Goal: Information Seeking & Learning: Learn about a topic

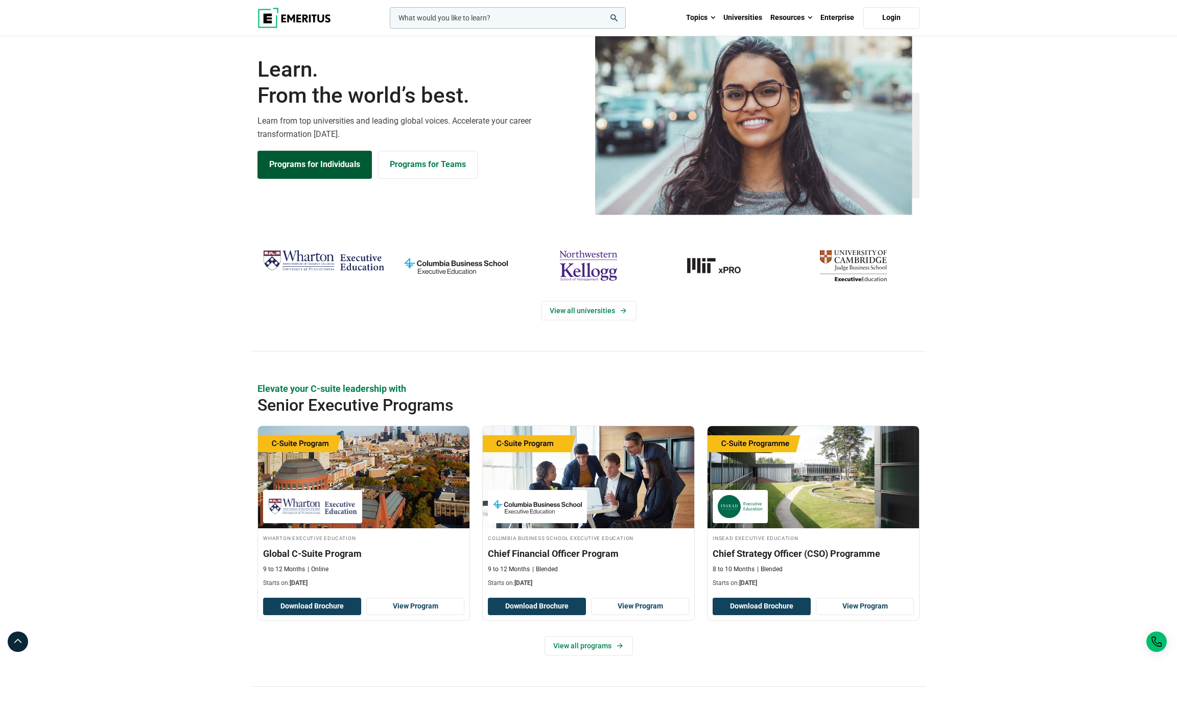
click at [328, 178] on link "Programs for Individuals" at bounding box center [315, 165] width 114 height 28
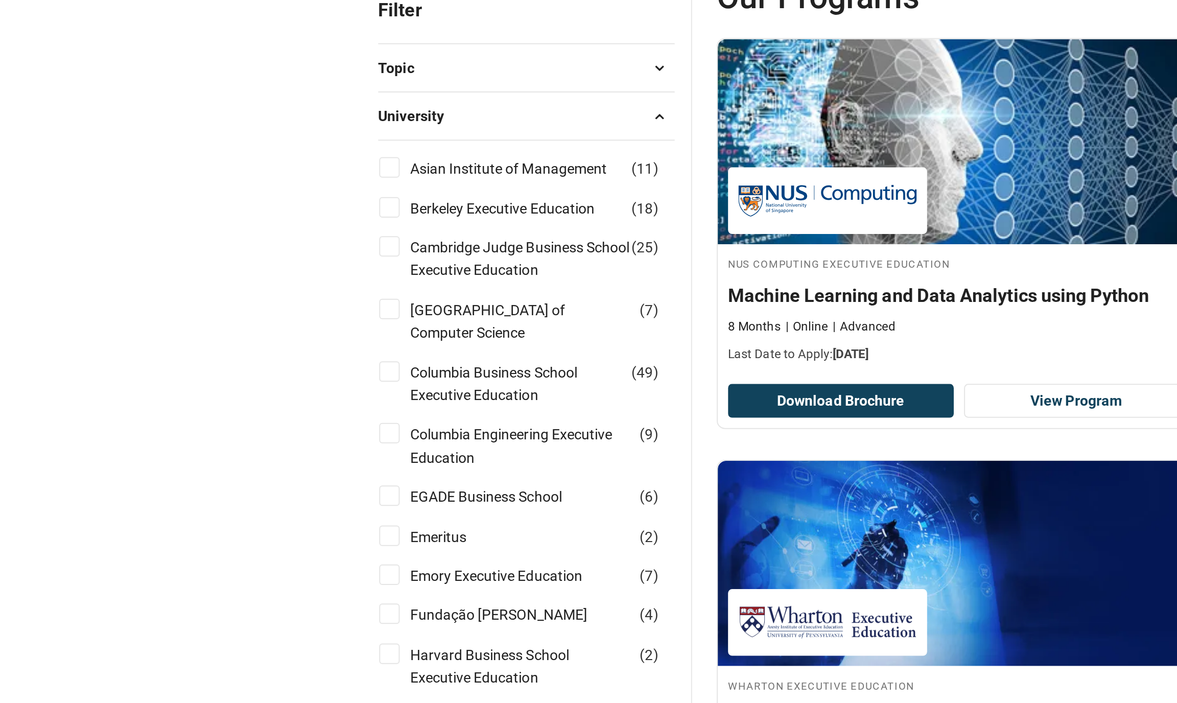
click at [259, 182] on button "University" at bounding box center [332, 189] width 148 height 15
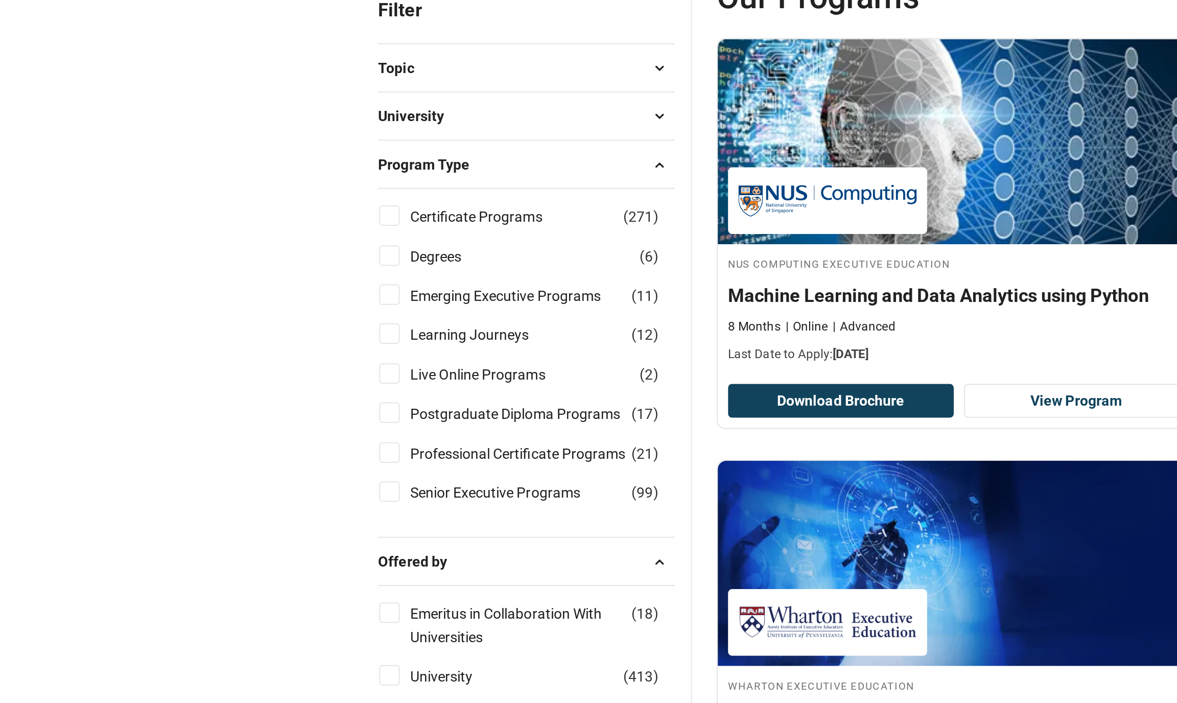
click at [258, 158] on button "Topic" at bounding box center [332, 165] width 148 height 15
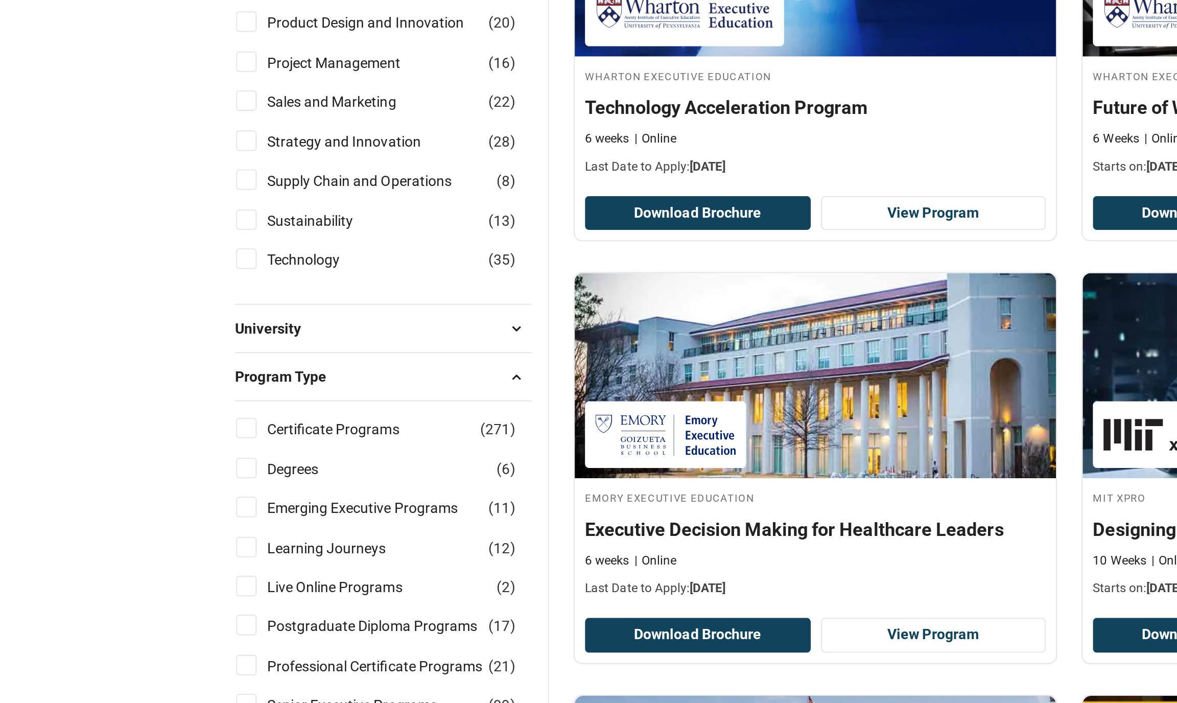
scroll to position [188, 0]
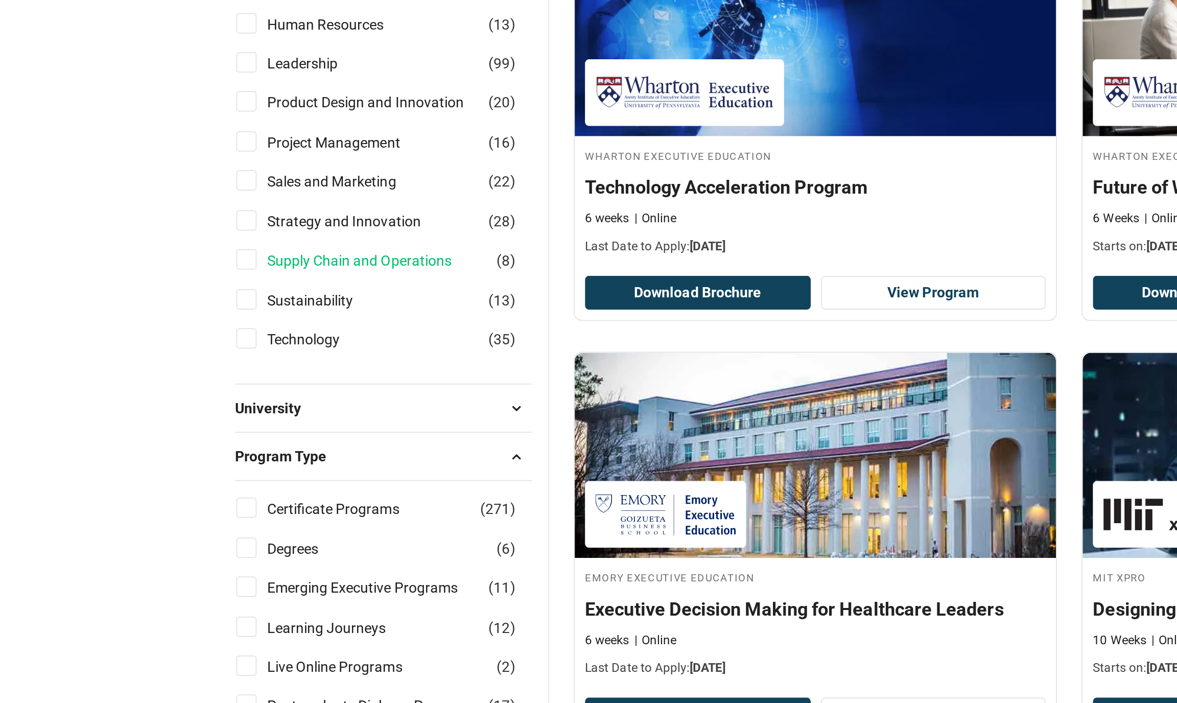
click at [273, 333] on link "Supply Chain and Operations" at bounding box center [329, 338] width 112 height 11
checkbox input "true"
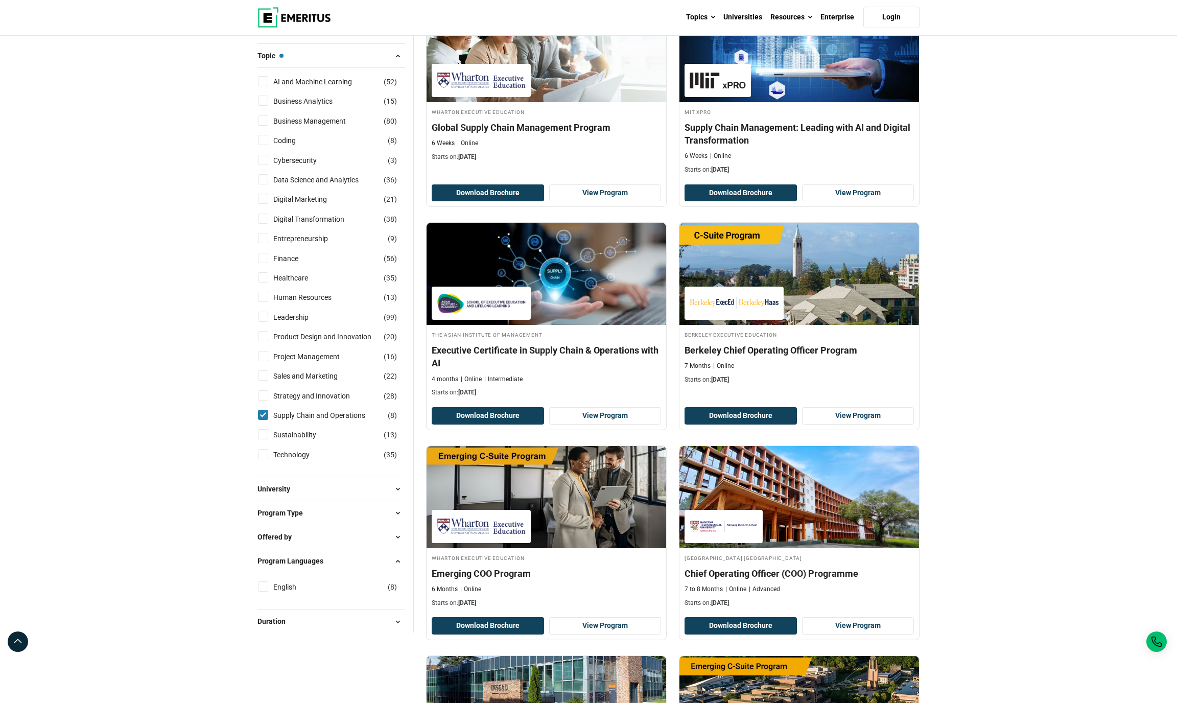
scroll to position [148, 0]
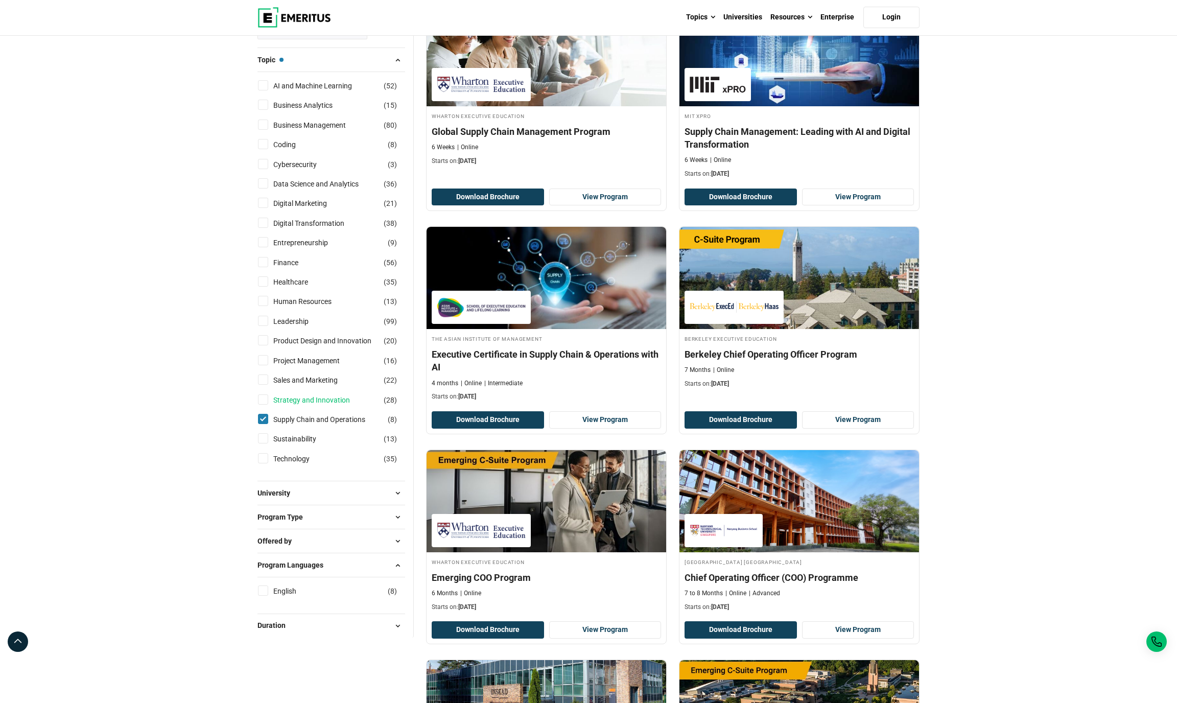
click at [305, 406] on link "Strategy and Innovation" at bounding box center [321, 400] width 97 height 11
checkbox input "true"
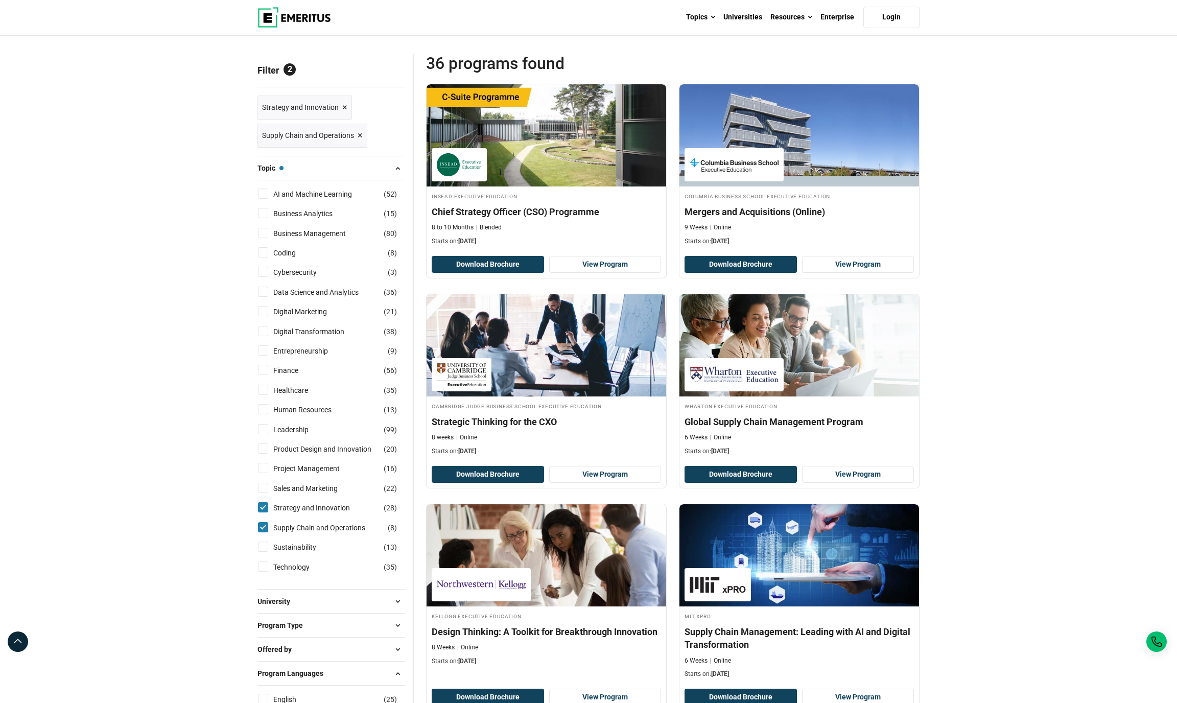
scroll to position [87, 0]
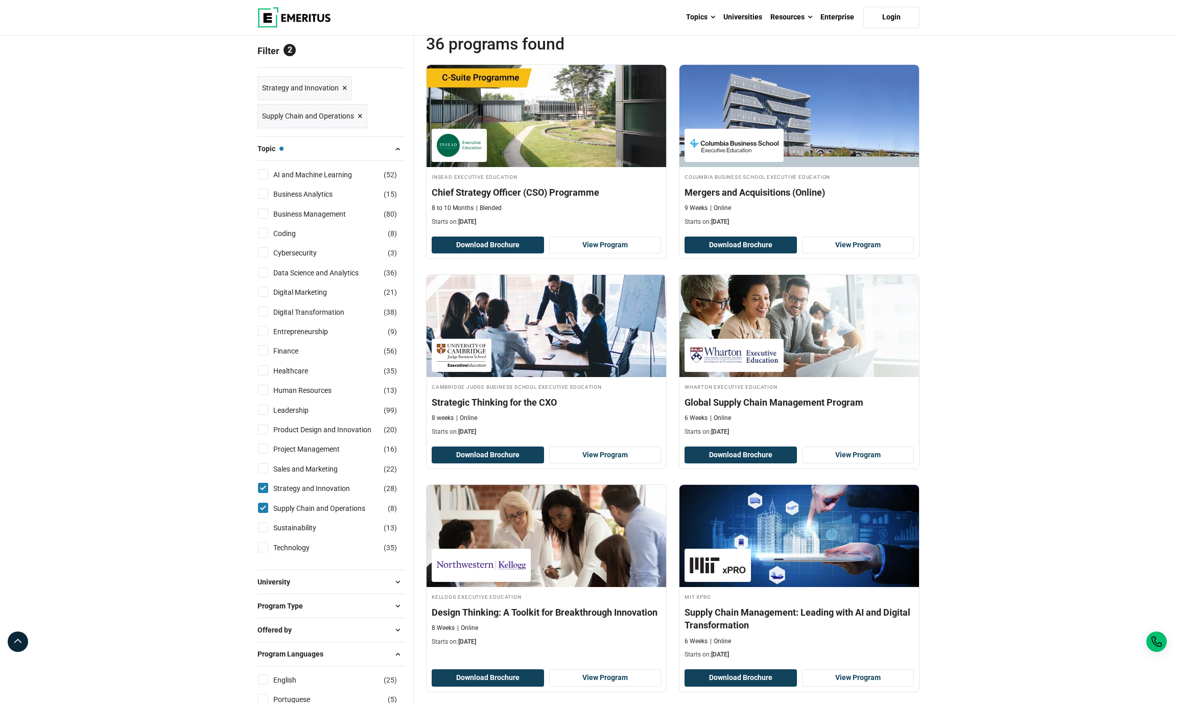
click at [360, 124] on span "×" at bounding box center [360, 116] width 5 height 15
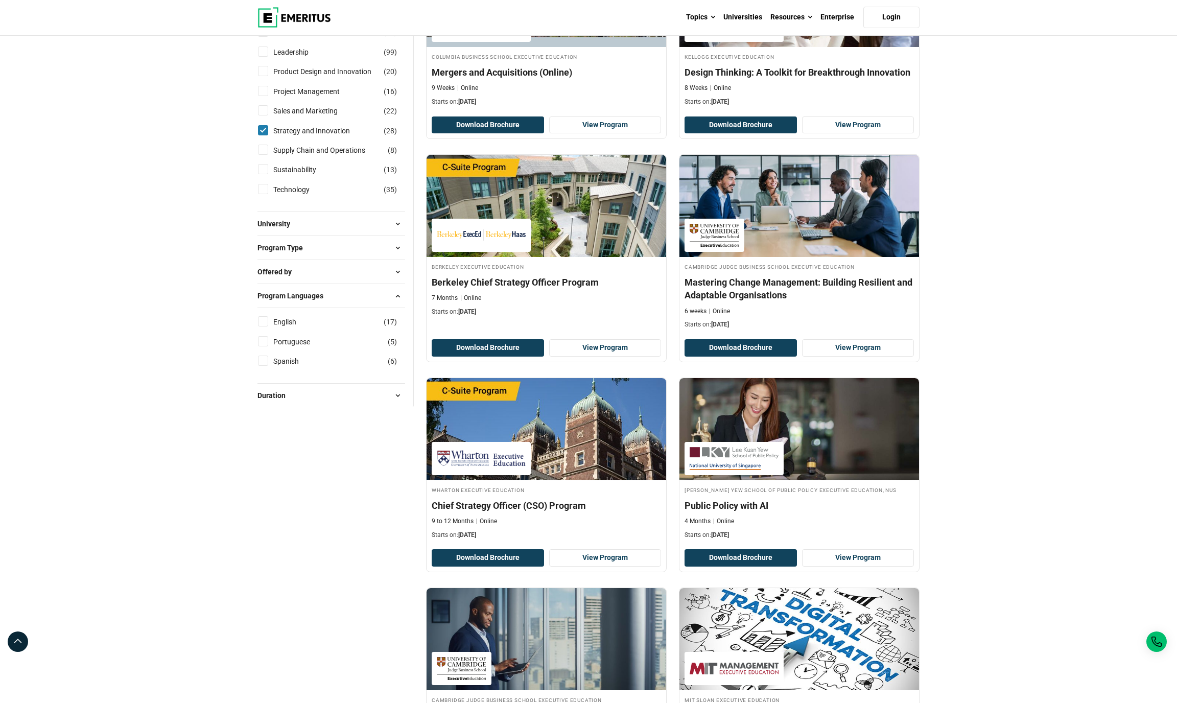
scroll to position [442, 0]
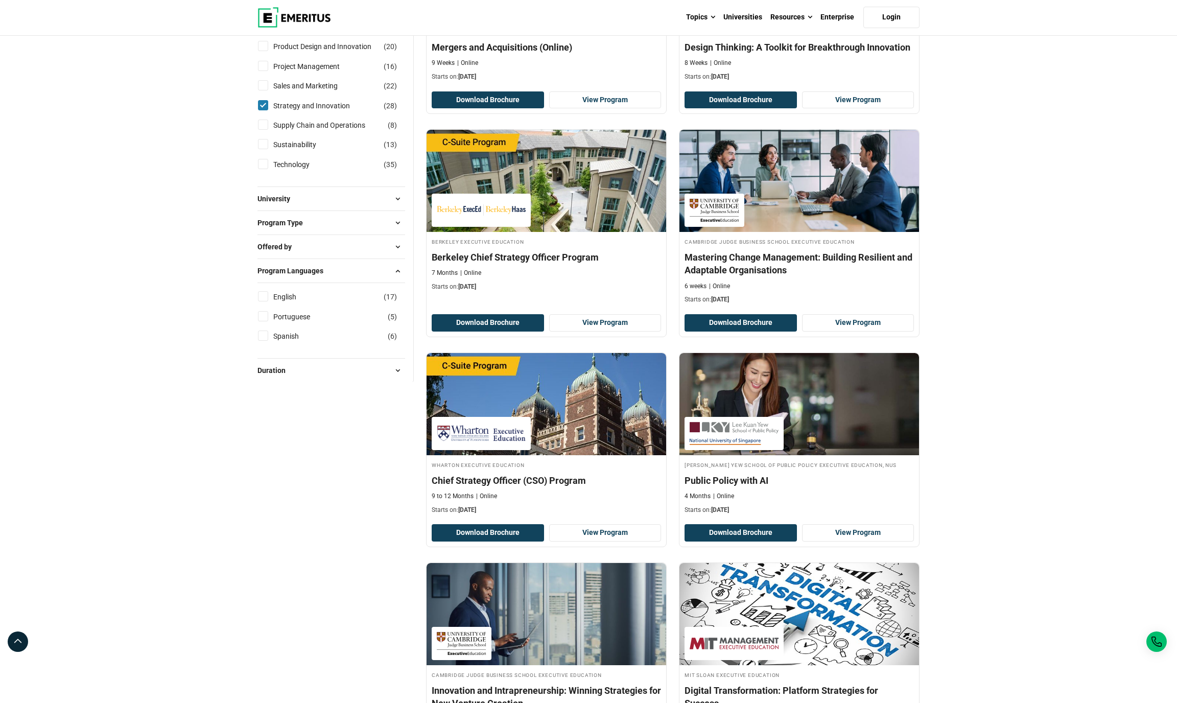
click at [263, 302] on input "English ( 17 )" at bounding box center [263, 296] width 10 height 10
checkbox input "true"
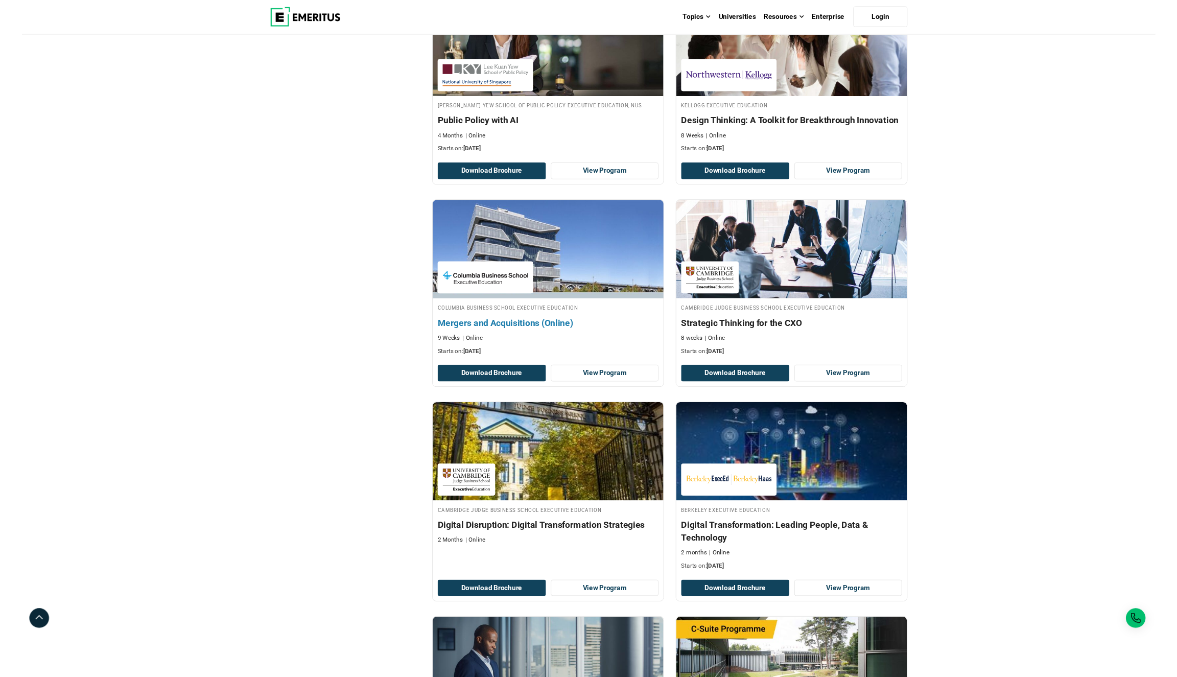
scroll to position [787, 0]
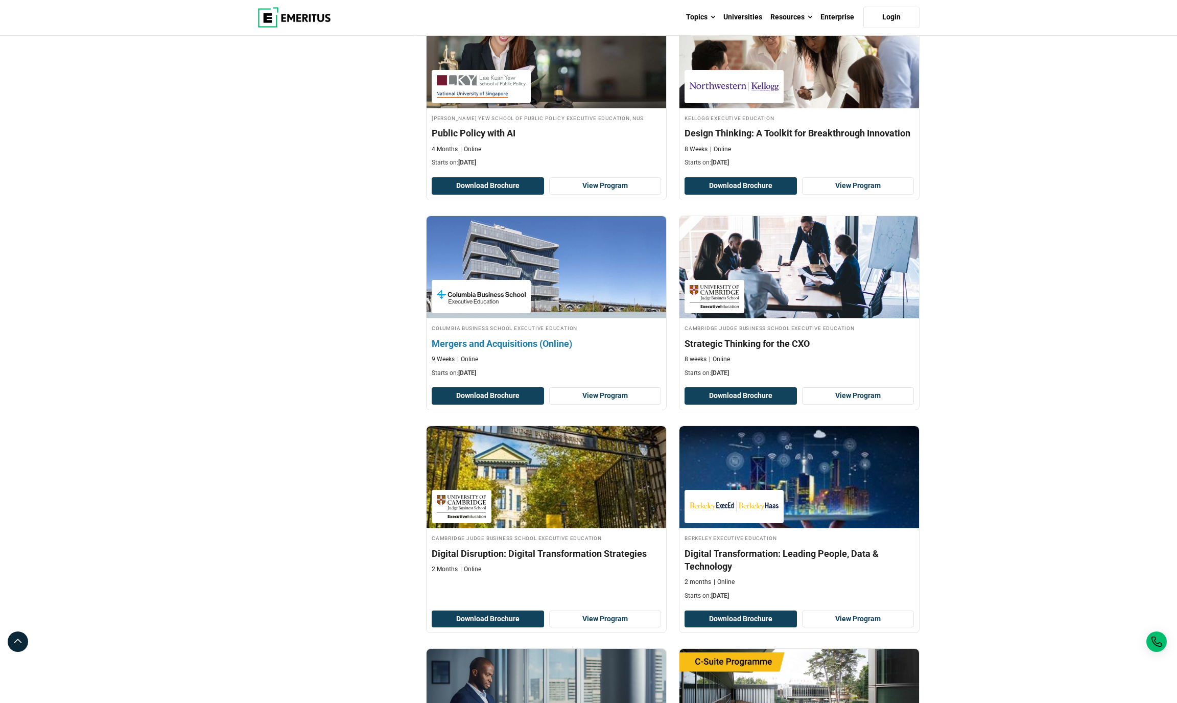
click at [495, 350] on h4 "Mergers and Acquisitions (Online)" at bounding box center [546, 343] width 229 height 13
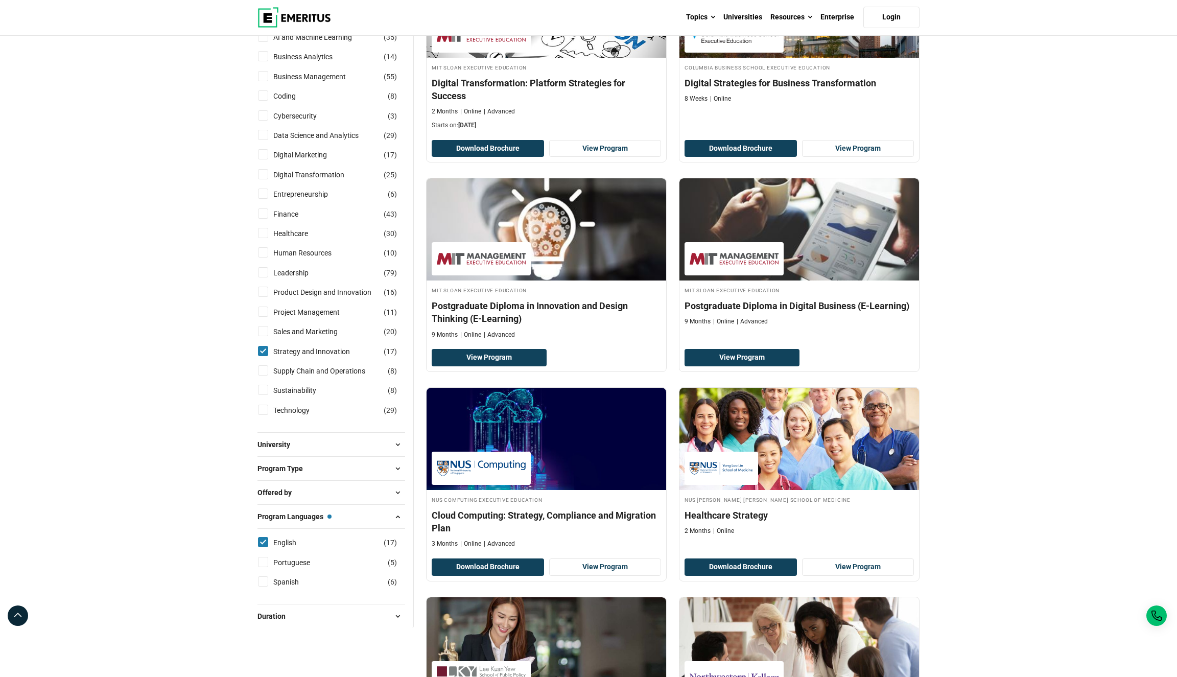
scroll to position [193, 0]
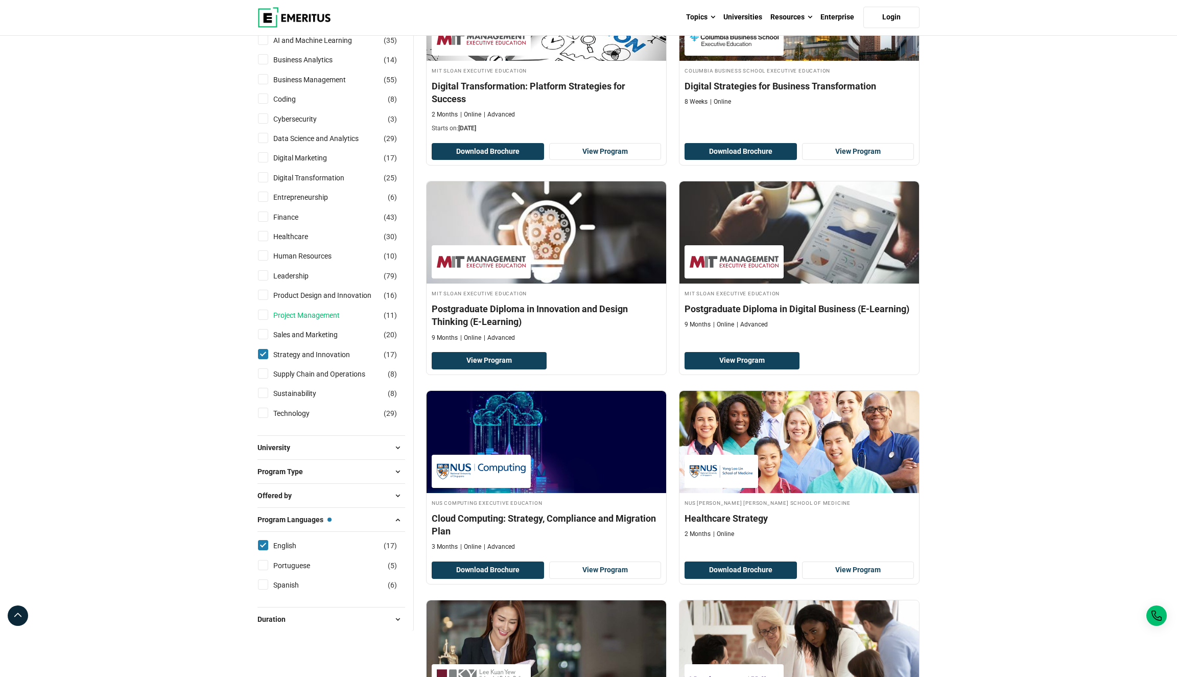
click at [283, 321] on link "Project Management" at bounding box center [316, 315] width 87 height 11
checkbox input "true"
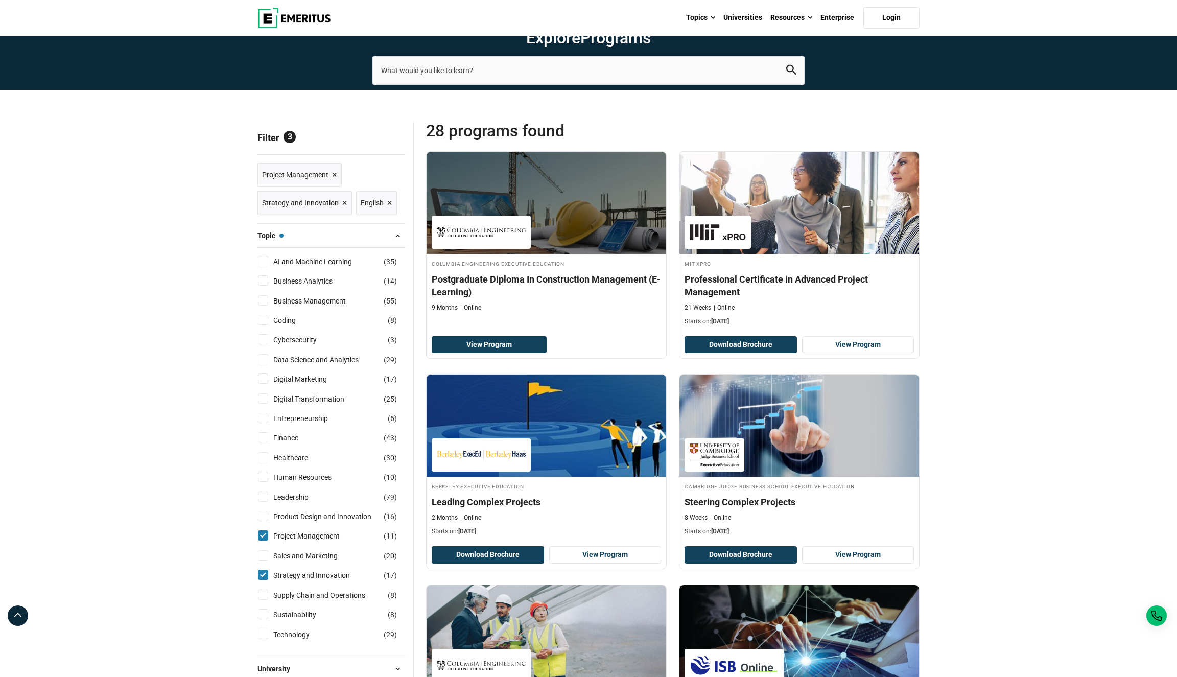
click at [340, 211] on span "Strategy and Innovation ×" at bounding box center [304, 203] width 85 height 15
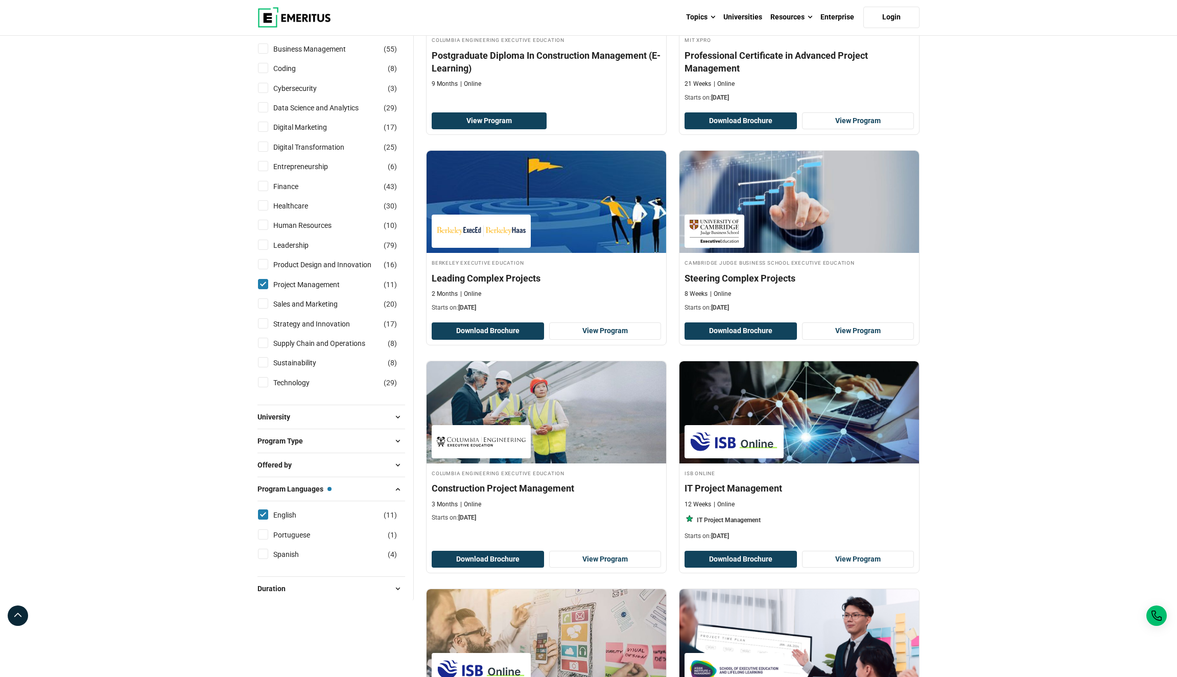
scroll to position [221, 0]
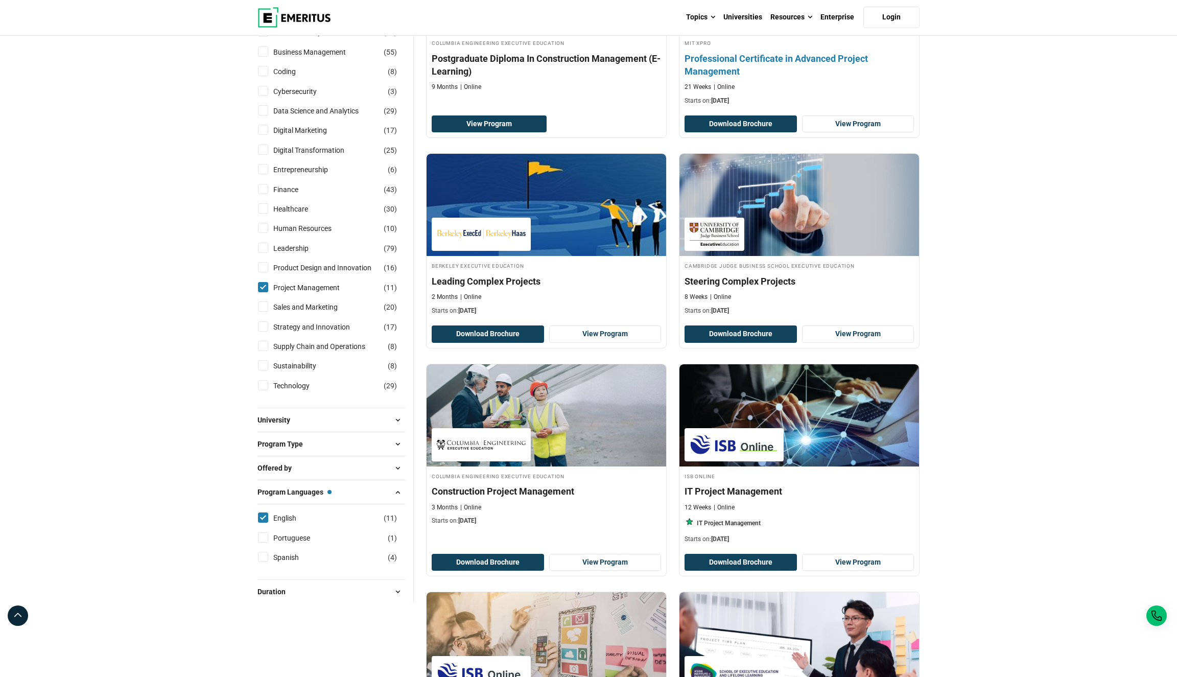
click at [777, 78] on h4 "Professional Certificate in Advanced Project Management" at bounding box center [799, 65] width 229 height 26
click at [289, 195] on link "Finance" at bounding box center [295, 189] width 45 height 11
checkbox input "true"
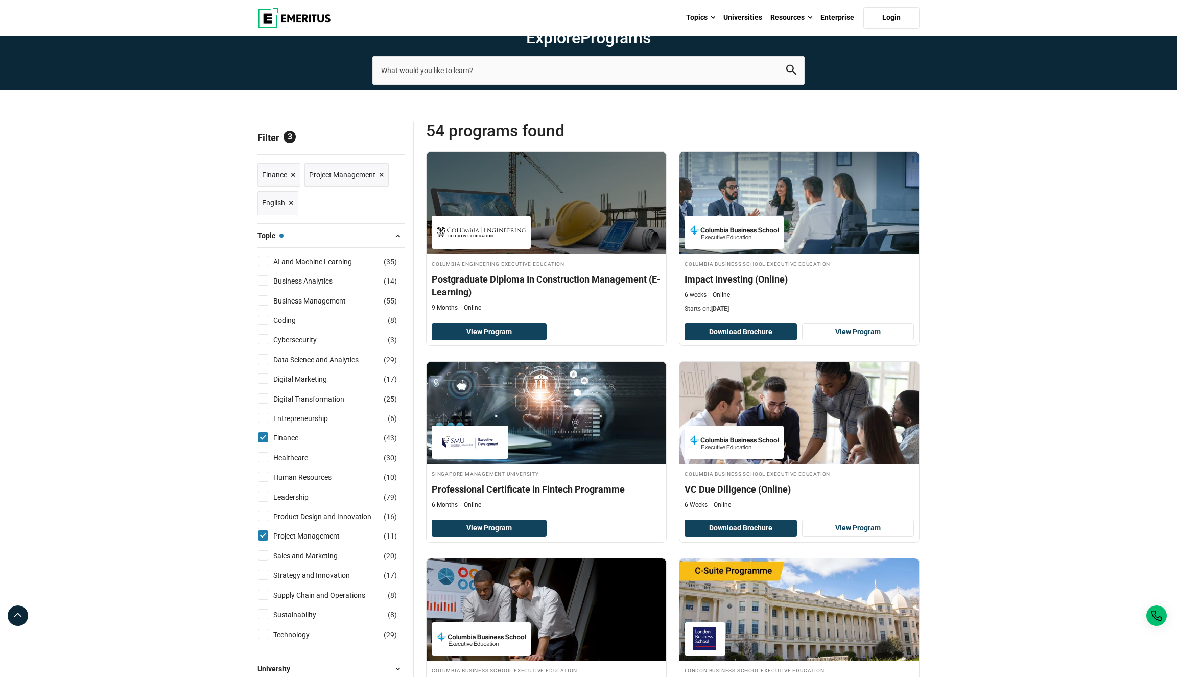
click at [378, 182] on span "Project Management ×" at bounding box center [346, 175] width 75 height 15
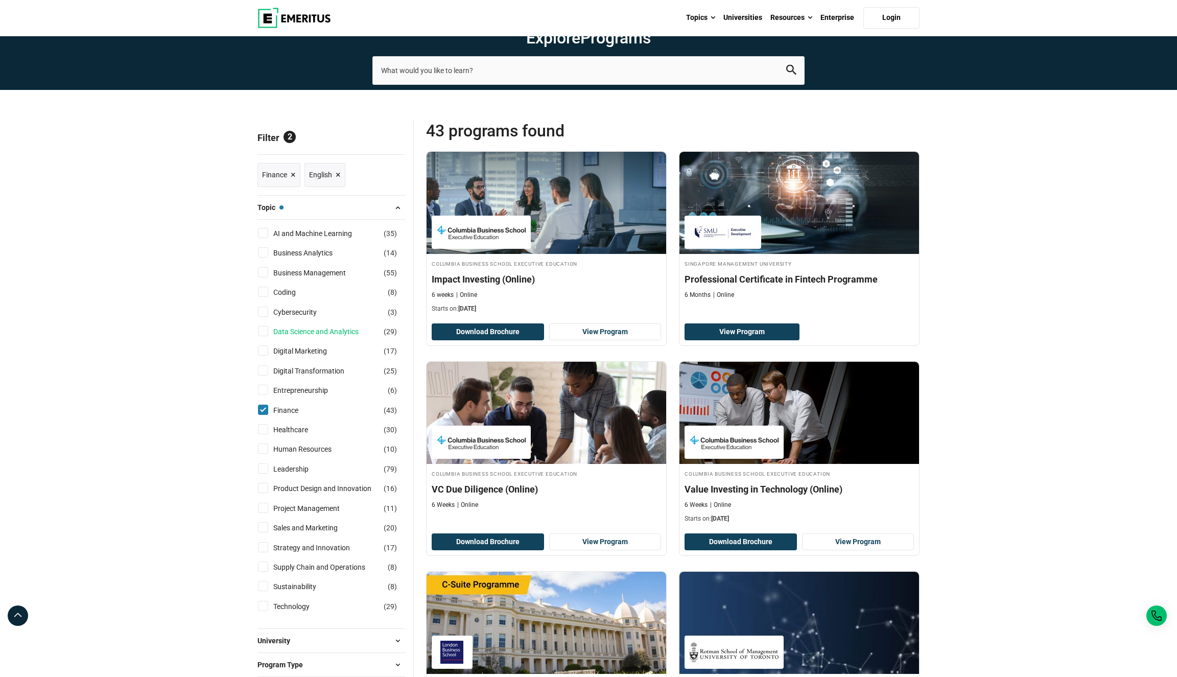
click at [291, 337] on link "Data Science and Analytics" at bounding box center [326, 331] width 106 height 11
checkbox input "true"
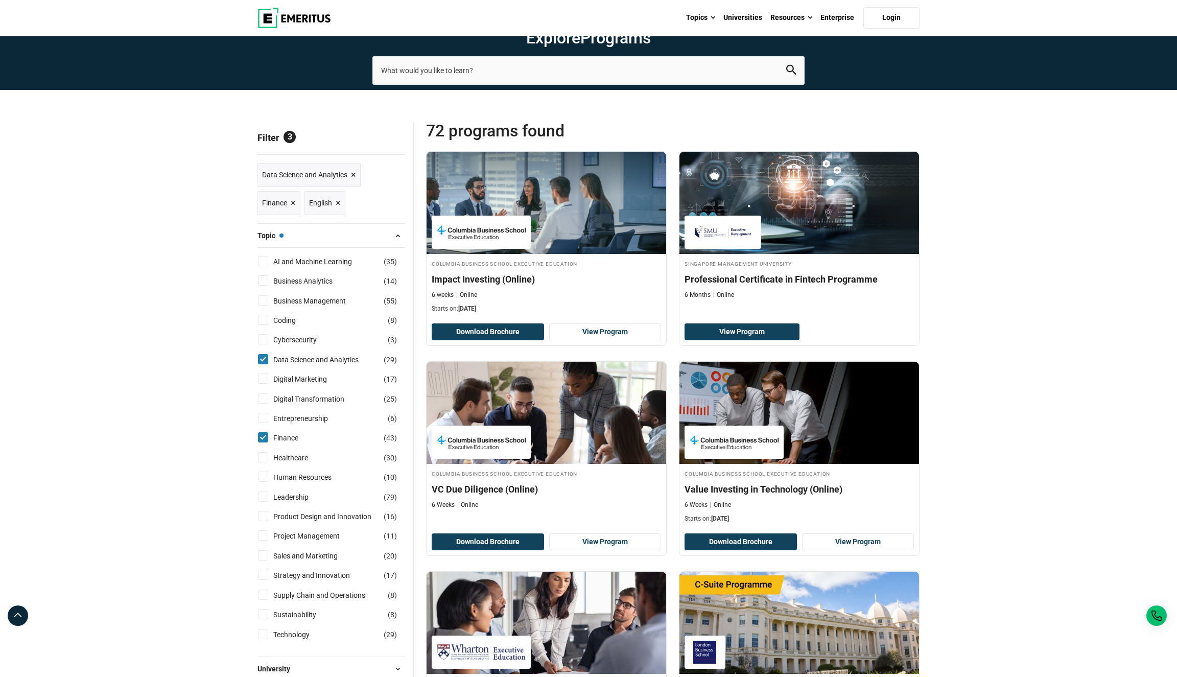
click at [293, 211] on span "×" at bounding box center [293, 203] width 5 height 15
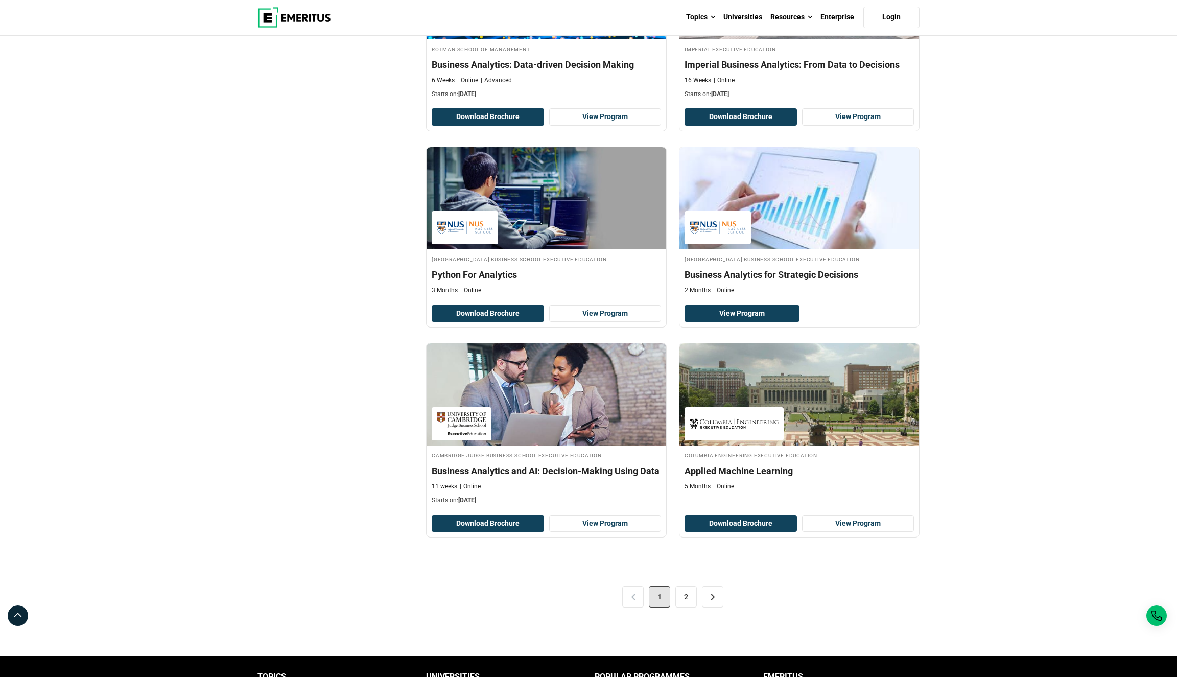
scroll to position [1716, 0]
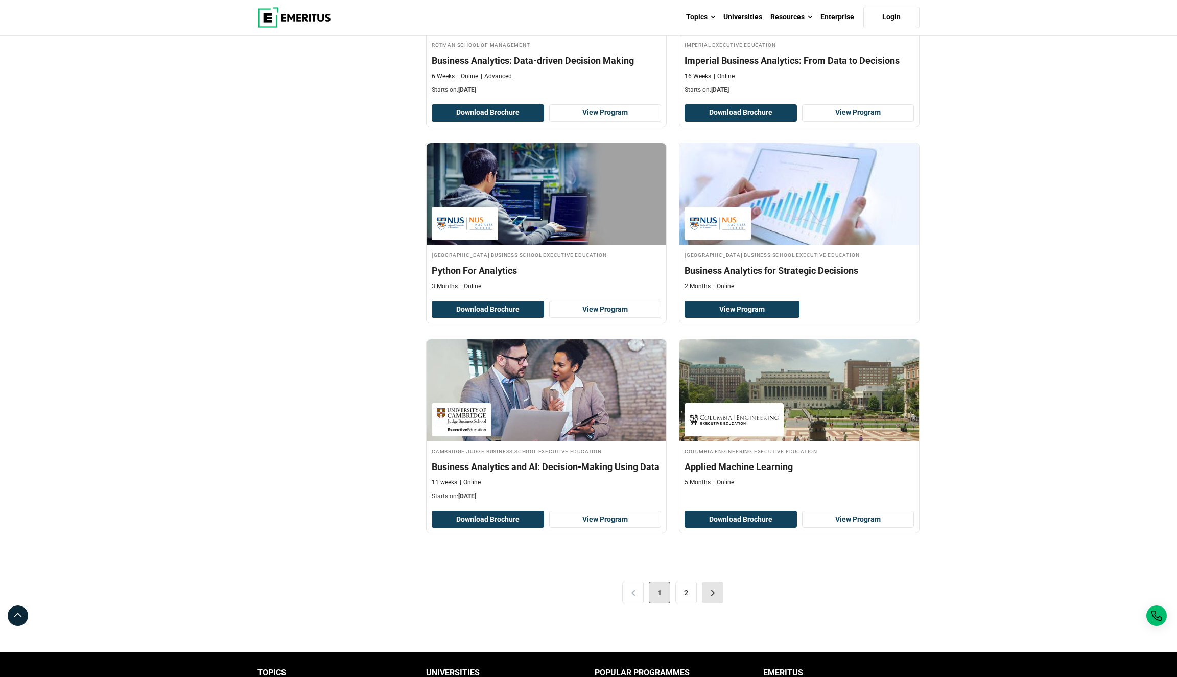
click at [722, 604] on link ">" at bounding box center [712, 592] width 21 height 21
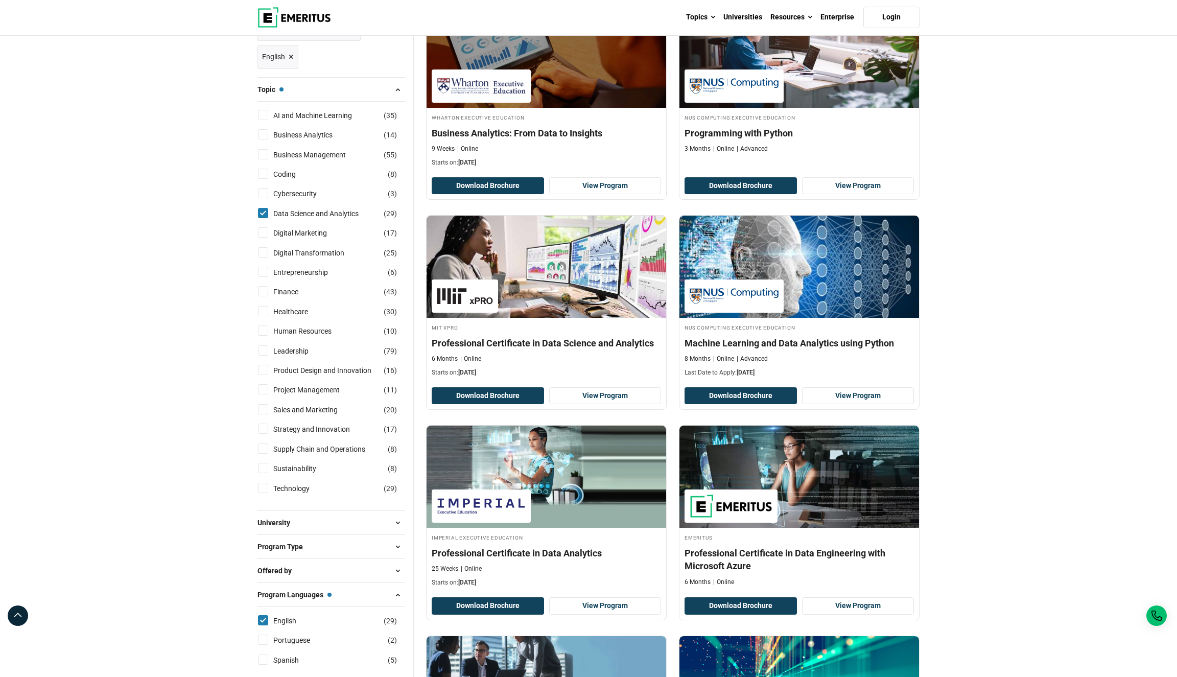
scroll to position [144, 0]
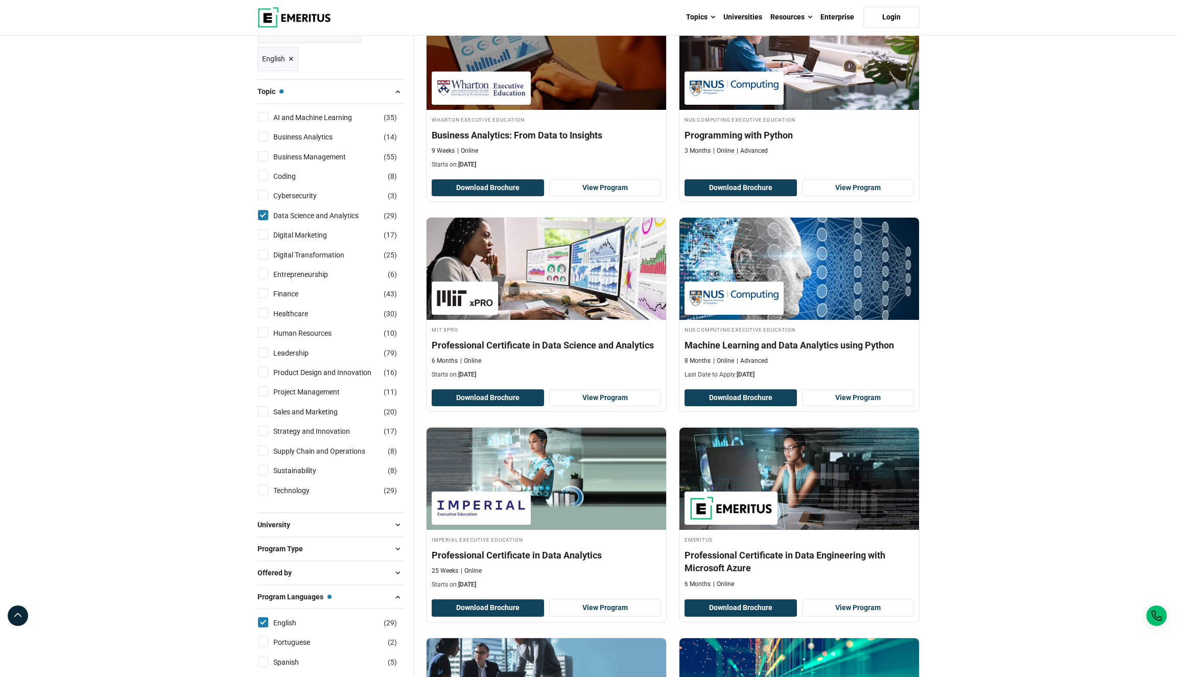
click at [258, 220] on input "Data Science and Analytics ( 29 )" at bounding box center [263, 215] width 10 height 10
checkbox input "false"
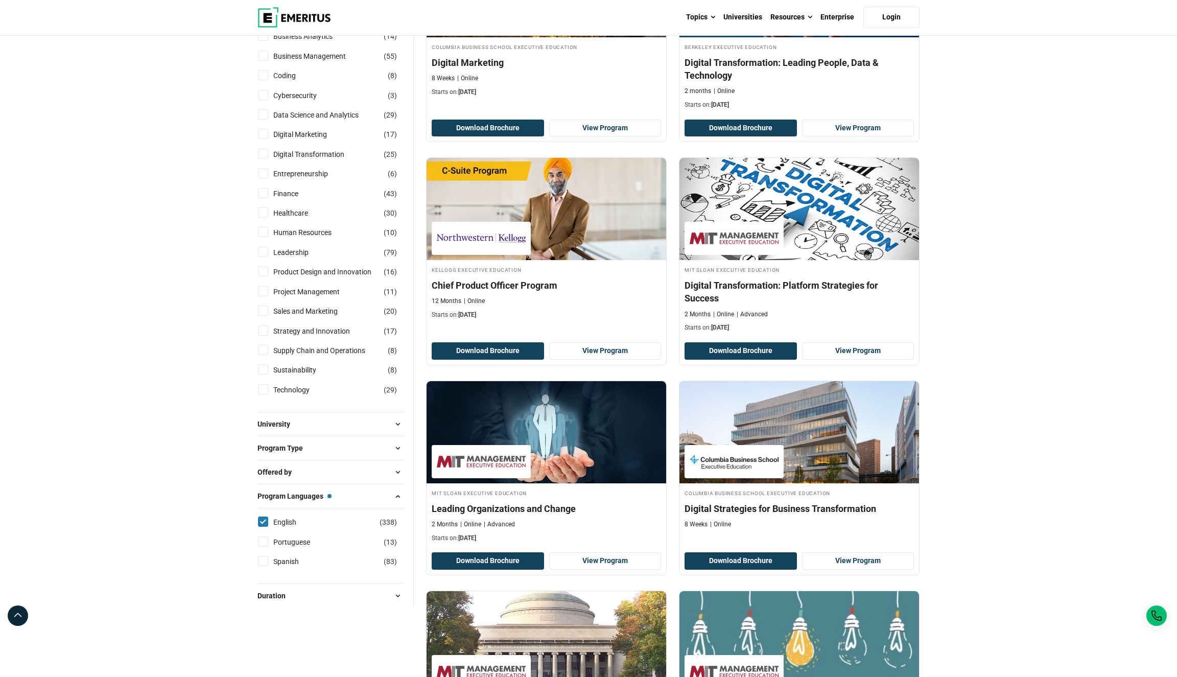
scroll to position [31, 0]
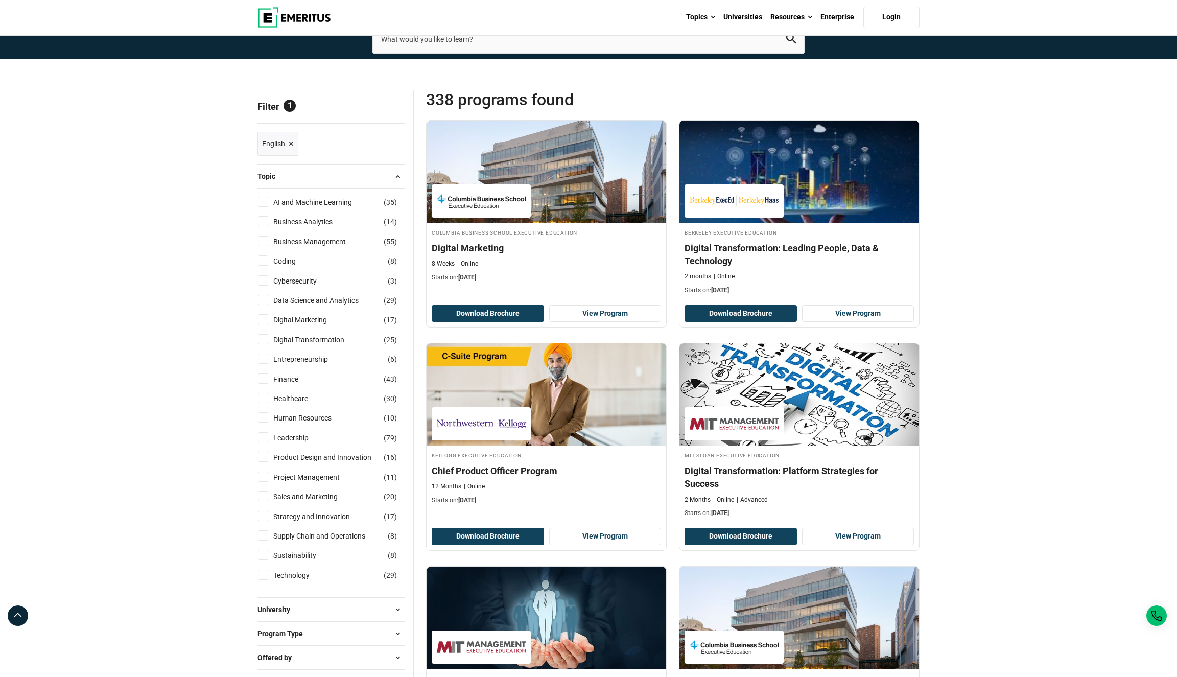
click at [536, 54] on input "search-page" at bounding box center [589, 39] width 432 height 29
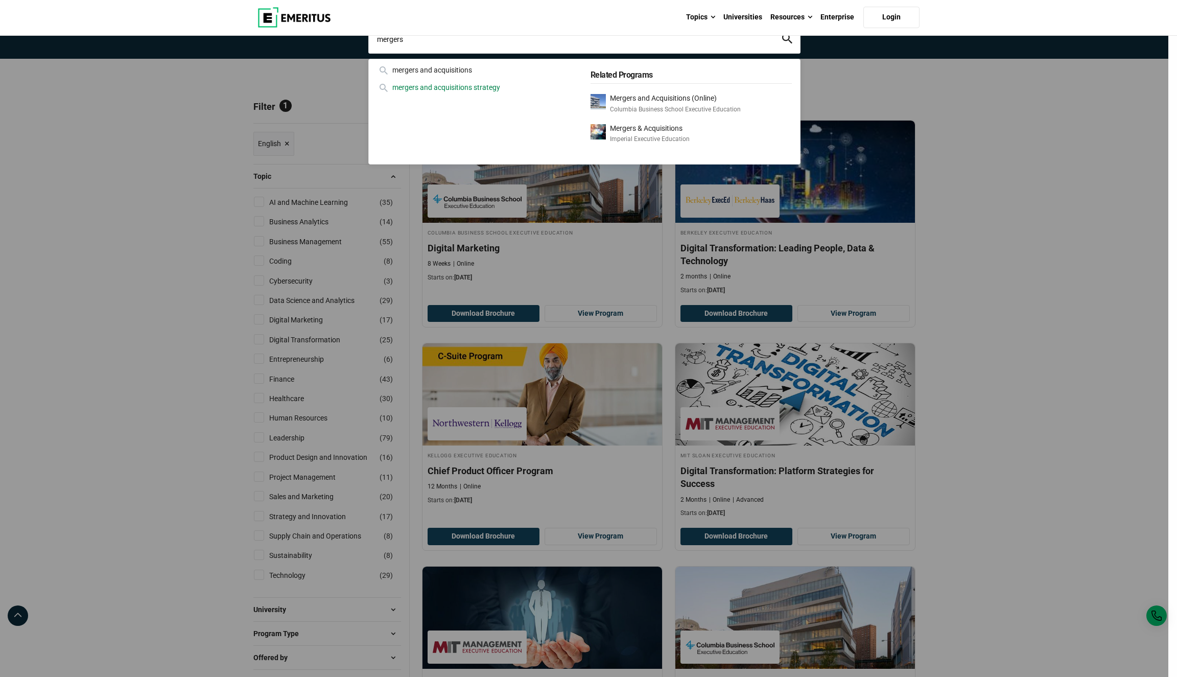
type input "mergers"
click at [499, 93] on div "mergers and acquisitions strategy" at bounding box center [477, 87] width 201 height 11
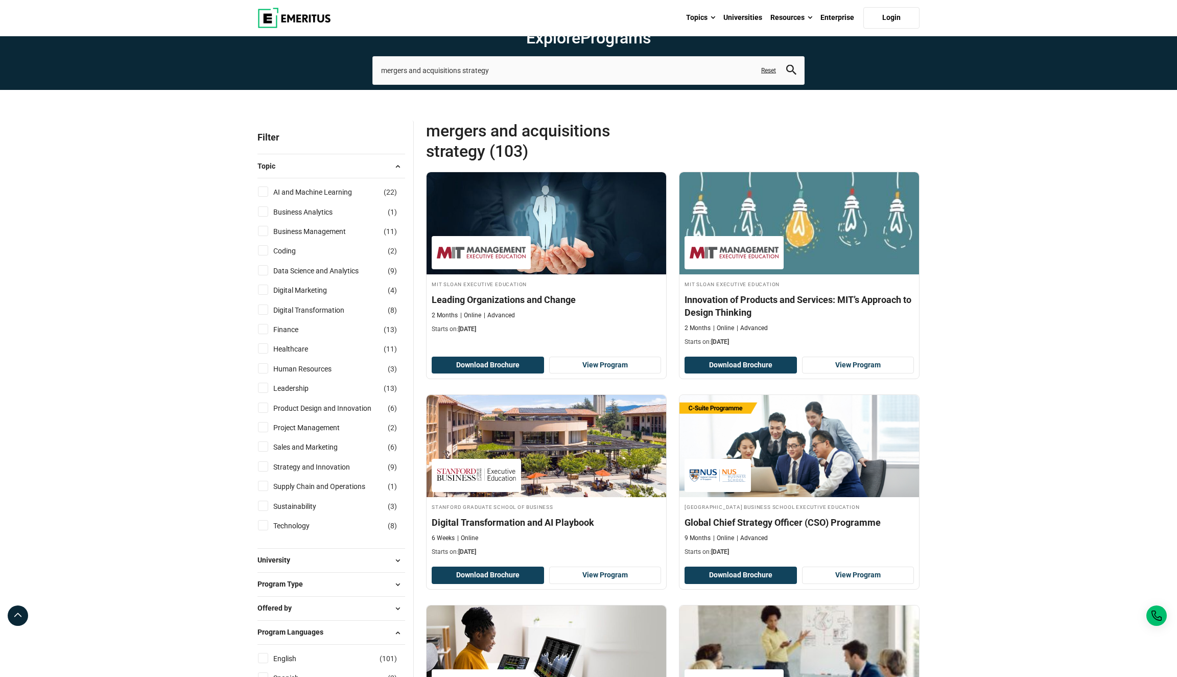
click at [770, 75] on link "Reset" at bounding box center [768, 70] width 15 height 9
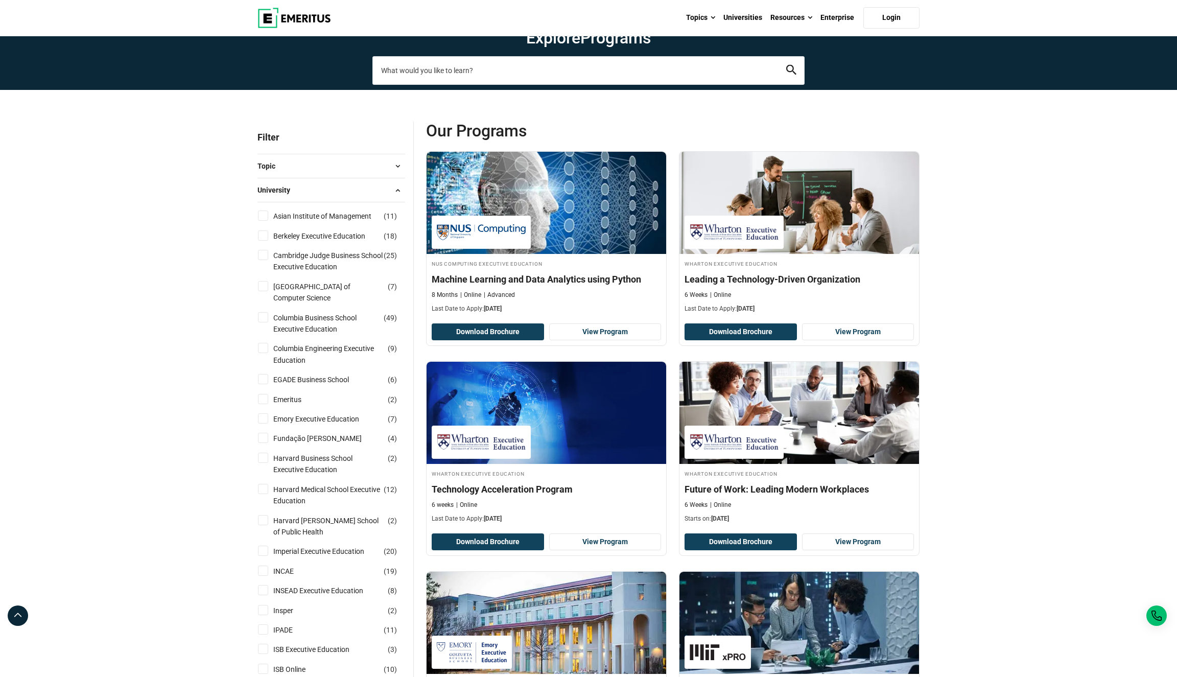
click at [591, 85] on input "search-page" at bounding box center [589, 70] width 432 height 29
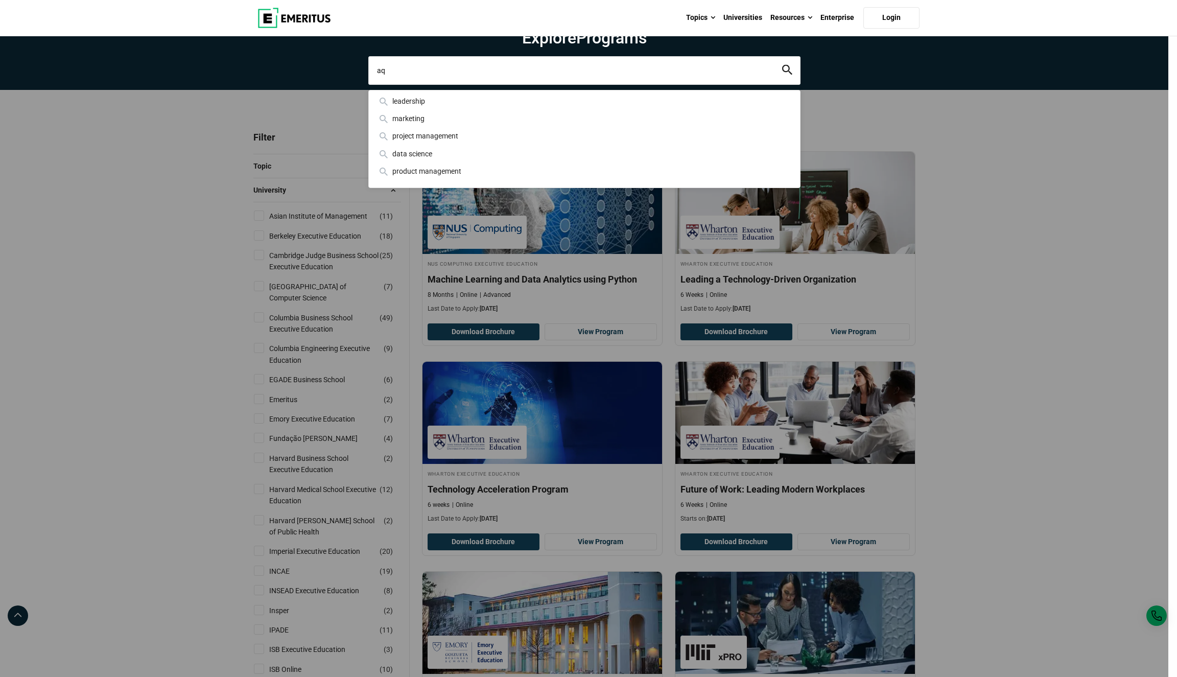
type input "a"
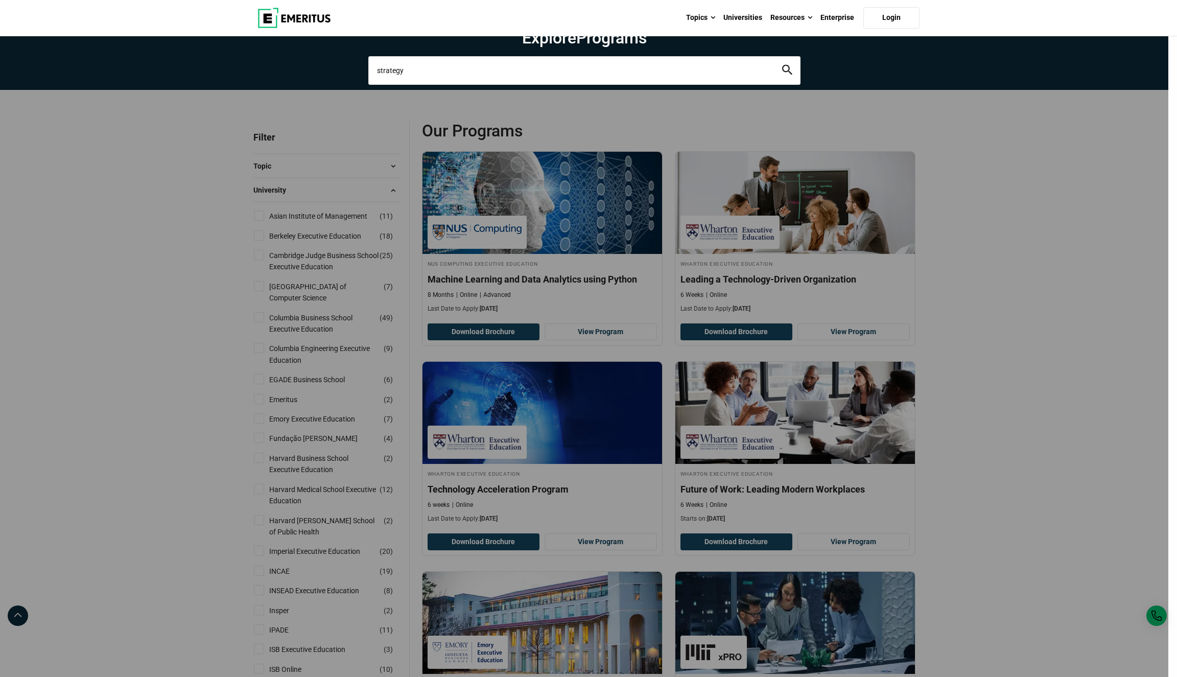
type input "strategy"
click at [787, 76] on button "search" at bounding box center [787, 70] width 10 height 12
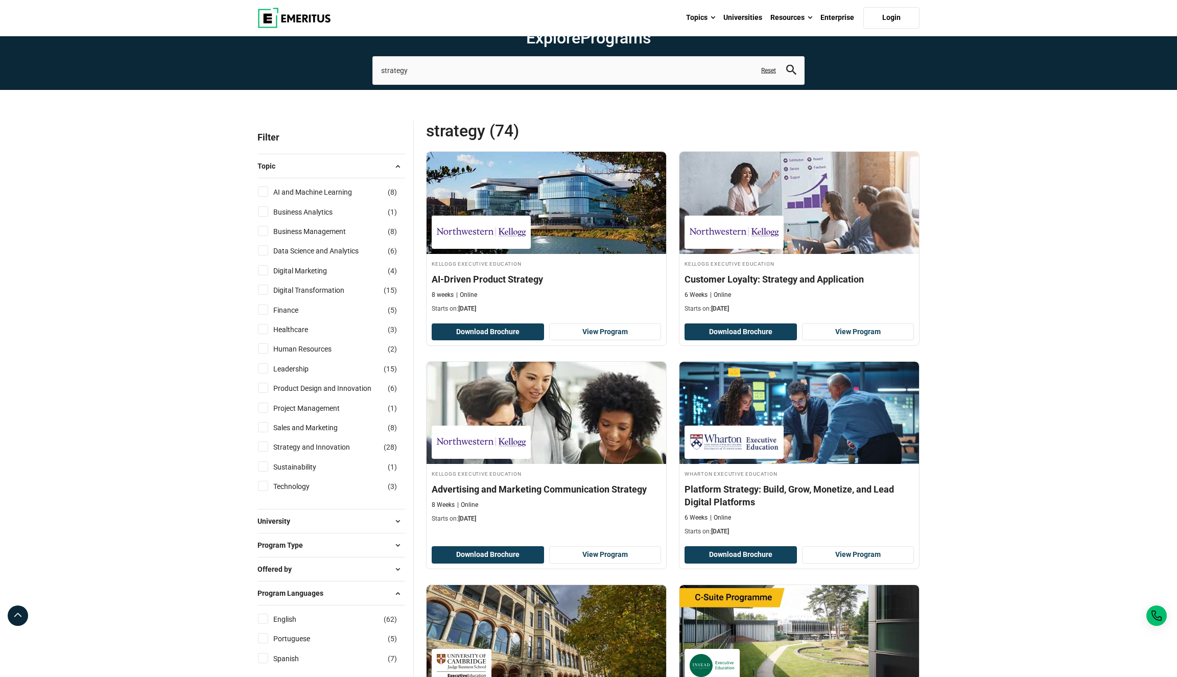
click at [260, 315] on input "Finance ( 5 )" at bounding box center [263, 310] width 10 height 10
checkbox input "true"
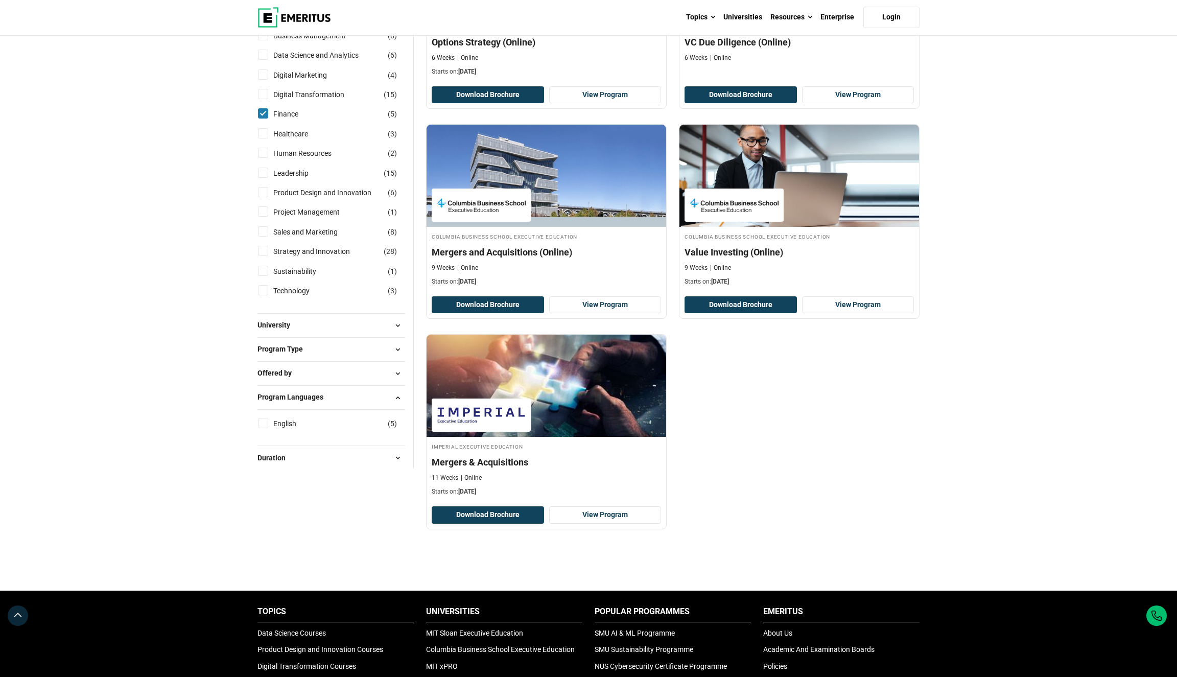
scroll to position [238, 0]
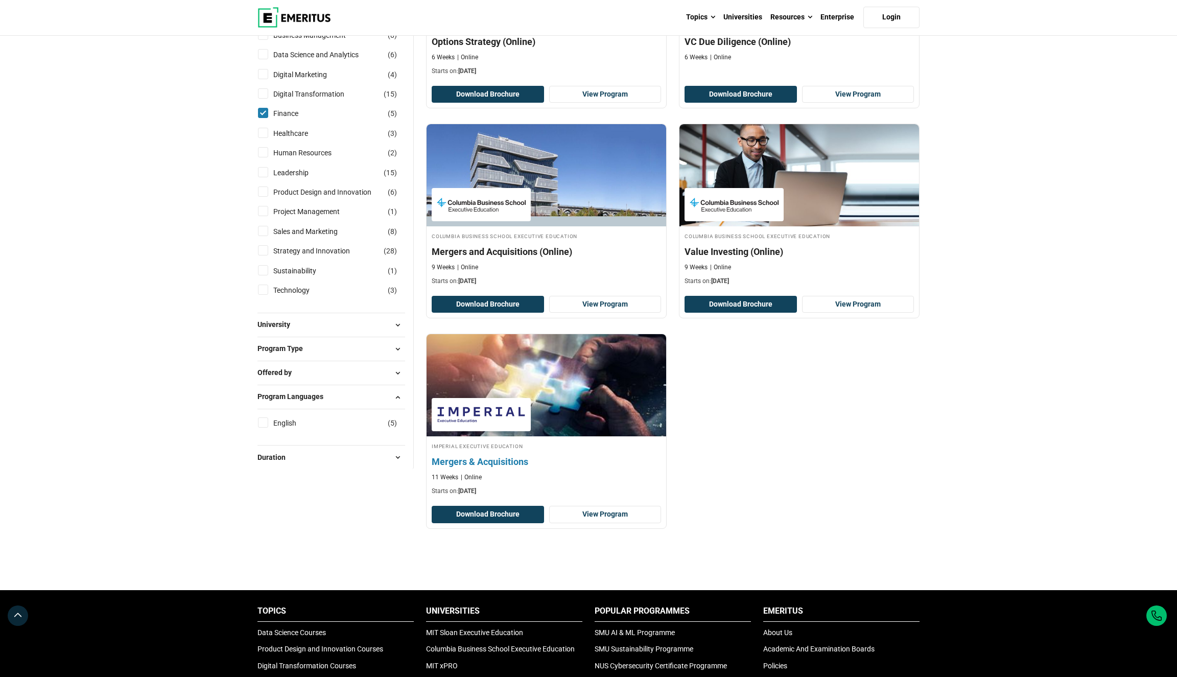
click at [458, 468] on h4 "Mergers & Acquisitions" at bounding box center [546, 461] width 229 height 13
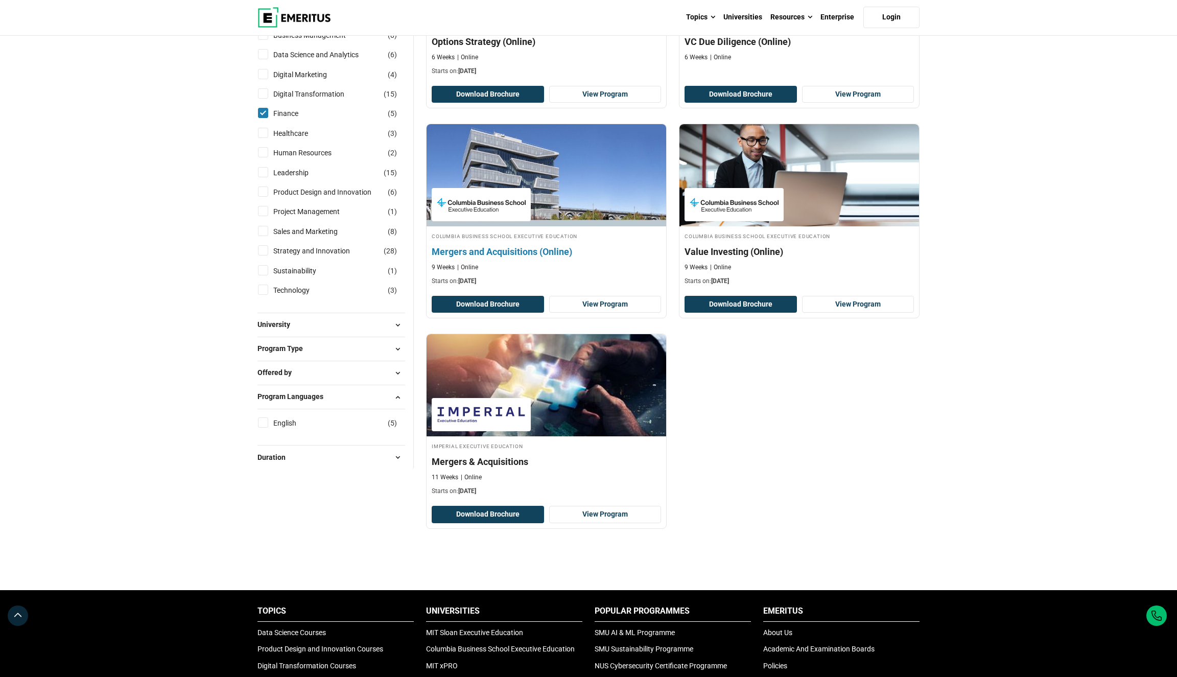
click at [489, 258] on h4 "Mergers and Acquisitions (Online)" at bounding box center [546, 251] width 229 height 13
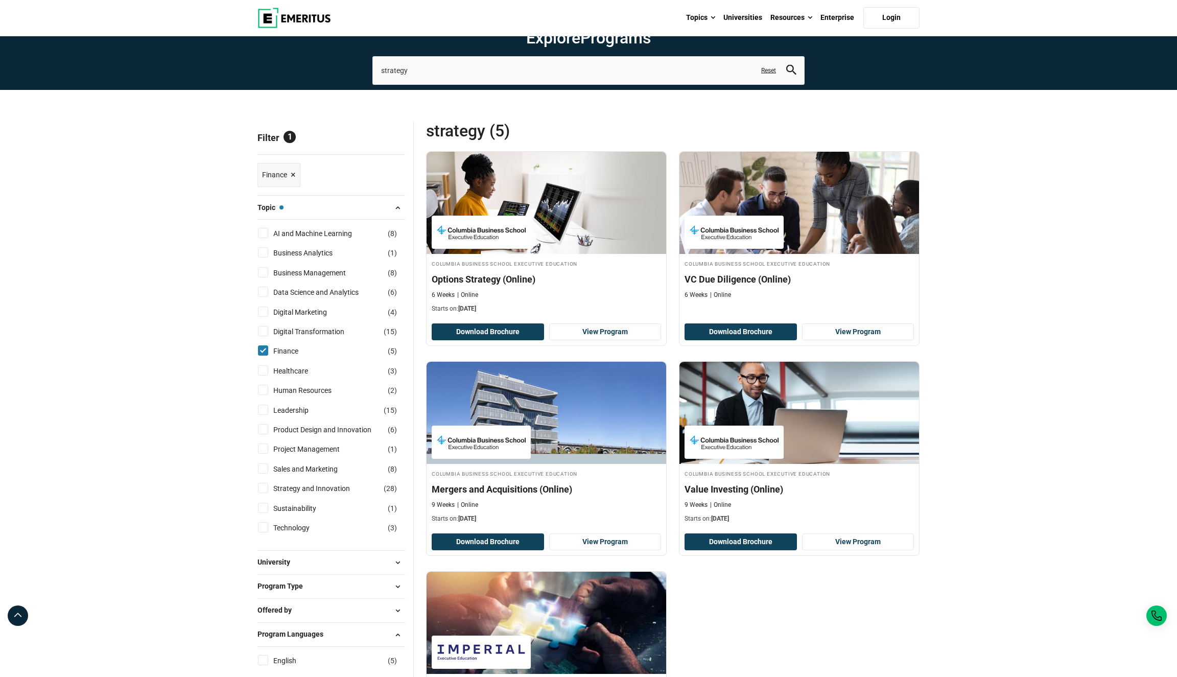
scroll to position [0, 0]
click at [769, 75] on link "Reset" at bounding box center [768, 70] width 15 height 9
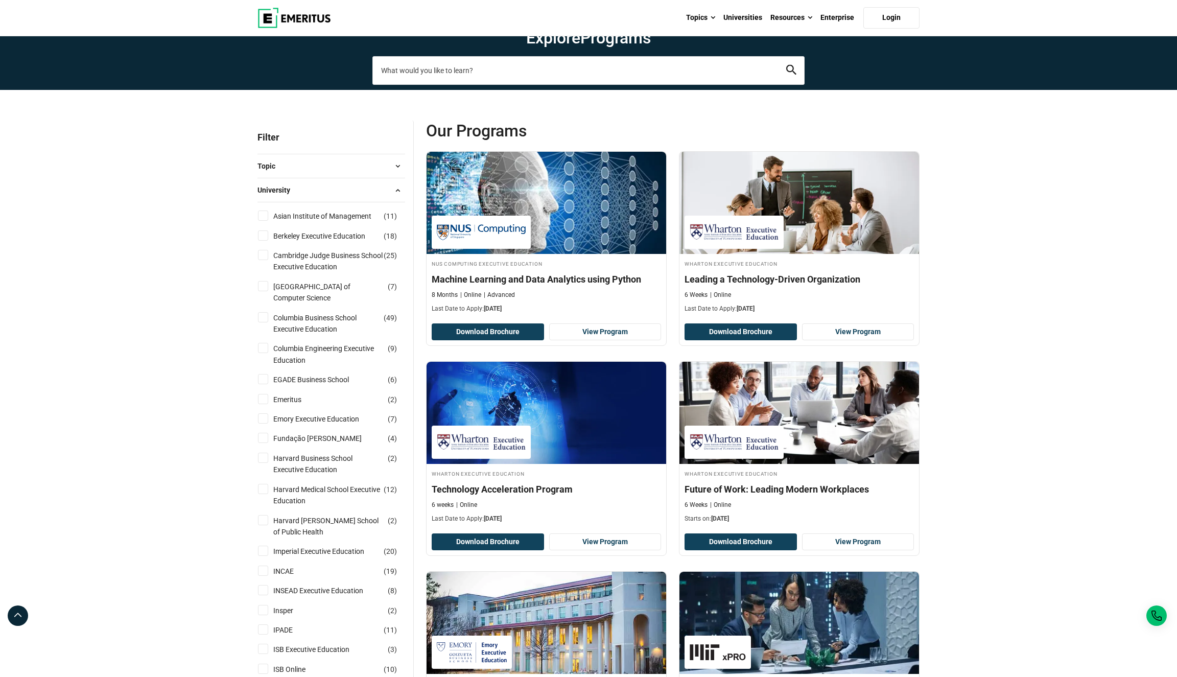
click at [567, 85] on input "search-page" at bounding box center [589, 70] width 432 height 29
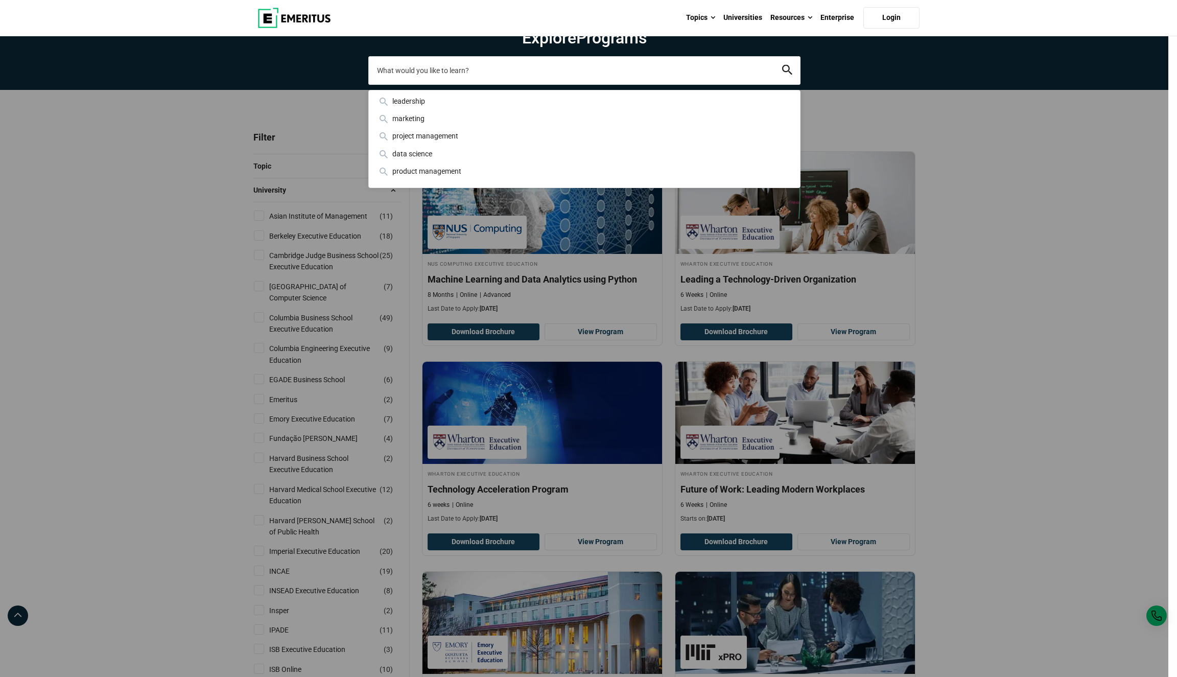
paste input "Mergers and Acquisitions (Online)"
type input "Mergers and Acquisitions"
click at [787, 76] on button "search" at bounding box center [787, 70] width 10 height 12
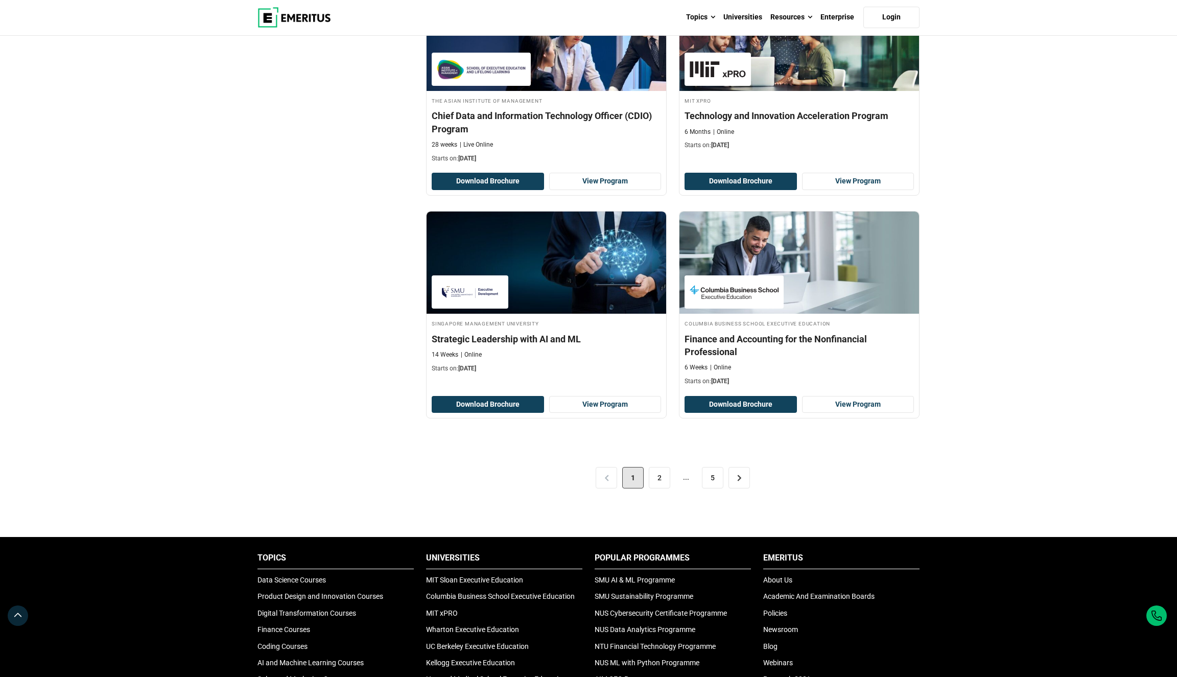
scroll to position [1977, 0]
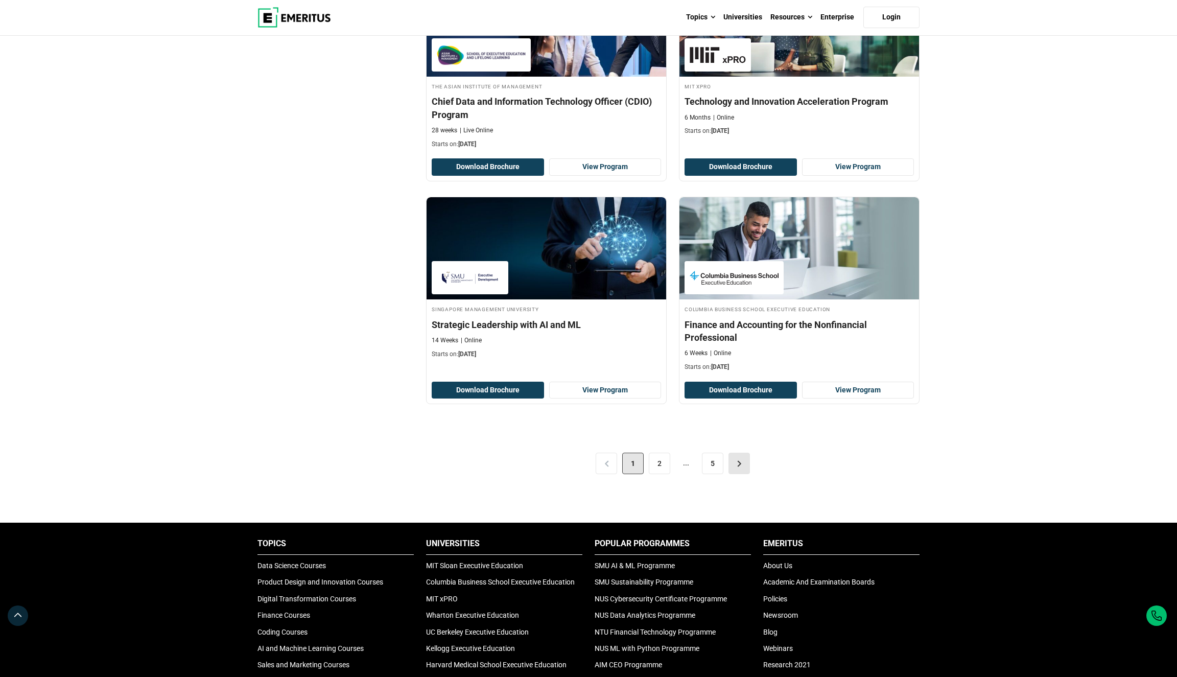
click at [738, 474] on link ">" at bounding box center [739, 463] width 21 height 21
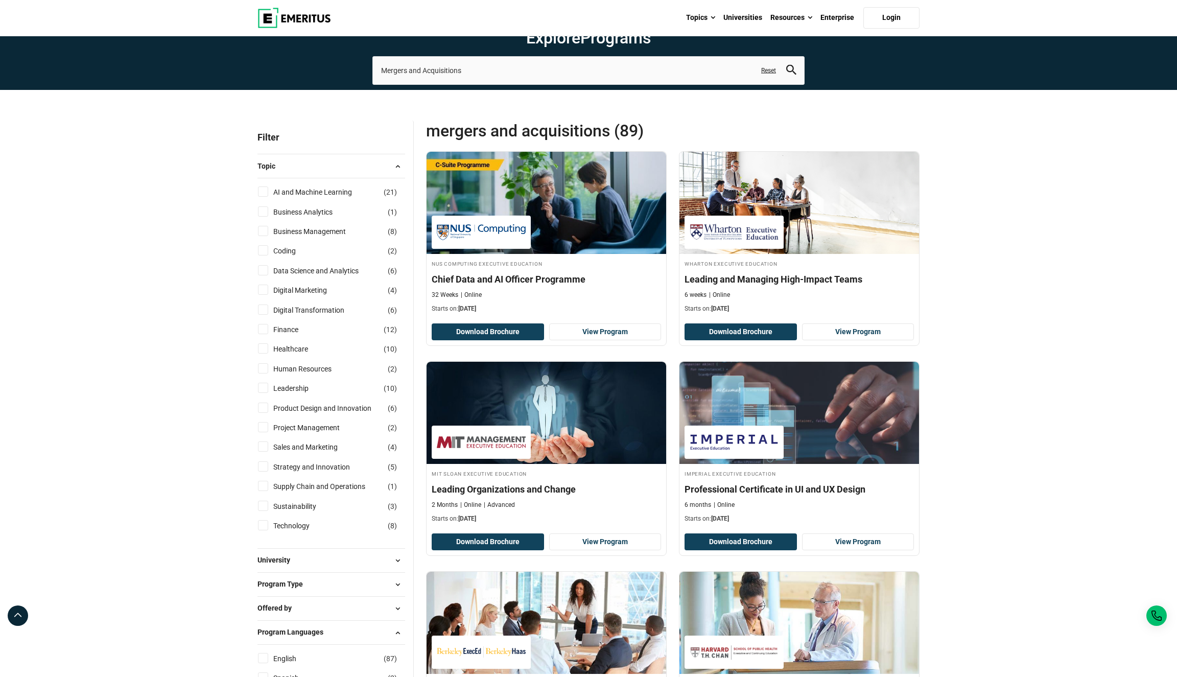
click at [766, 75] on link "Reset" at bounding box center [768, 70] width 15 height 9
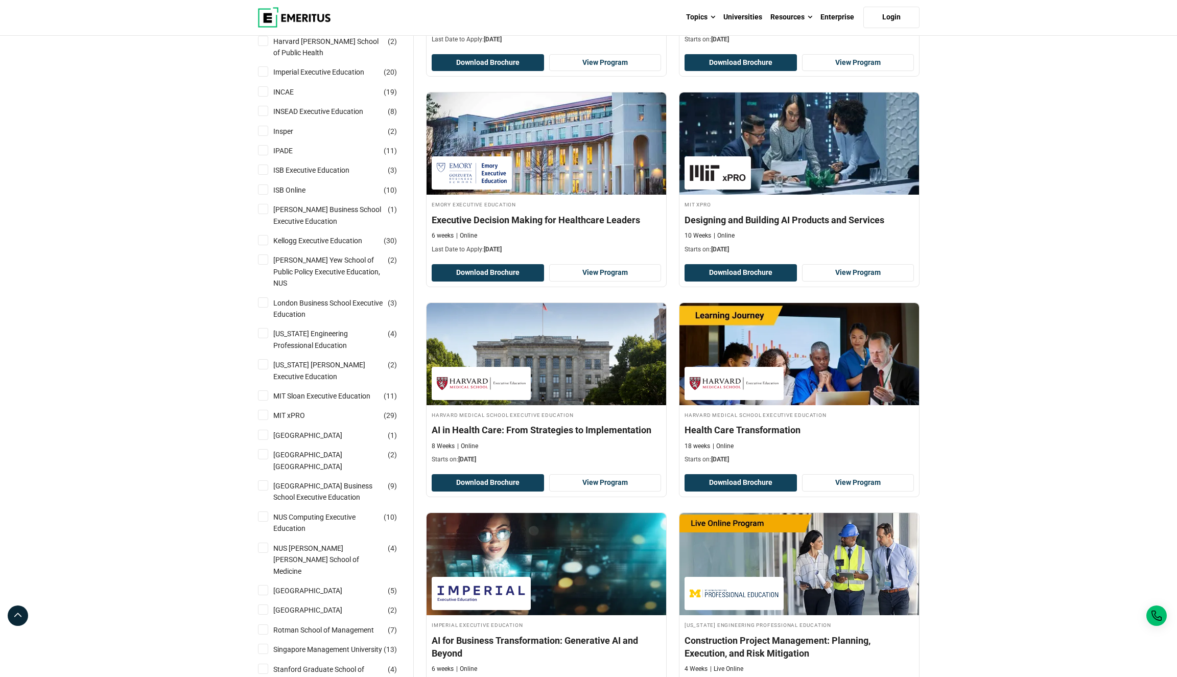
scroll to position [478, 0]
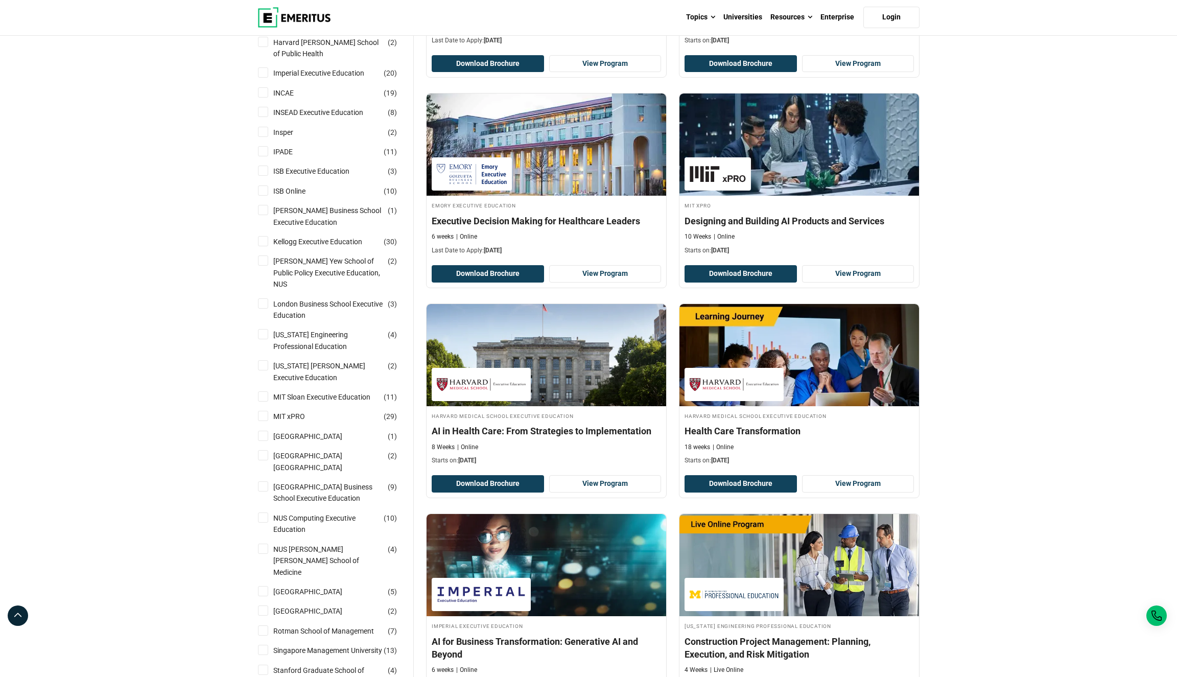
click at [263, 117] on input "INSEAD Executive Education ( 8 )" at bounding box center [263, 112] width 10 height 10
checkbox input "true"
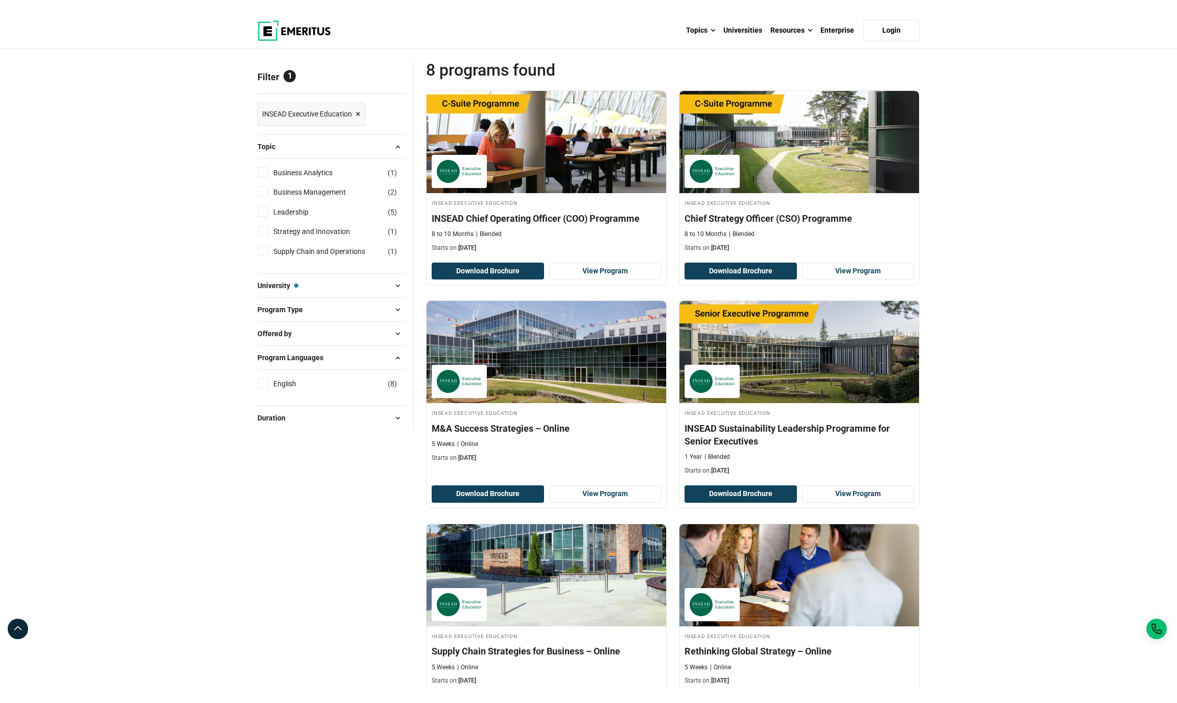
scroll to position [64, 0]
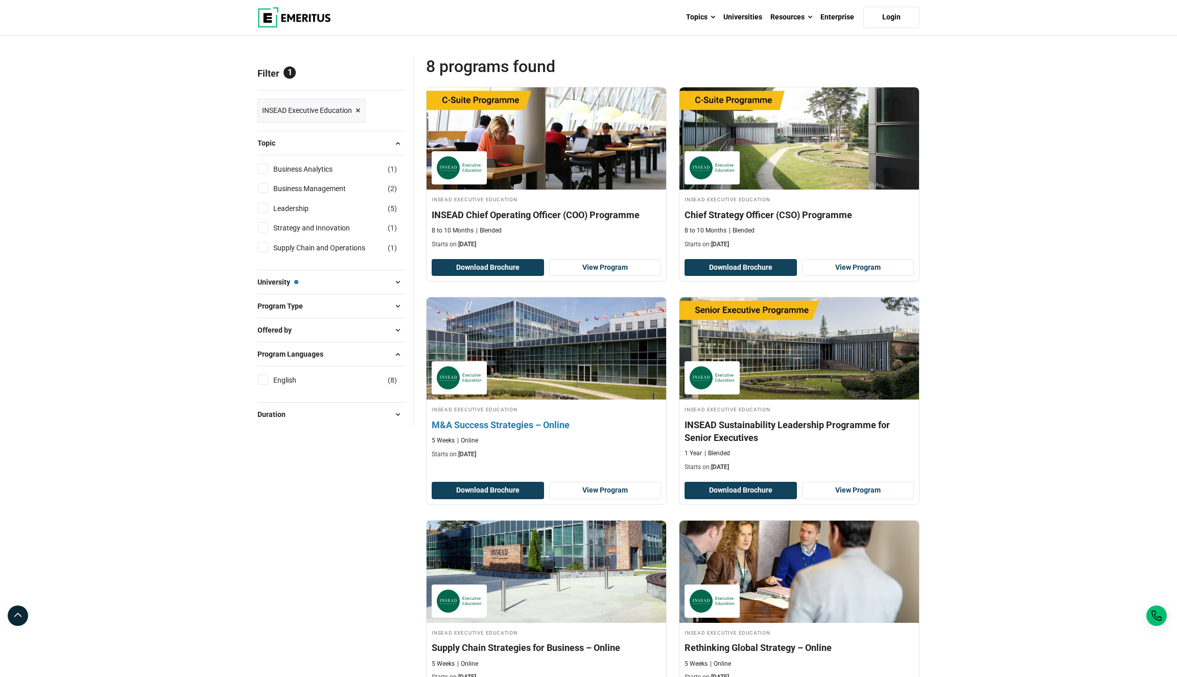
click at [500, 497] on div "INSEAD Executive Education M&A Success Strategies – Online 5 Weeks Online Start…" at bounding box center [546, 400] width 241 height 207
click at [511, 431] on h4 "M&A Success Strategies – Online" at bounding box center [546, 425] width 229 height 13
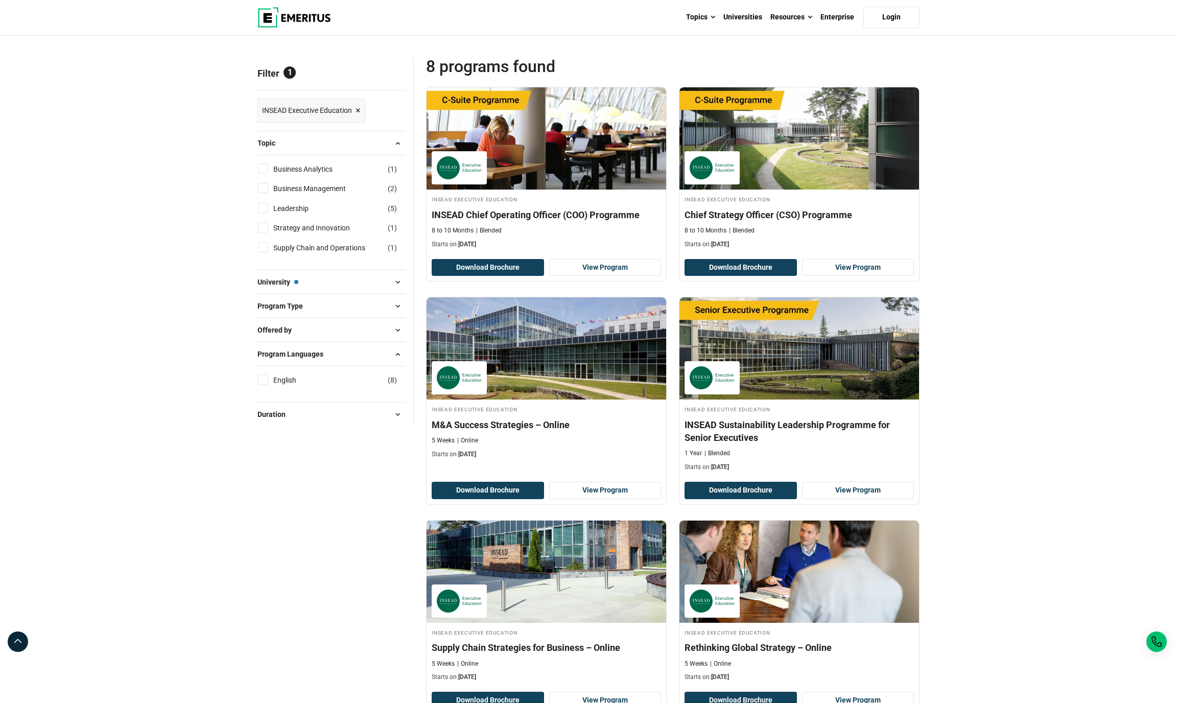
click at [310, 290] on button "University — INSEAD Executive Education" at bounding box center [332, 281] width 148 height 15
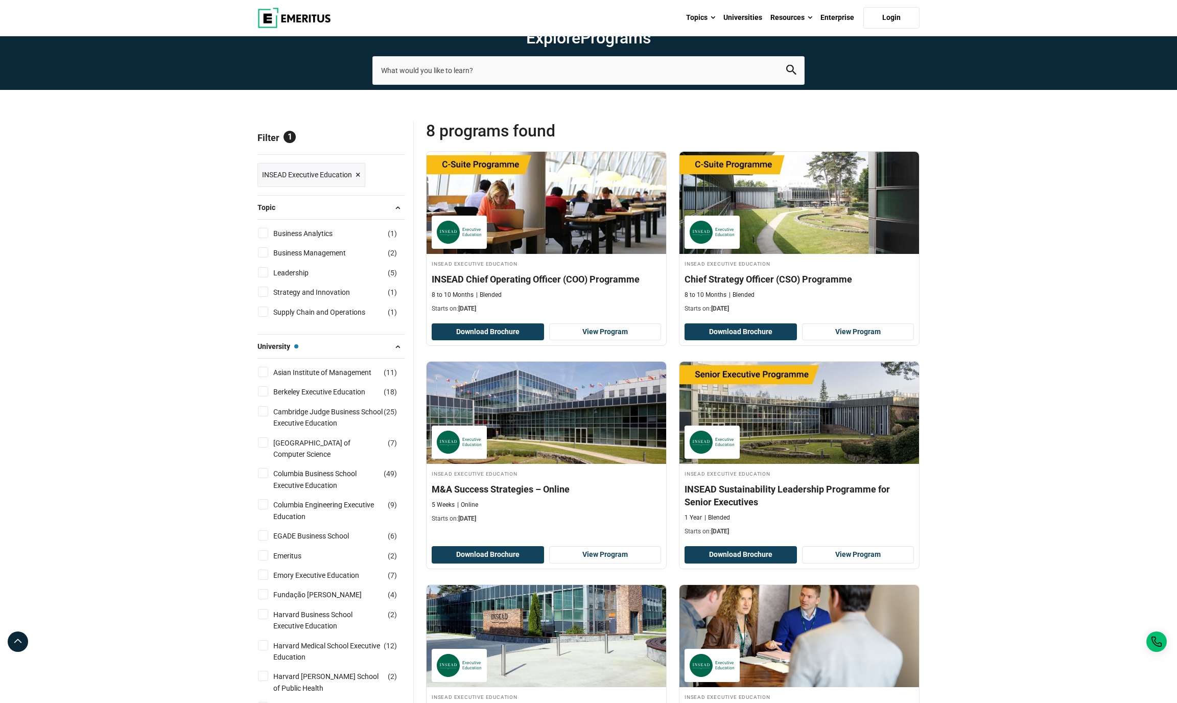
scroll to position [0, 0]
click at [381, 146] on span "Reset all" at bounding box center [390, 138] width 32 height 13
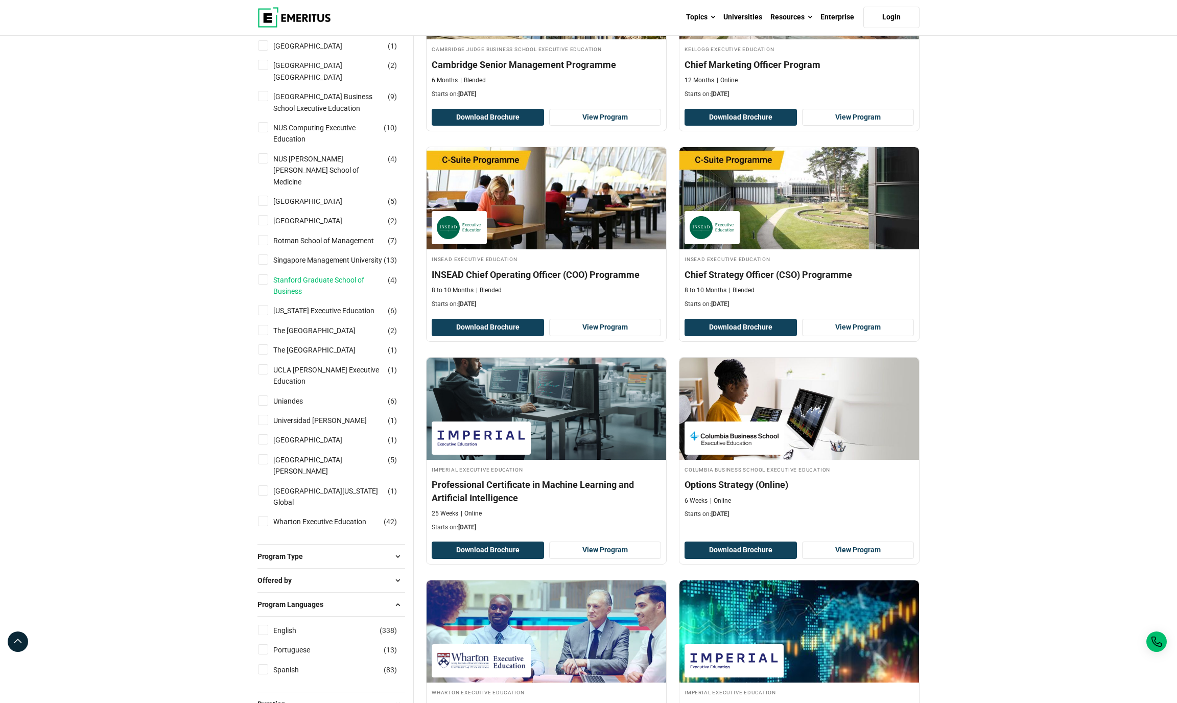
scroll to position [1271, 0]
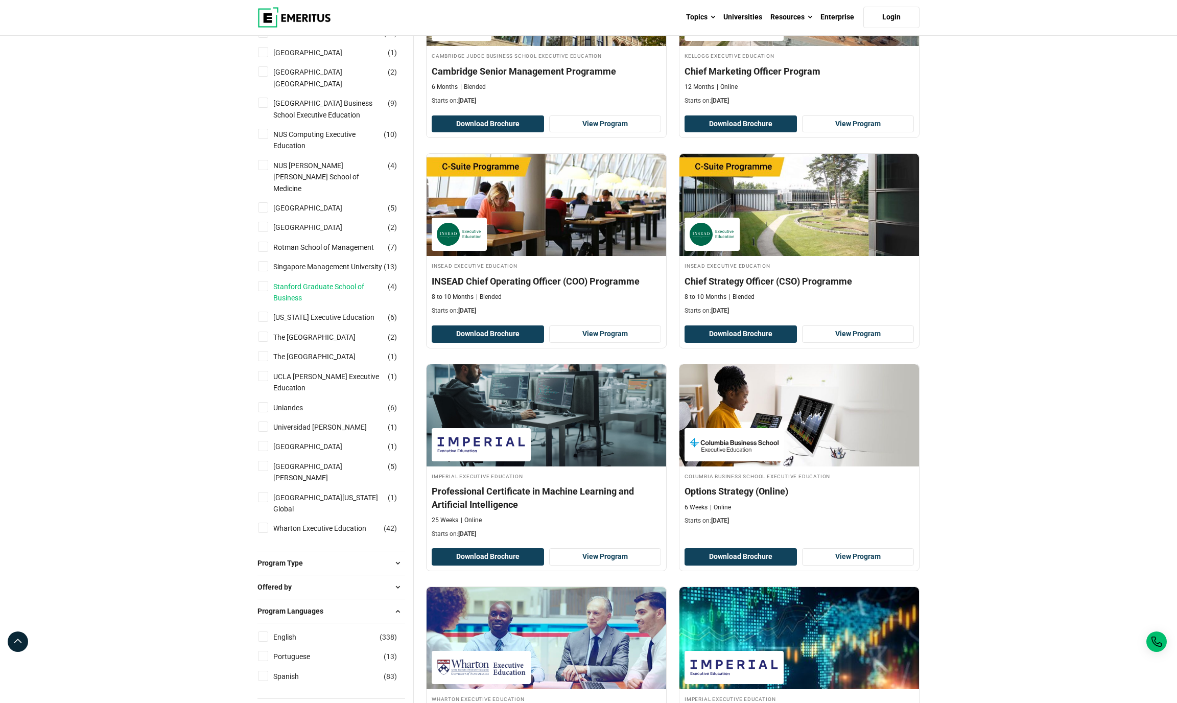
click at [293, 289] on link "Stanford Graduate School of Business" at bounding box center [338, 292] width 130 height 23
checkbox input "true"
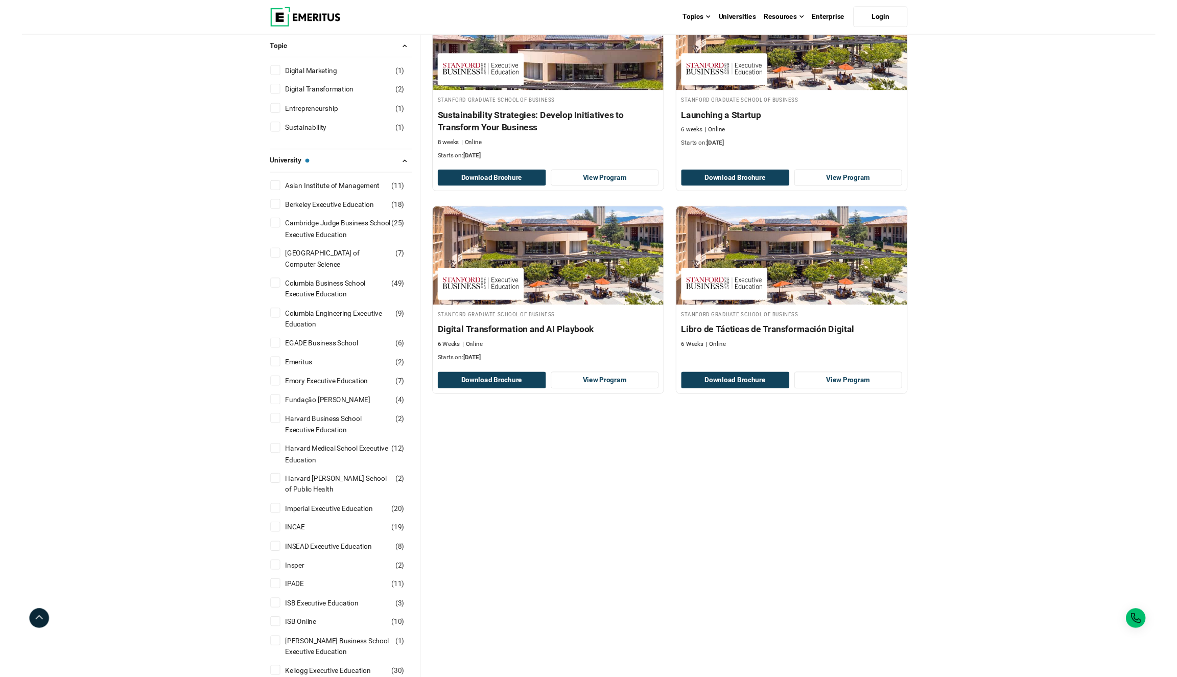
scroll to position [184, 0]
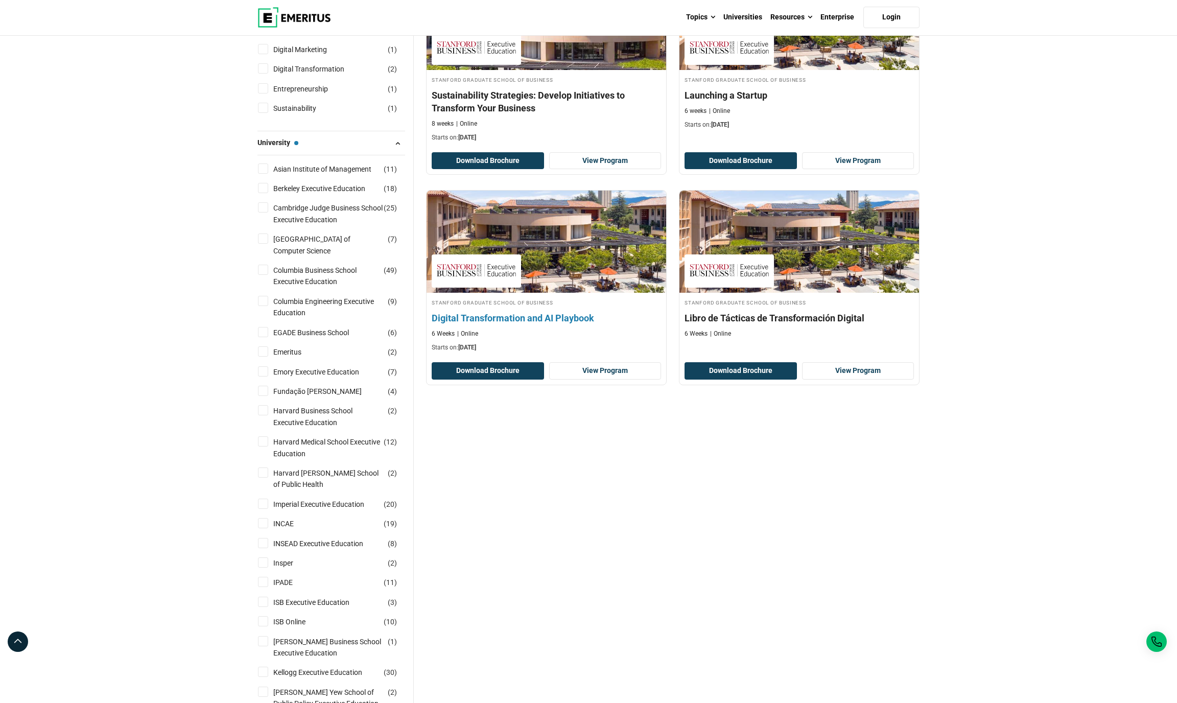
click at [491, 324] on h4 "Digital Transformation and AI Playbook" at bounding box center [546, 318] width 229 height 13
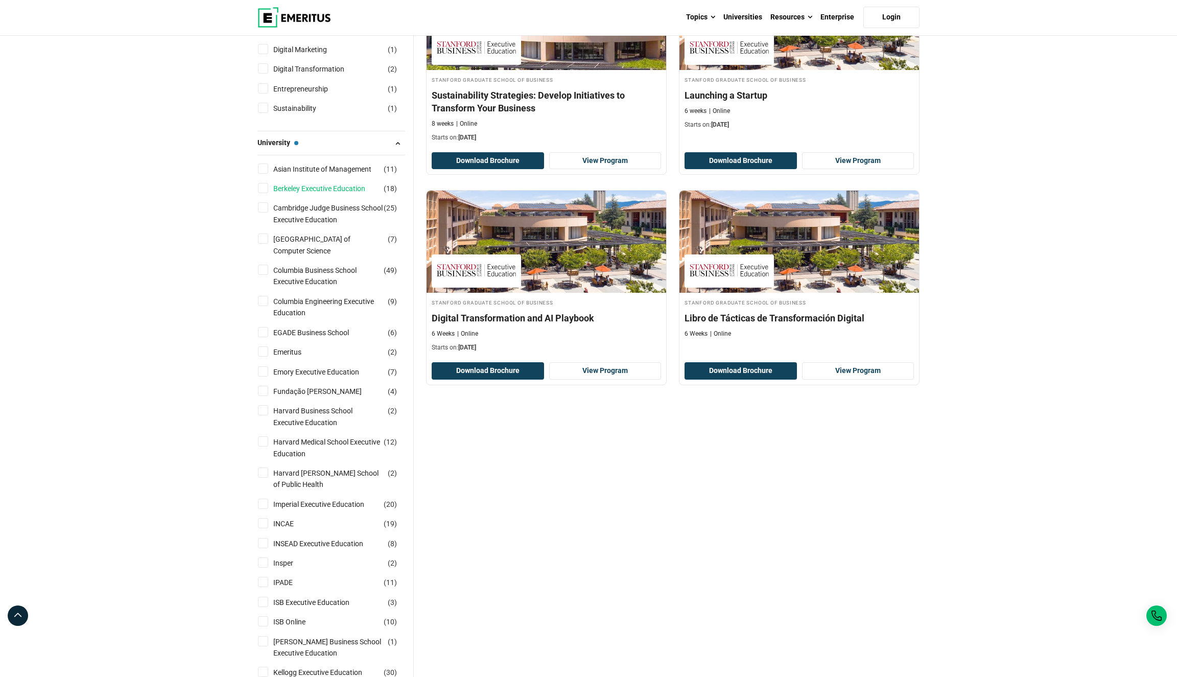
click at [321, 194] on link "Berkeley Executive Education" at bounding box center [329, 188] width 112 height 11
checkbox input "true"
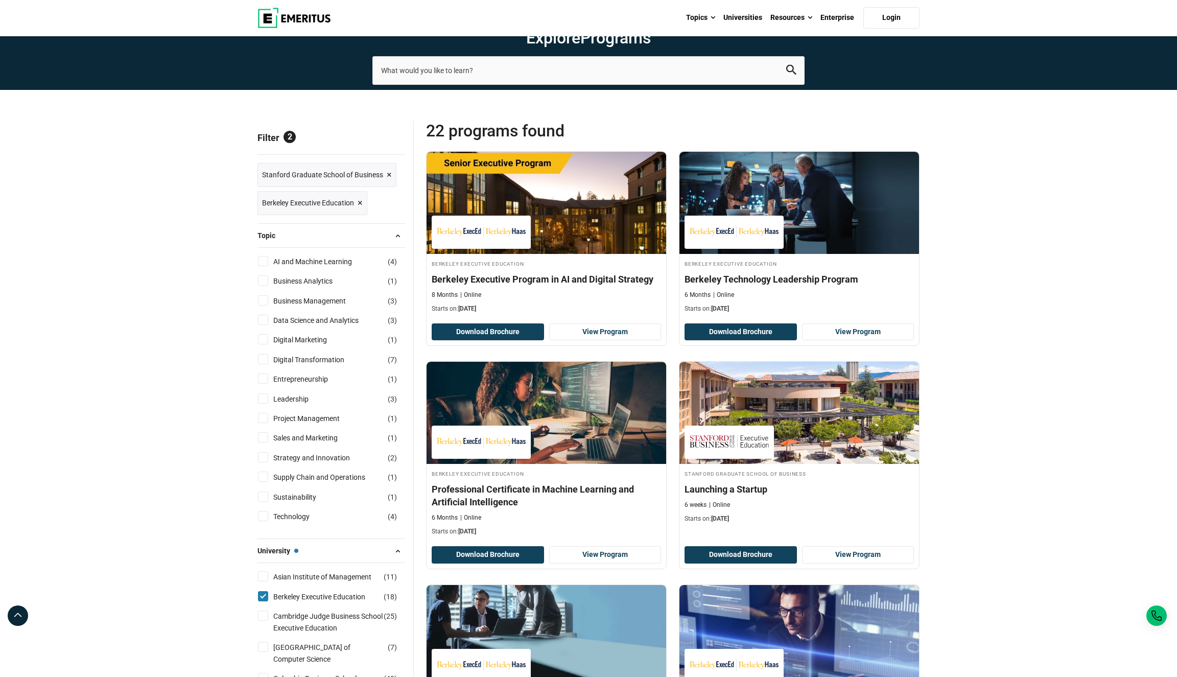
click at [389, 182] on span "×" at bounding box center [389, 175] width 5 height 15
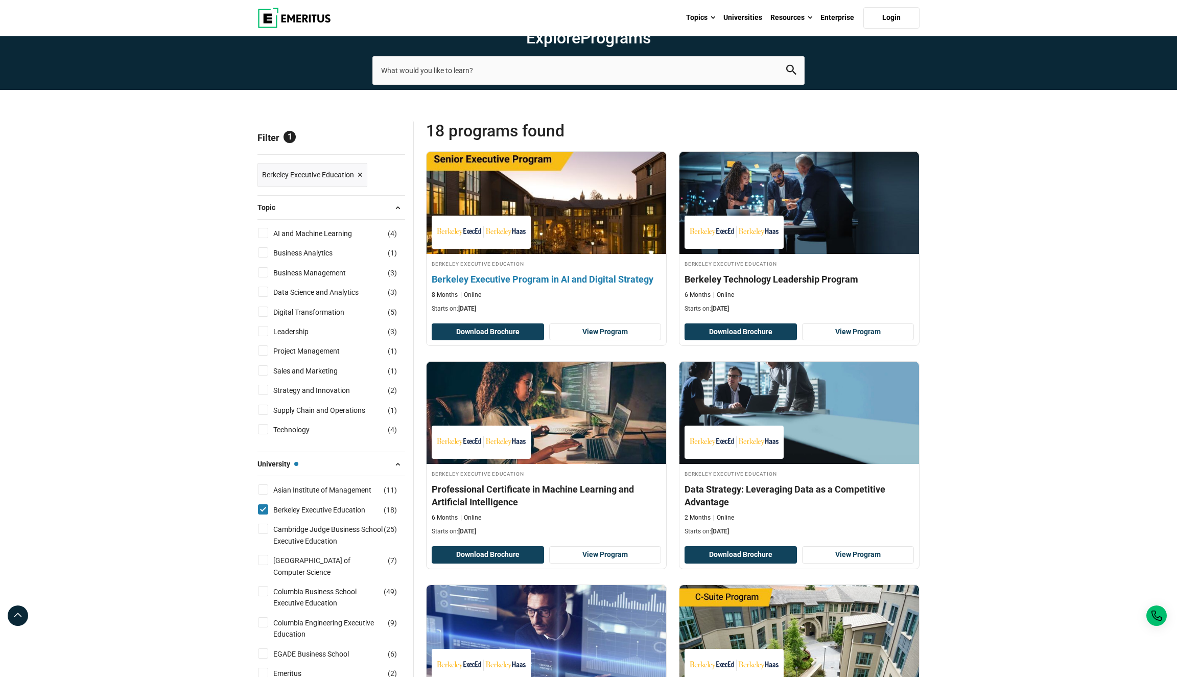
click at [528, 307] on div "Berkeley Executive Education Berkeley Executive Program in AI and Digital Strat…" at bounding box center [547, 286] width 240 height 54
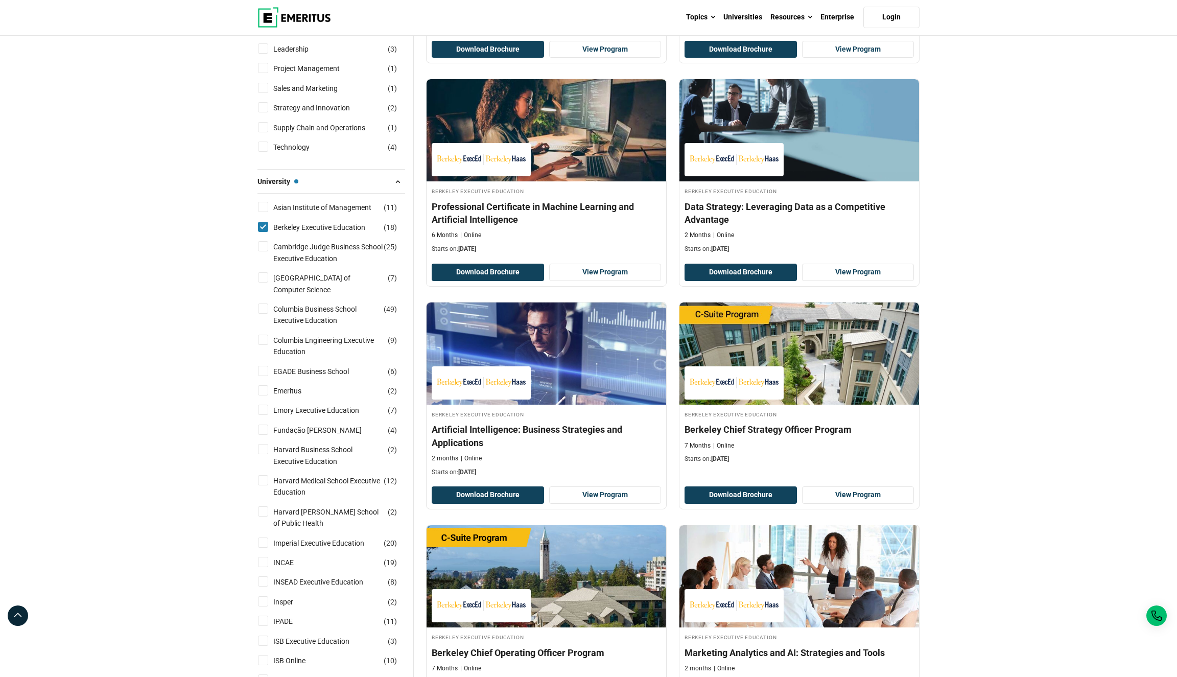
scroll to position [290, 0]
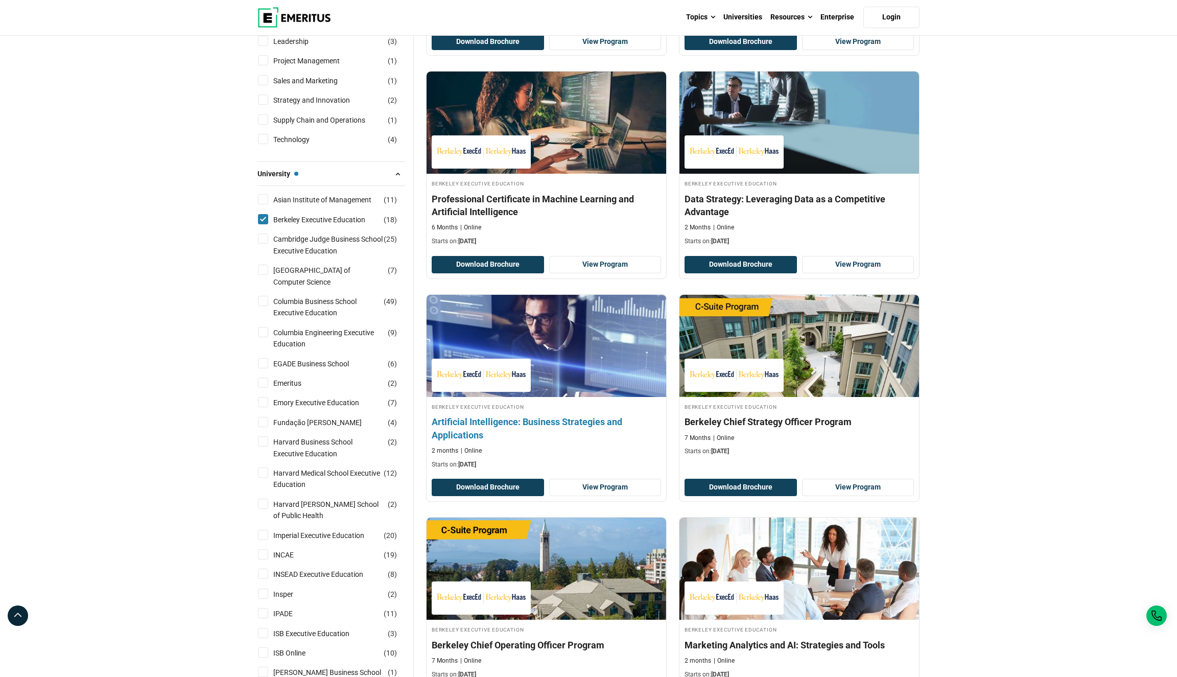
click at [630, 441] on h4 "Artificial Intelligence: Business Strategies and Applications" at bounding box center [546, 428] width 229 height 26
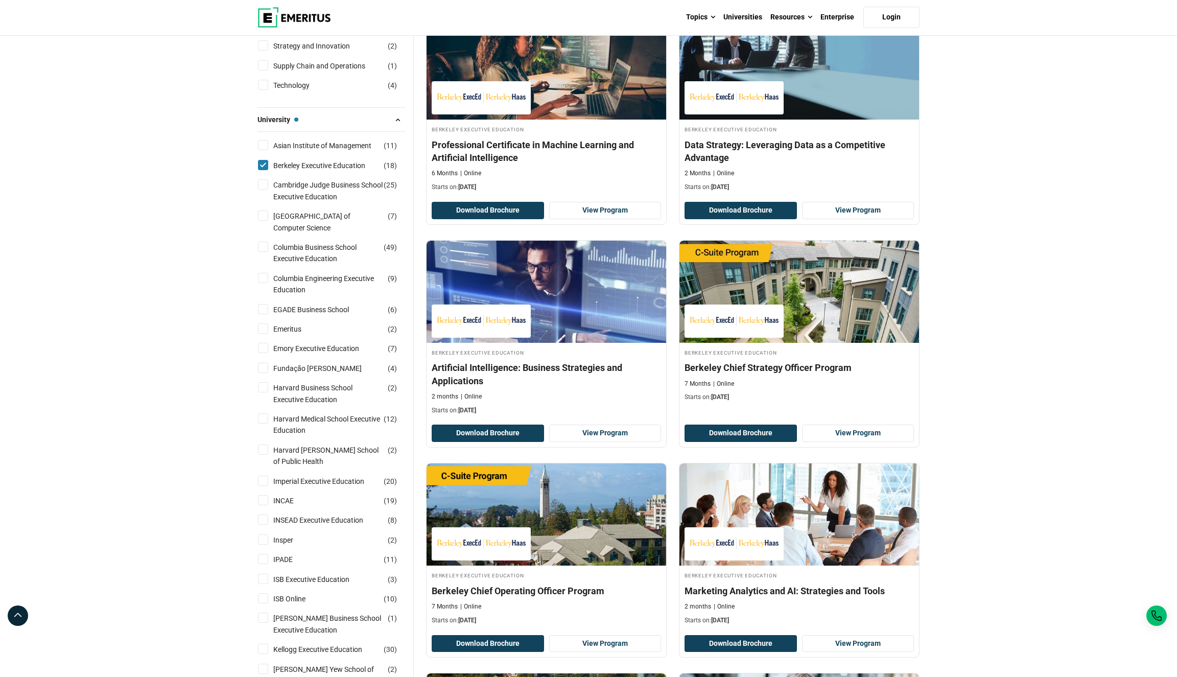
scroll to position [344, 0]
click at [309, 406] on link "Harvard Business School Executive Education" at bounding box center [338, 394] width 130 height 23
checkbox input "true"
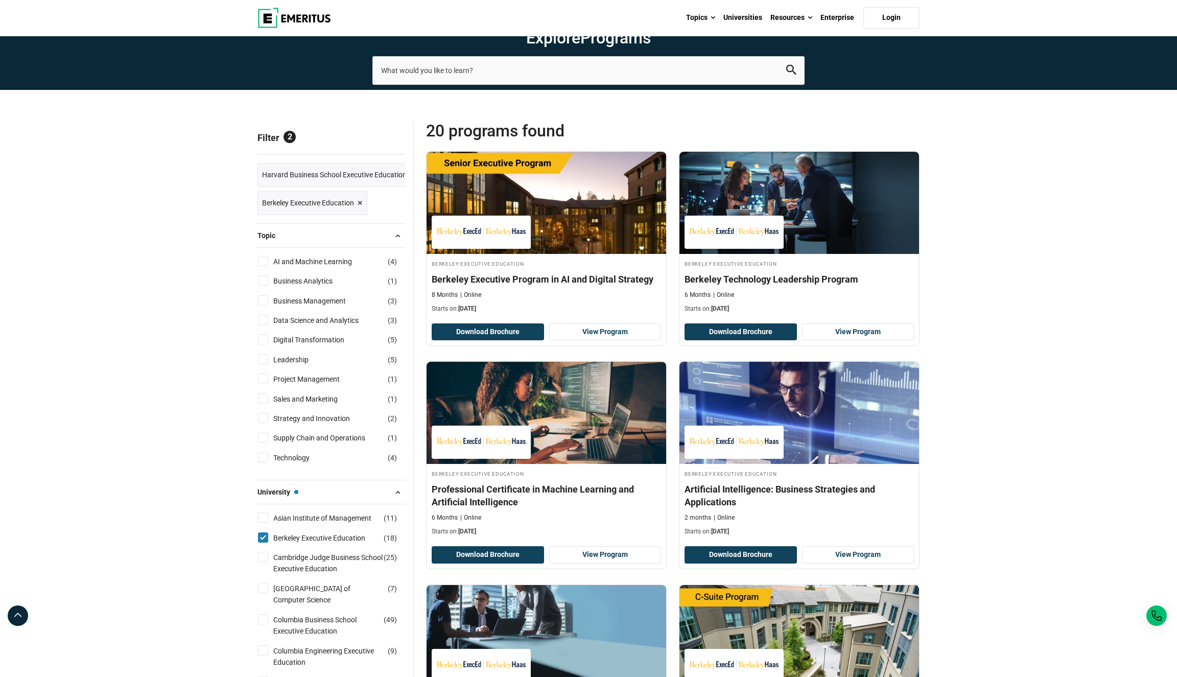
click at [360, 211] on span "×" at bounding box center [360, 203] width 5 height 15
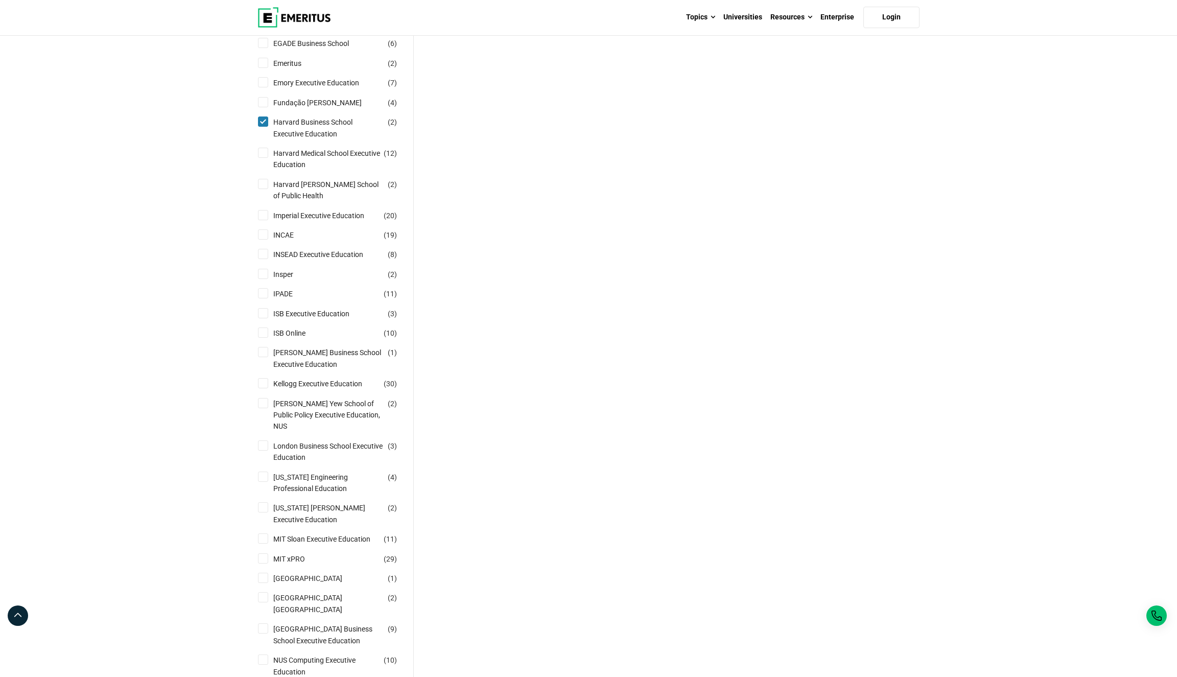
scroll to position [423, 0]
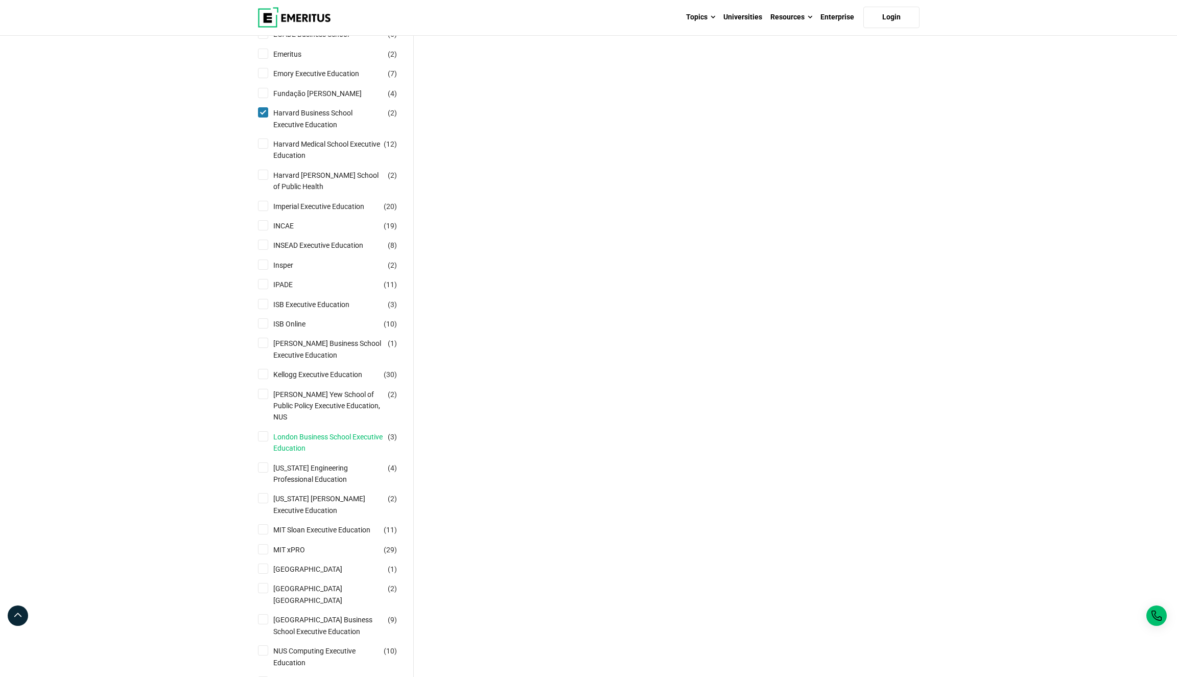
click at [308, 454] on link "London Business School Executive Education" at bounding box center [338, 442] width 130 height 23
checkbox input "true"
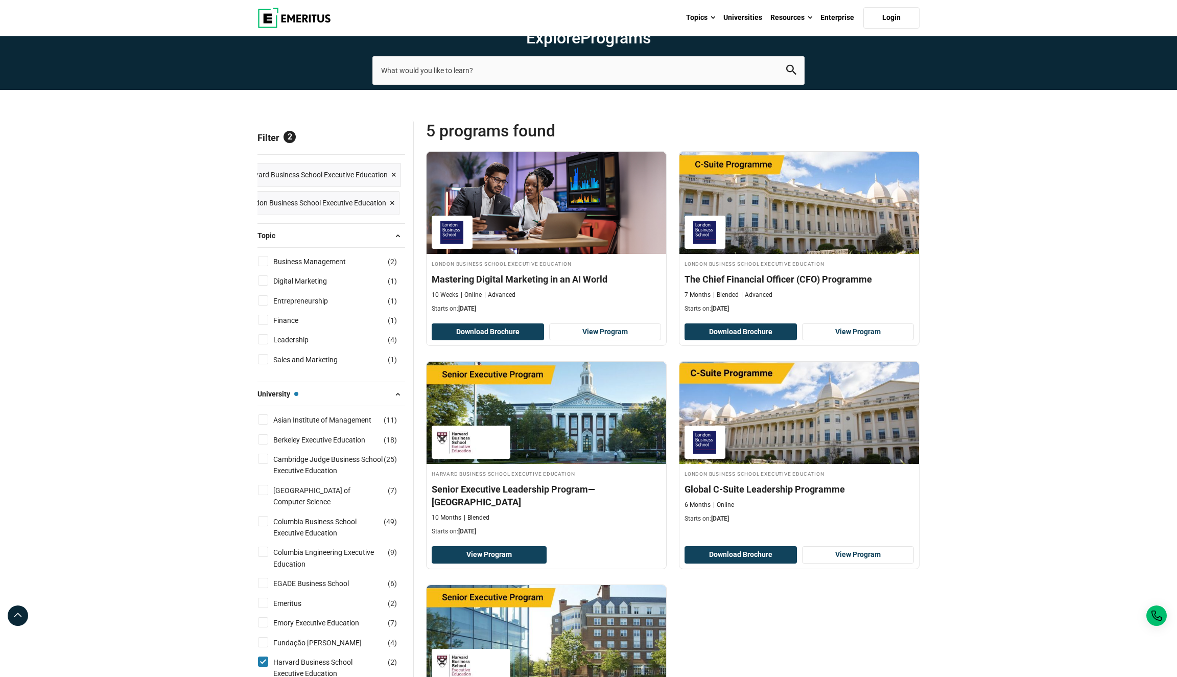
scroll to position [0, 19]
click at [395, 182] on span "×" at bounding box center [393, 175] width 5 height 15
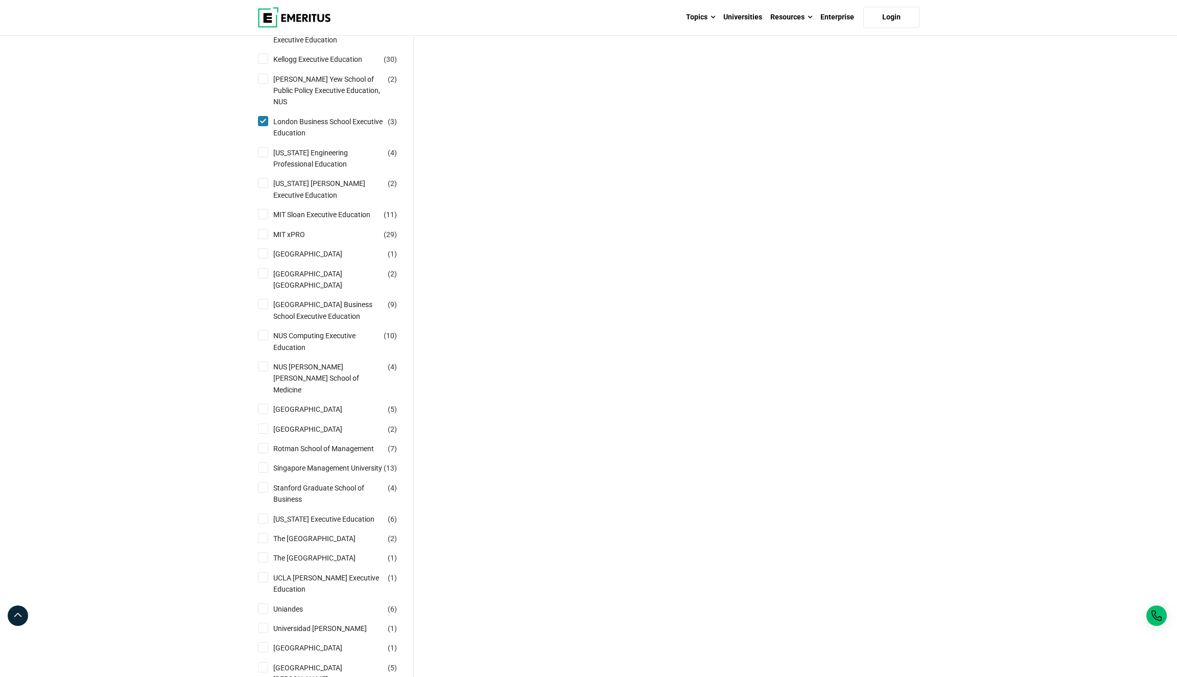
scroll to position [840, 0]
click at [289, 450] on link "Rotman School of Management" at bounding box center [333, 444] width 121 height 11
checkbox input "true"
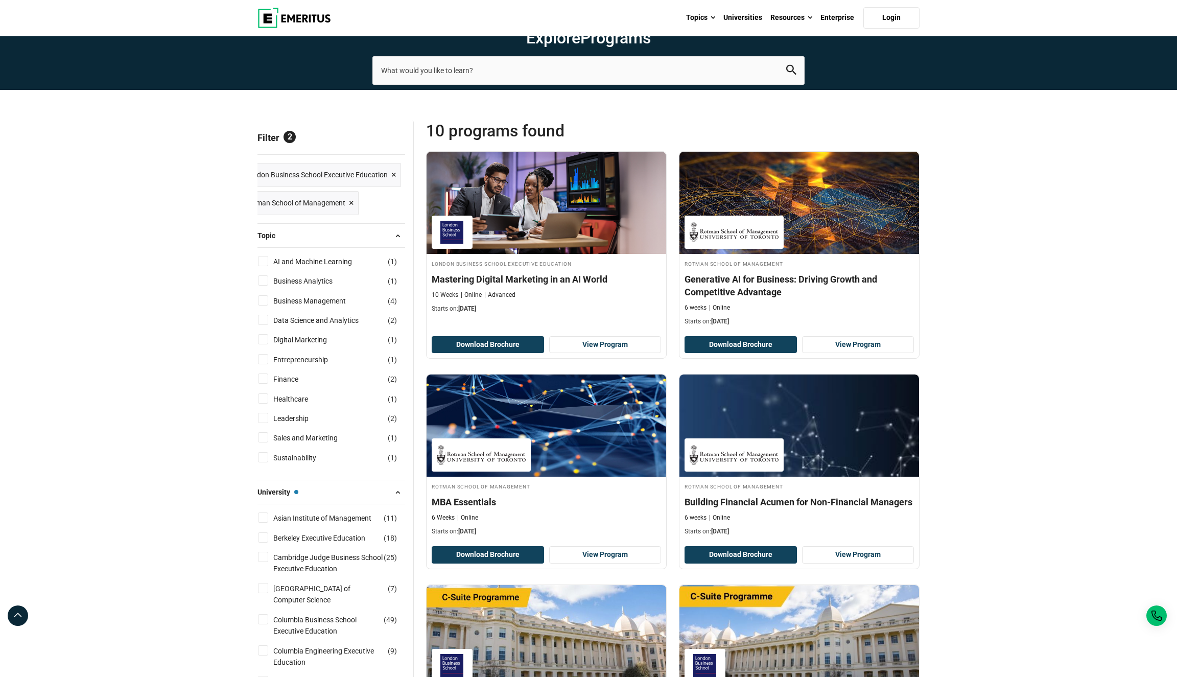
scroll to position [0, 18]
click at [391, 182] on span "×" at bounding box center [393, 175] width 5 height 15
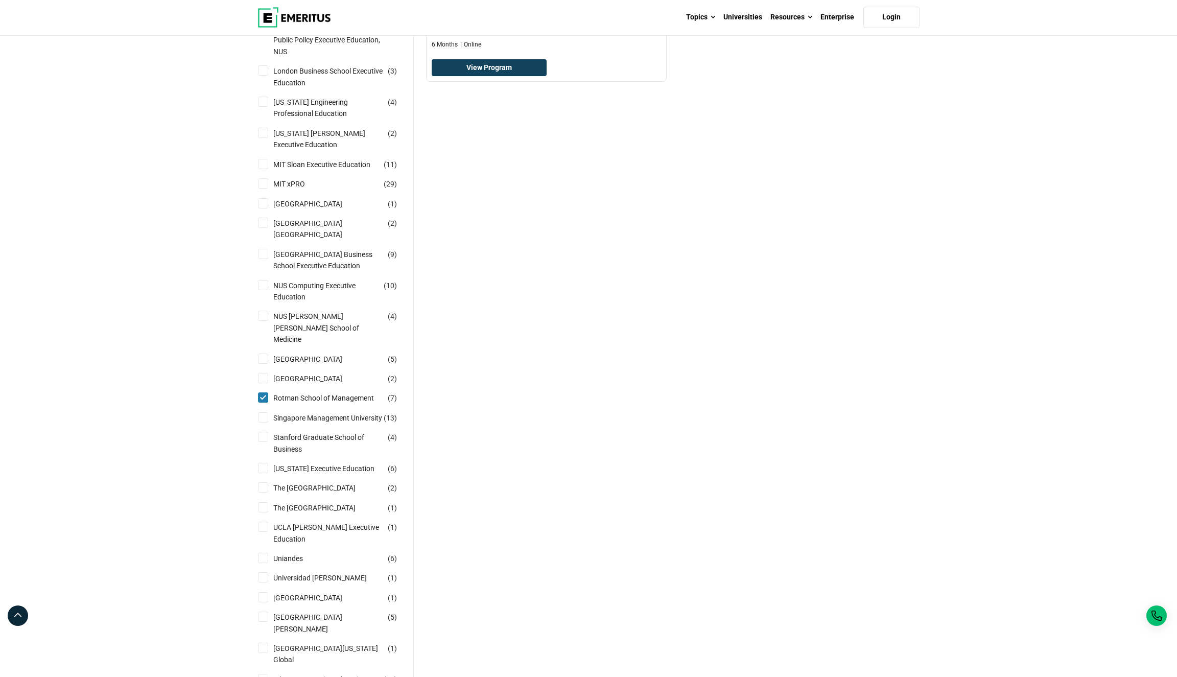
scroll to position [916, 0]
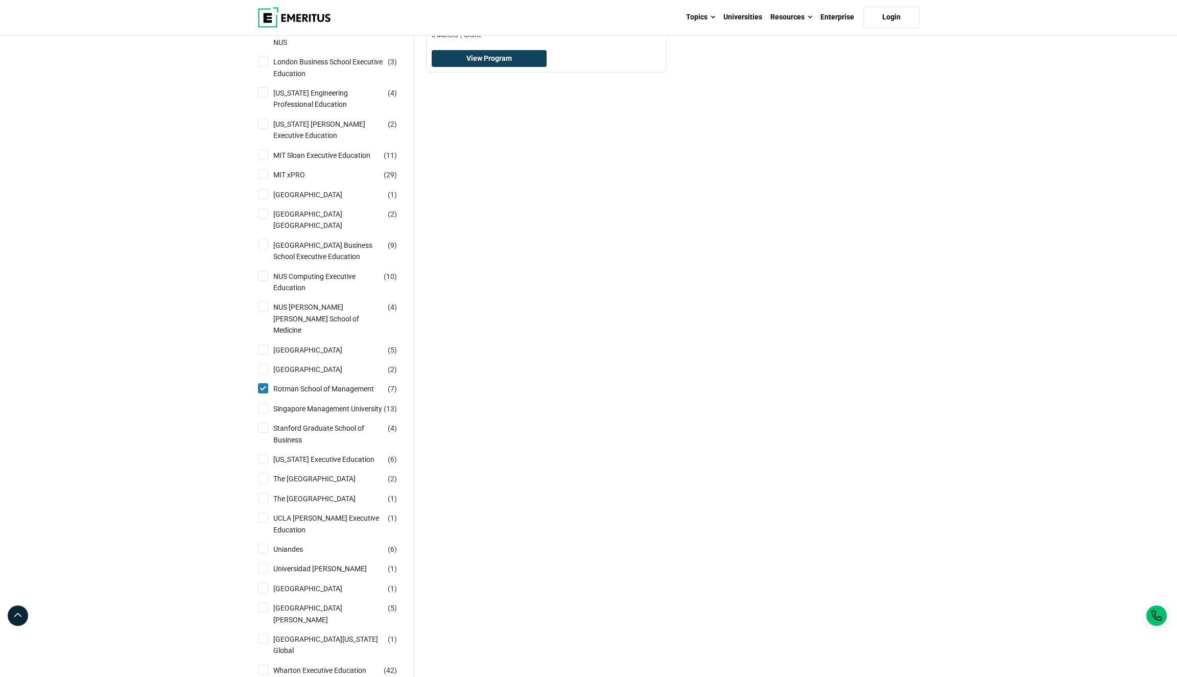
click at [263, 523] on input "UCLA Anderson Executive Education ( 1 )" at bounding box center [263, 518] width 10 height 10
checkbox input "true"
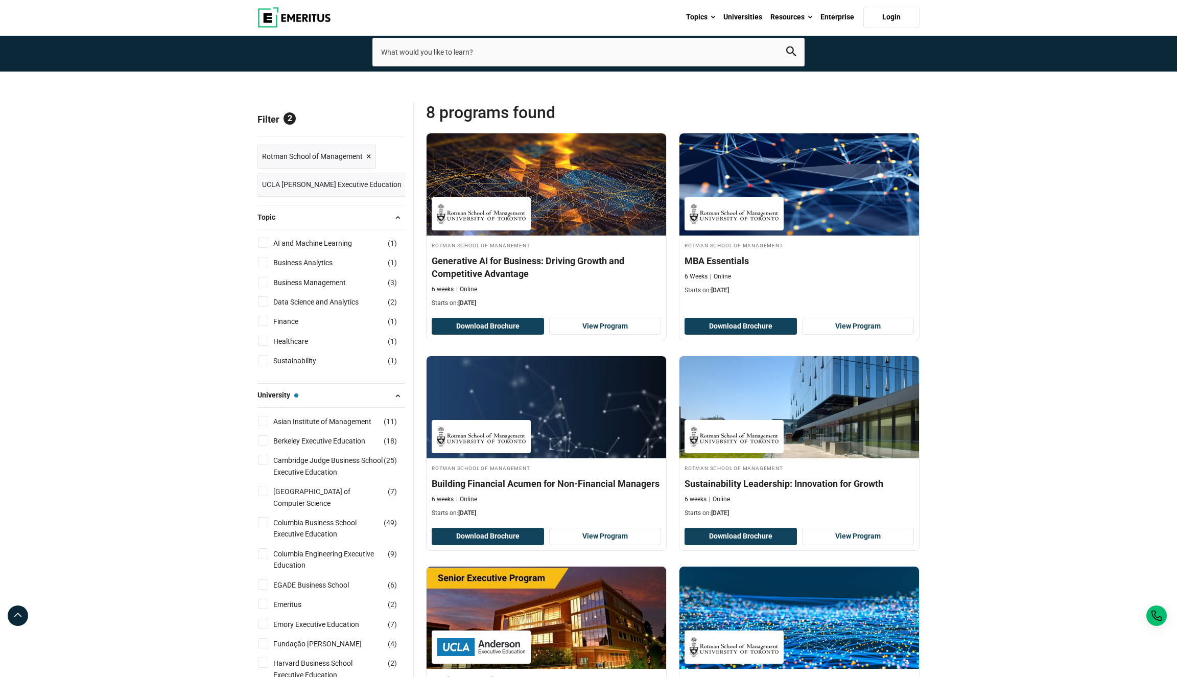
scroll to position [18, 0]
click at [364, 164] on span "Rotman School of Management ×" at bounding box center [316, 156] width 109 height 15
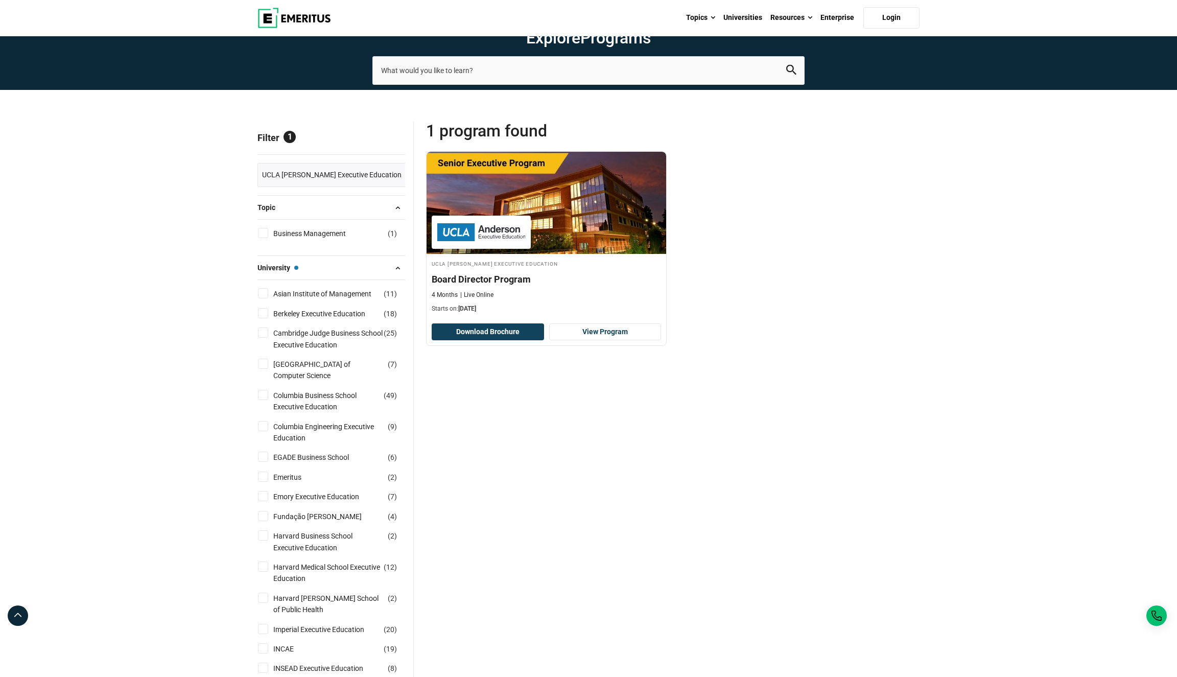
click at [385, 146] on span "Reset all" at bounding box center [390, 138] width 32 height 13
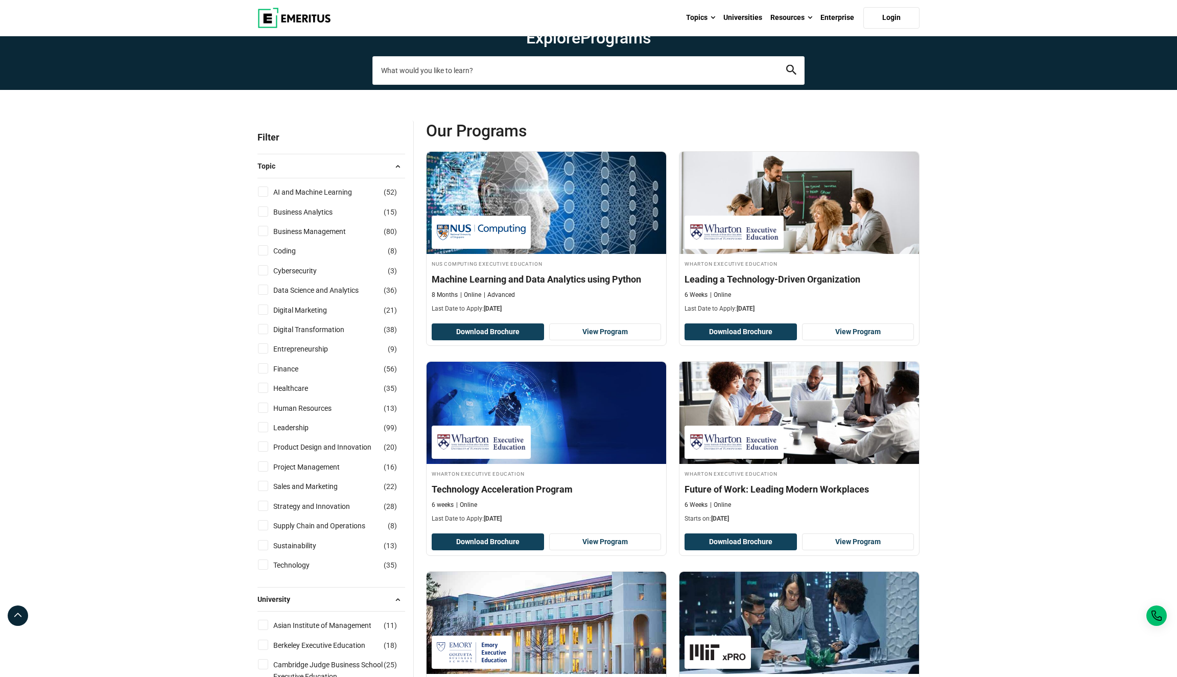
click at [567, 85] on input "search-page" at bounding box center [589, 70] width 432 height 29
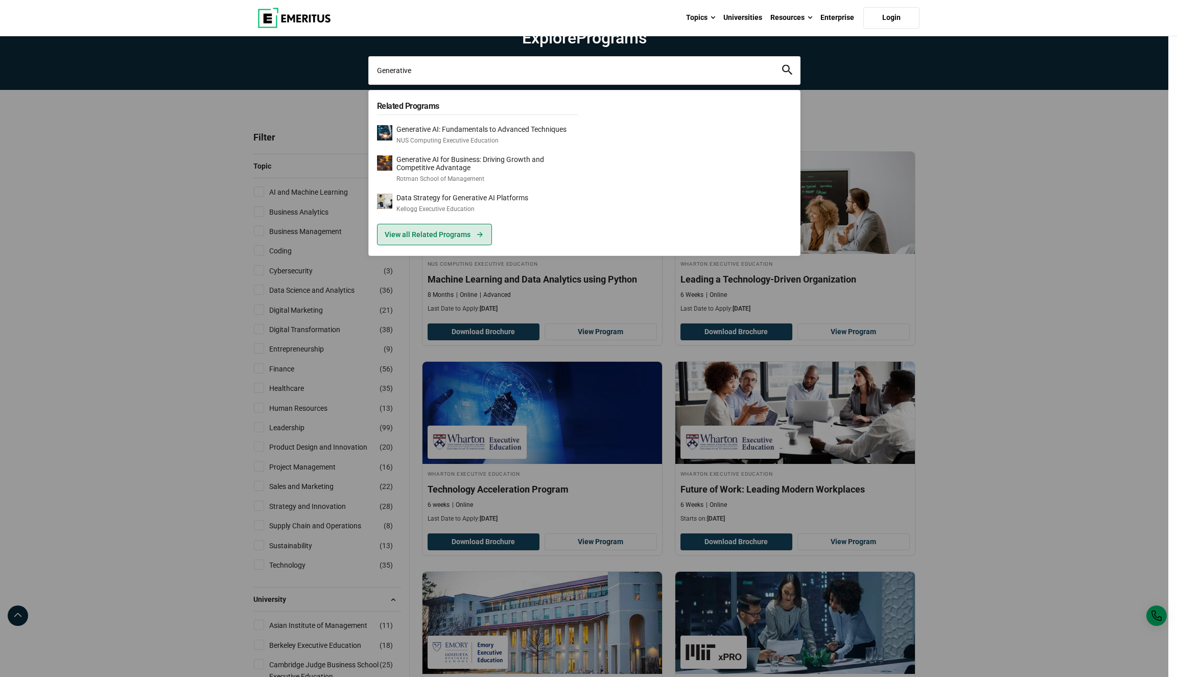
type input "Generative"
click at [423, 245] on link "View all Related Programs" at bounding box center [434, 234] width 115 height 21
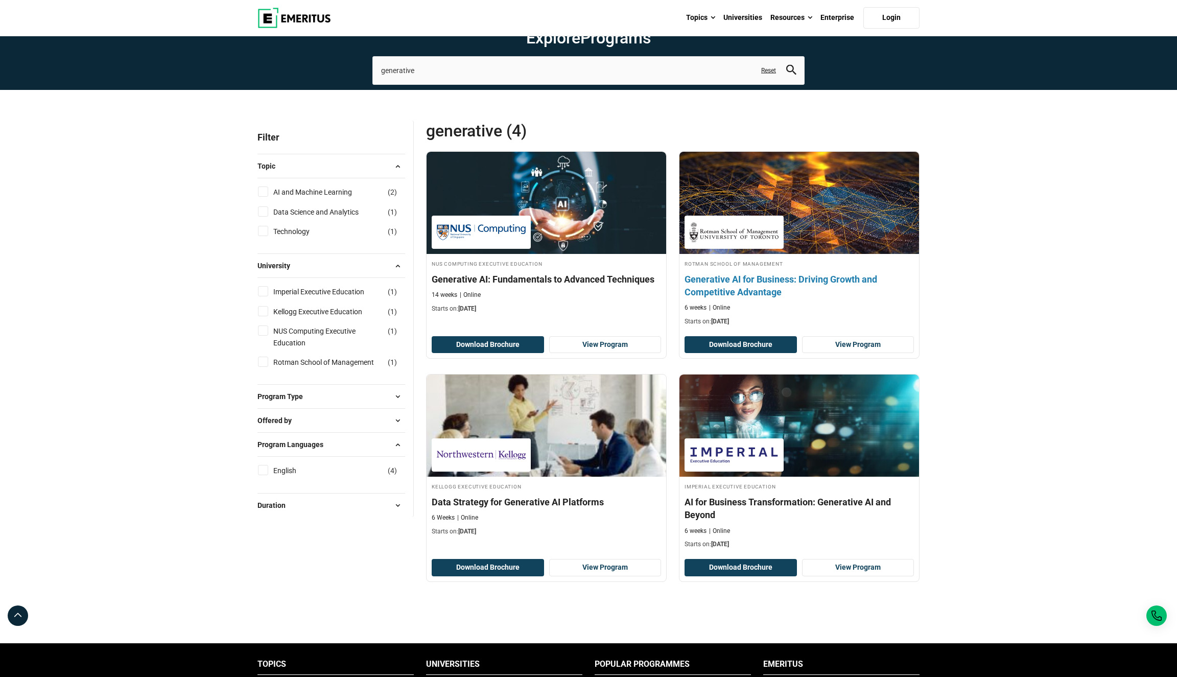
click at [805, 298] on h4 "Generative AI for Business: Driving Growth and Competitive Advantage" at bounding box center [799, 286] width 229 height 26
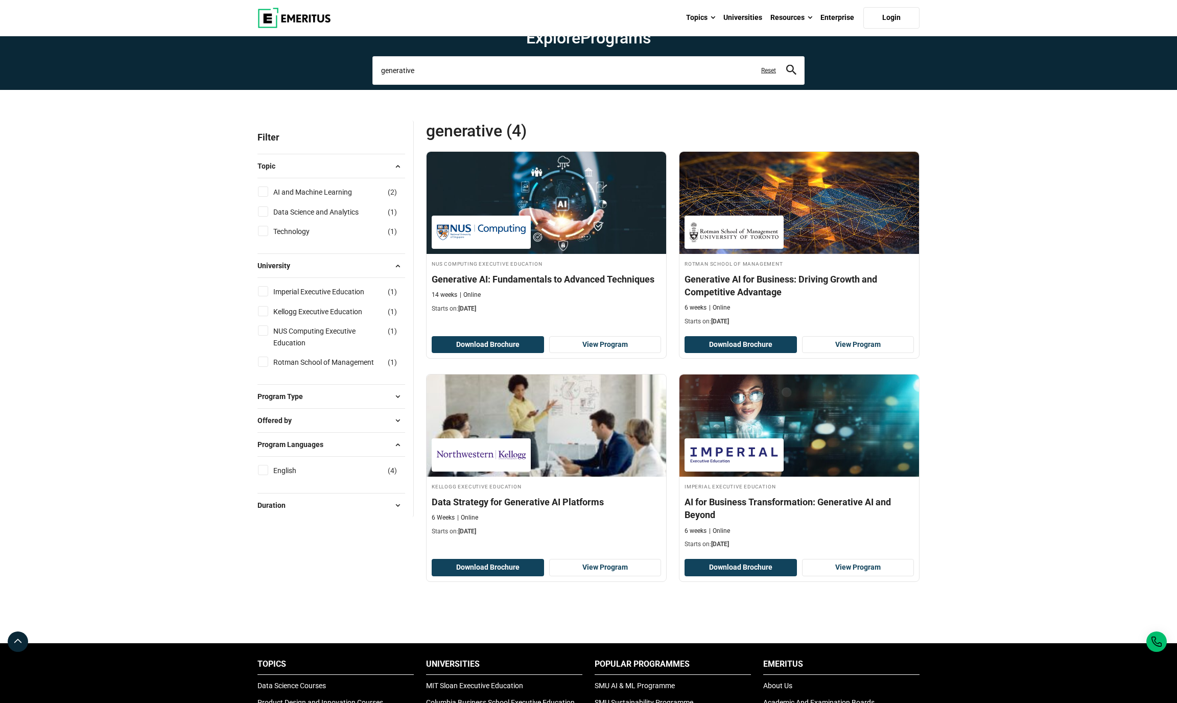
click at [520, 85] on input "generative" at bounding box center [589, 70] width 432 height 29
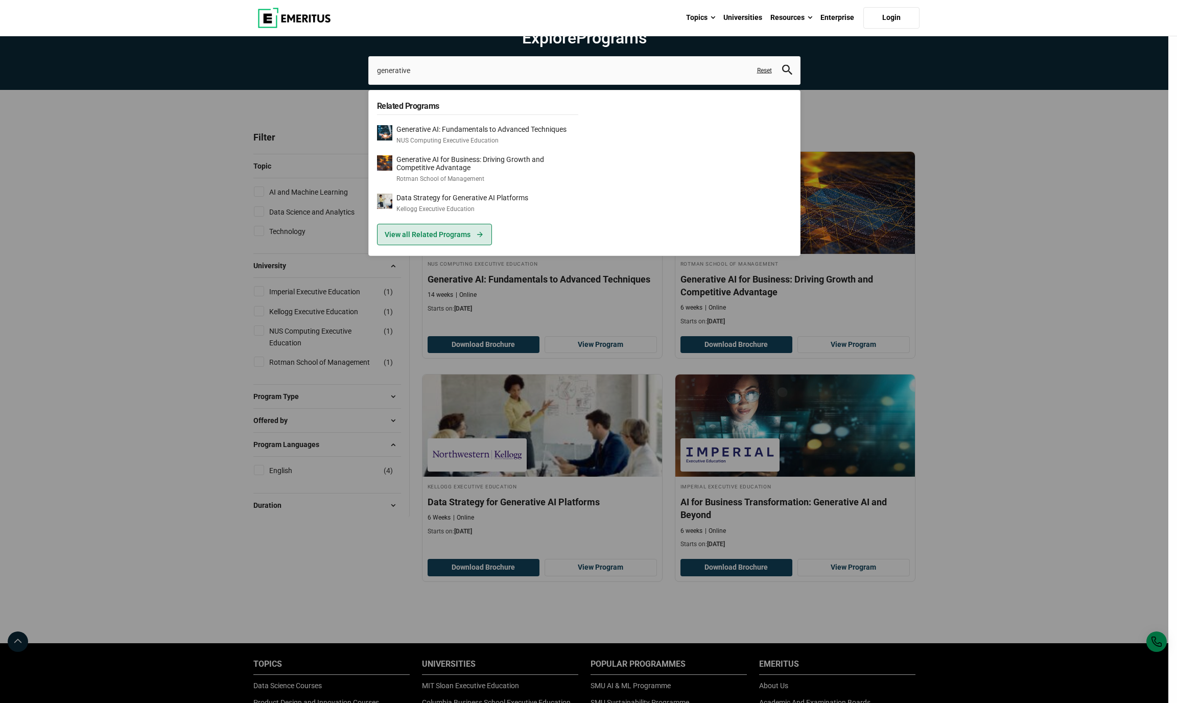
click at [434, 245] on link "View all Related Programs" at bounding box center [434, 234] width 115 height 21
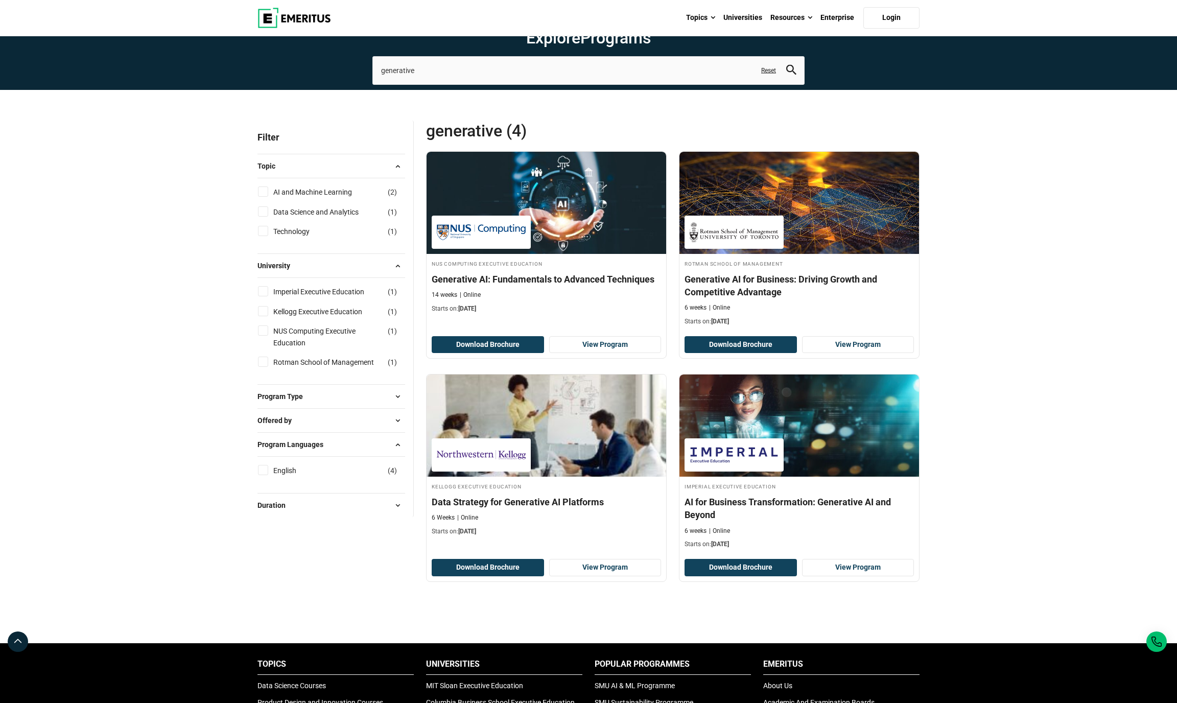
click at [772, 75] on link "Reset" at bounding box center [768, 70] width 15 height 9
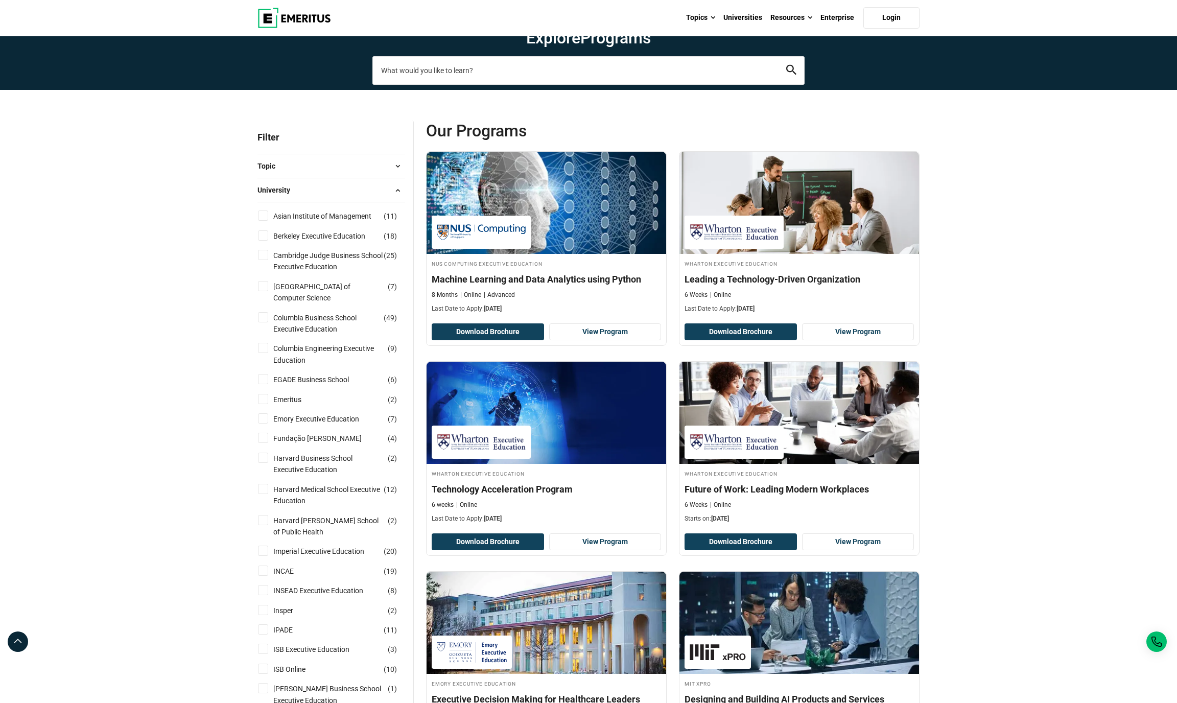
click at [553, 85] on input "search-page" at bounding box center [589, 70] width 432 height 29
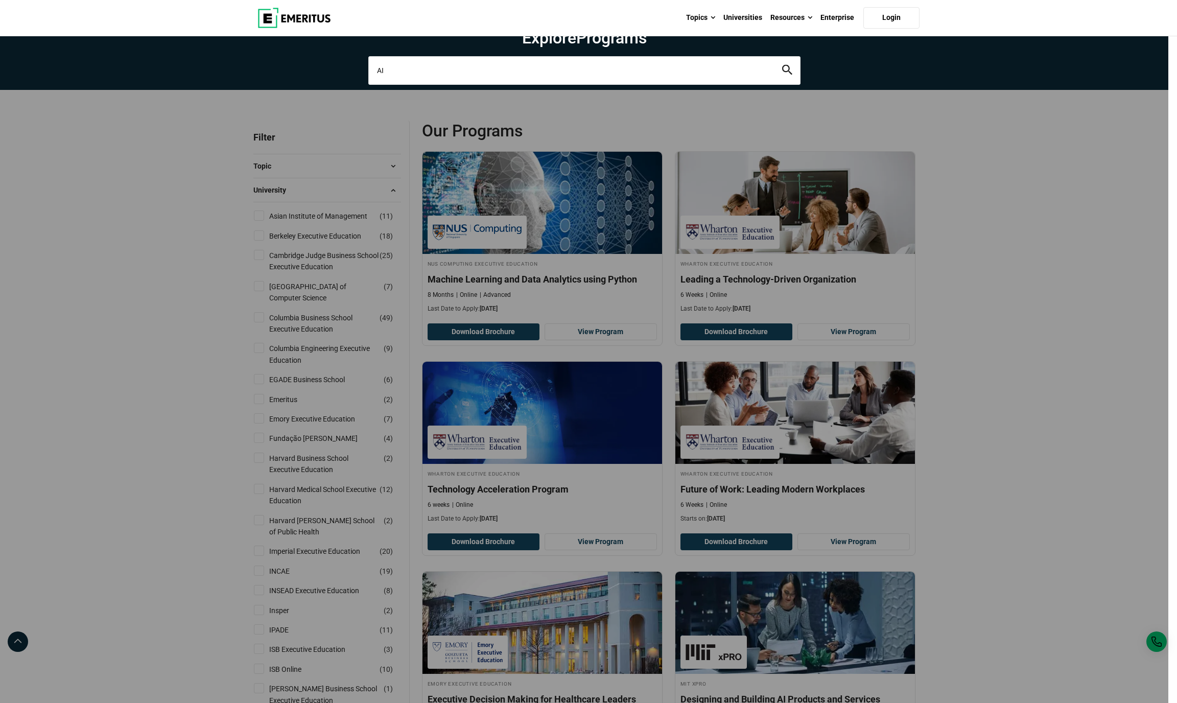
type input "AI"
click at [787, 76] on button "search" at bounding box center [787, 70] width 10 height 12
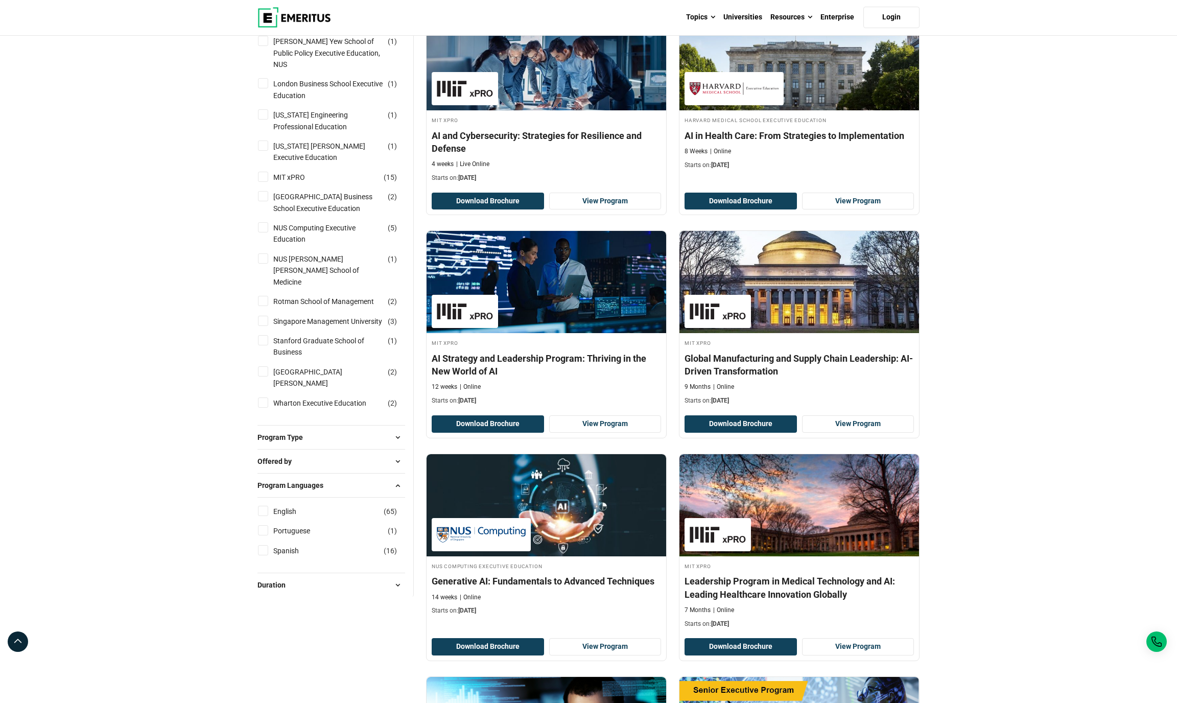
scroll to position [787, 0]
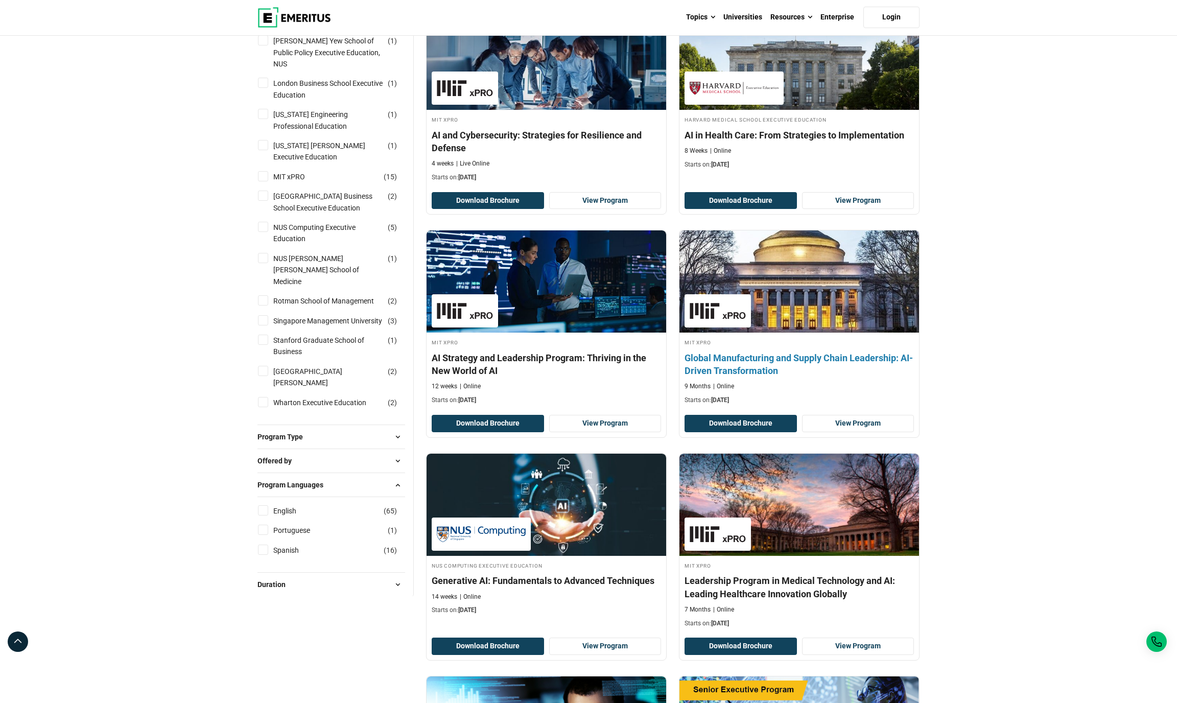
click at [801, 405] on div "MIT xPRO Global Manufacturing and Supply Chain Leadership: AI-Driven Transforma…" at bounding box center [800, 371] width 240 height 67
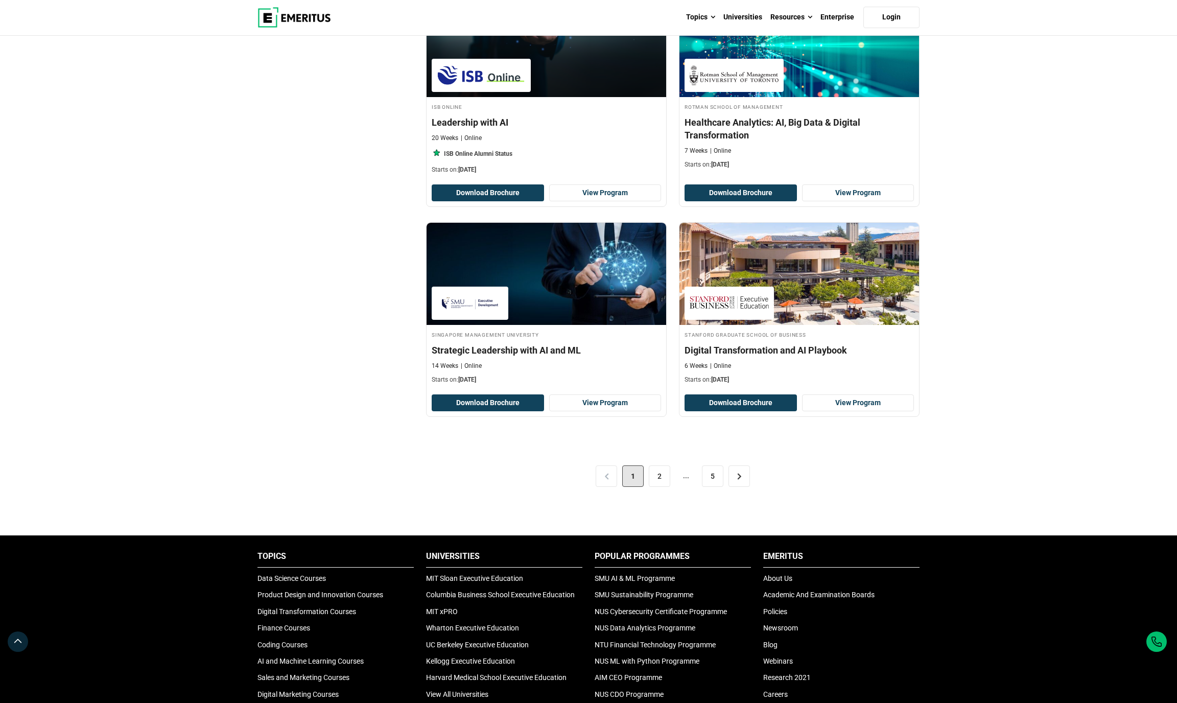
scroll to position [1903, 0]
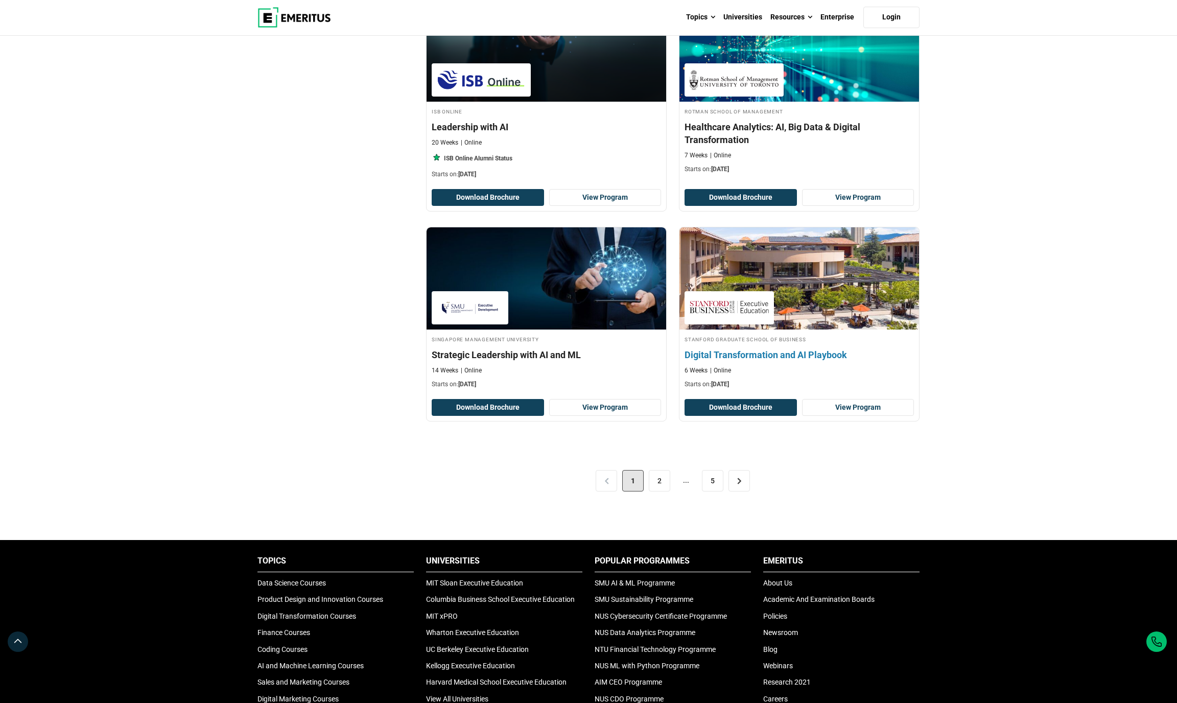
click at [726, 379] on div "Stanford Graduate School of Business Digital Transformation and AI Playbook 6 W…" at bounding box center [800, 362] width 240 height 54
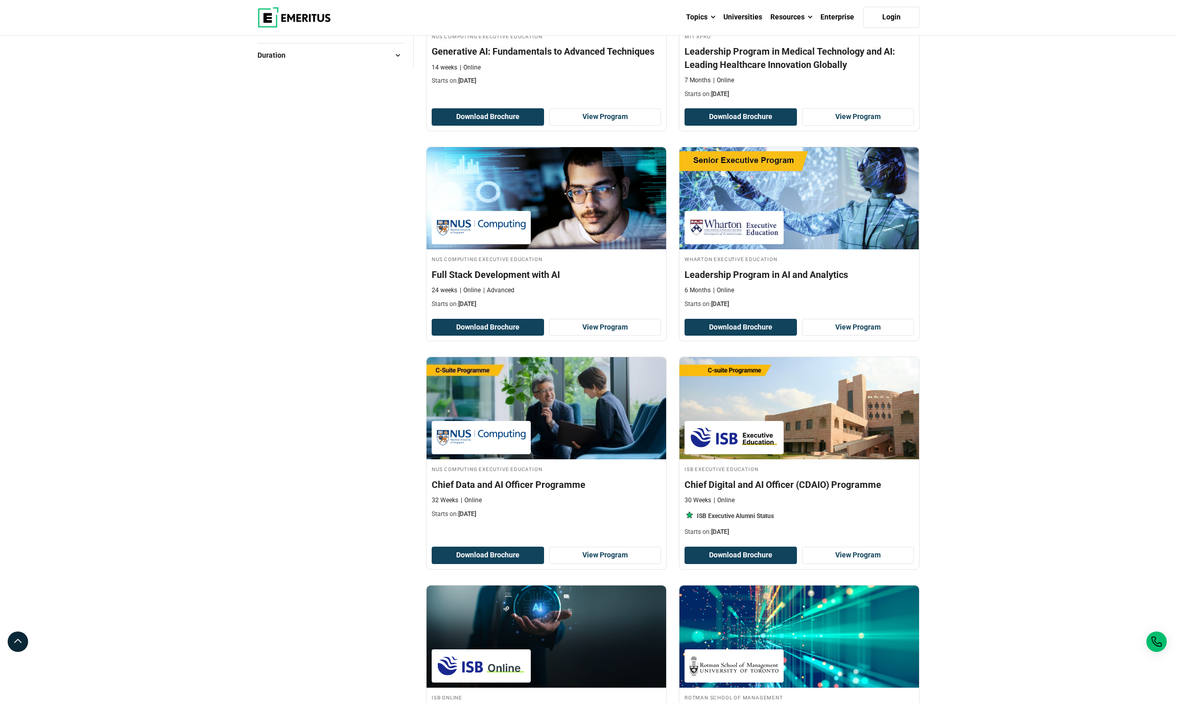
scroll to position [1312, 0]
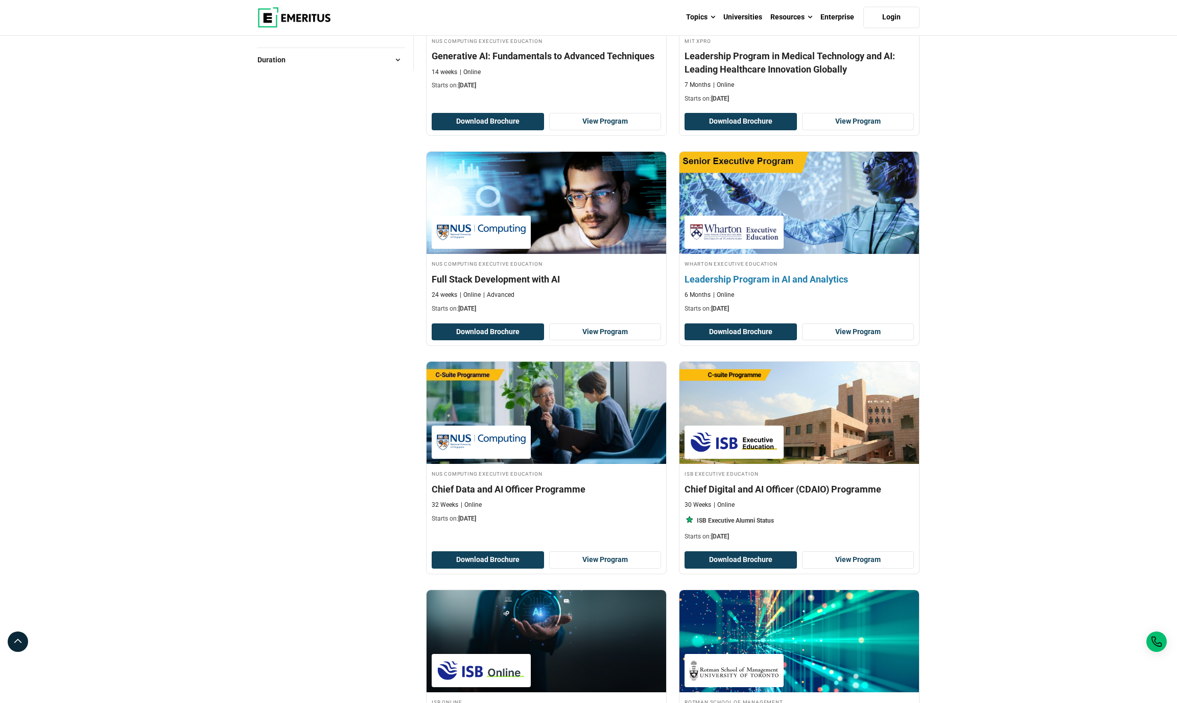
click at [788, 309] on div "Wharton Executive Education Leadership Program in AI and Analytics 6 Months Onl…" at bounding box center [800, 286] width 240 height 54
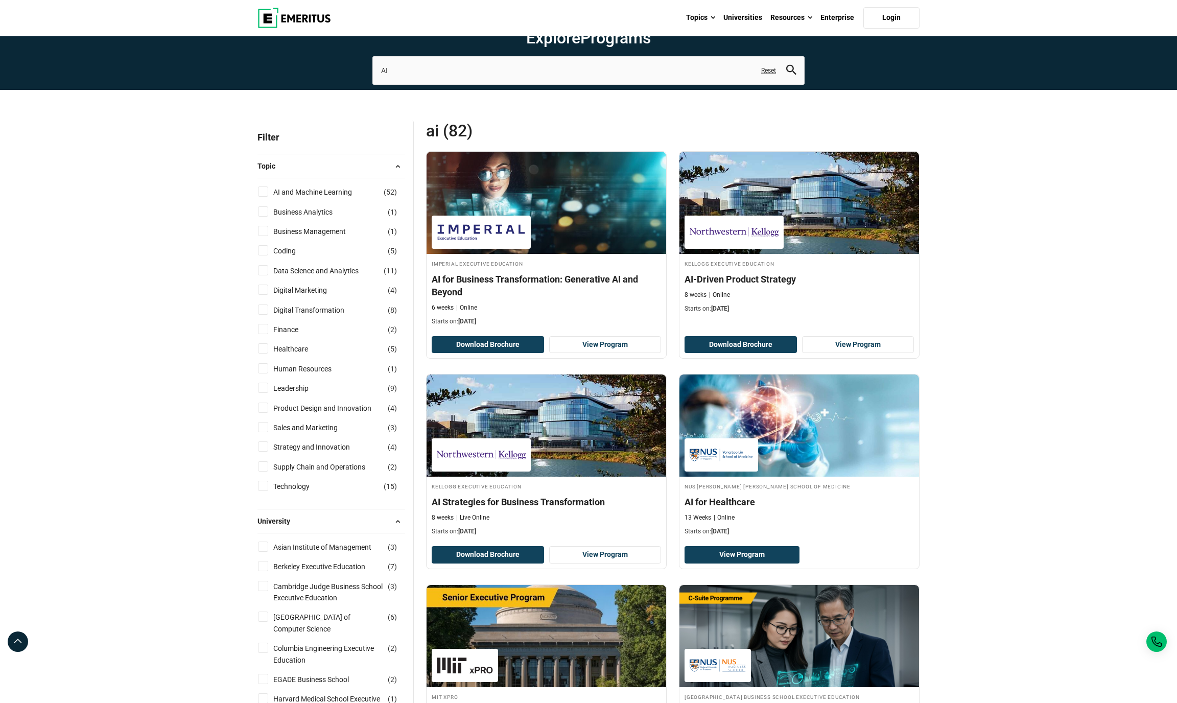
scroll to position [0, 0]
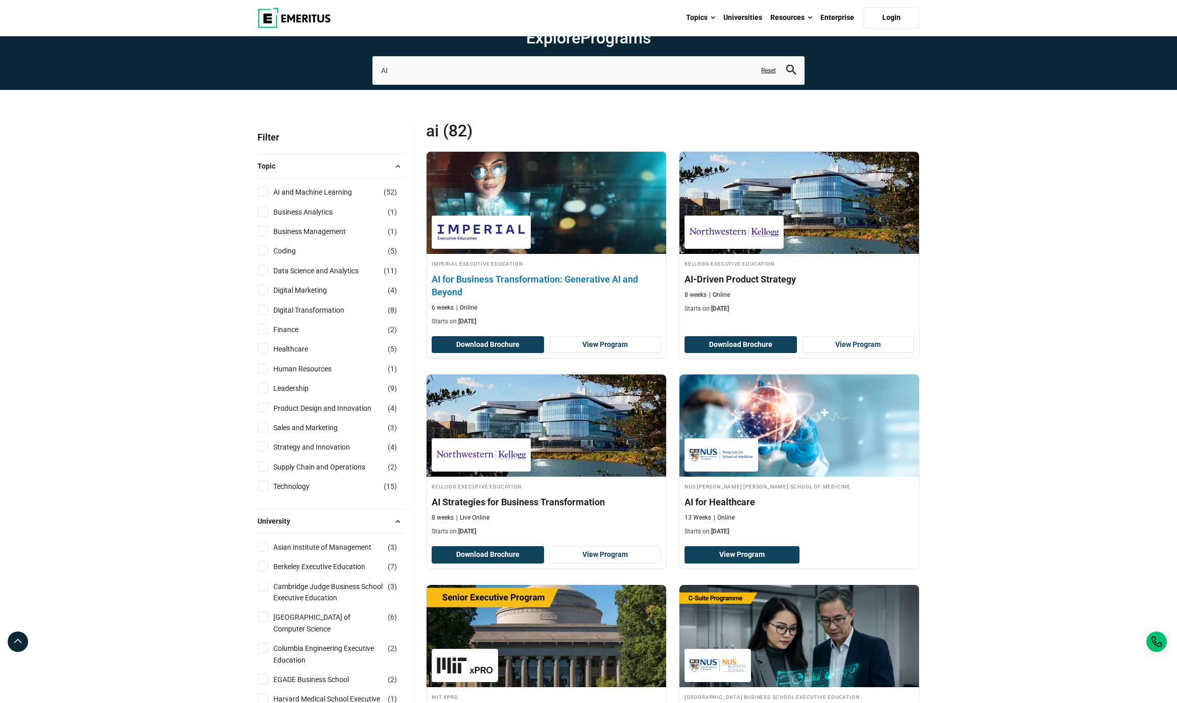
click at [595, 298] on h4 "AI for Business Transformation: Generative AI and Beyond" at bounding box center [546, 286] width 229 height 26
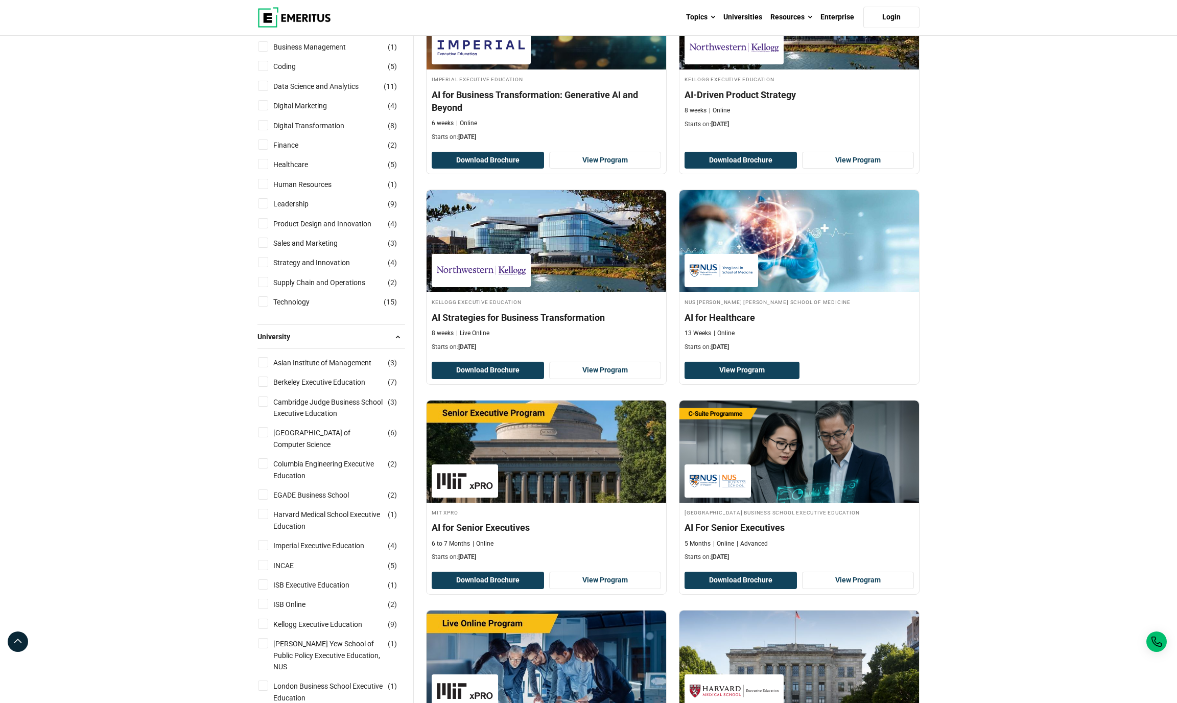
scroll to position [188, 0]
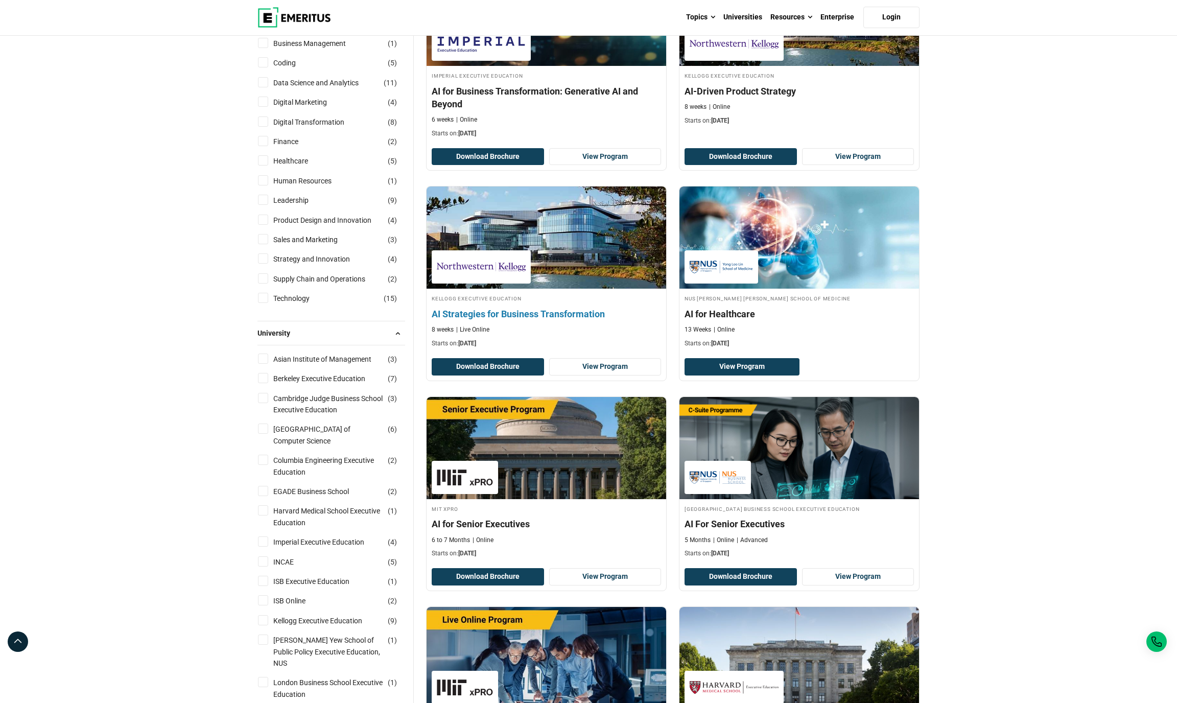
click at [475, 303] on h4 "Kellogg Executive Education" at bounding box center [546, 298] width 229 height 9
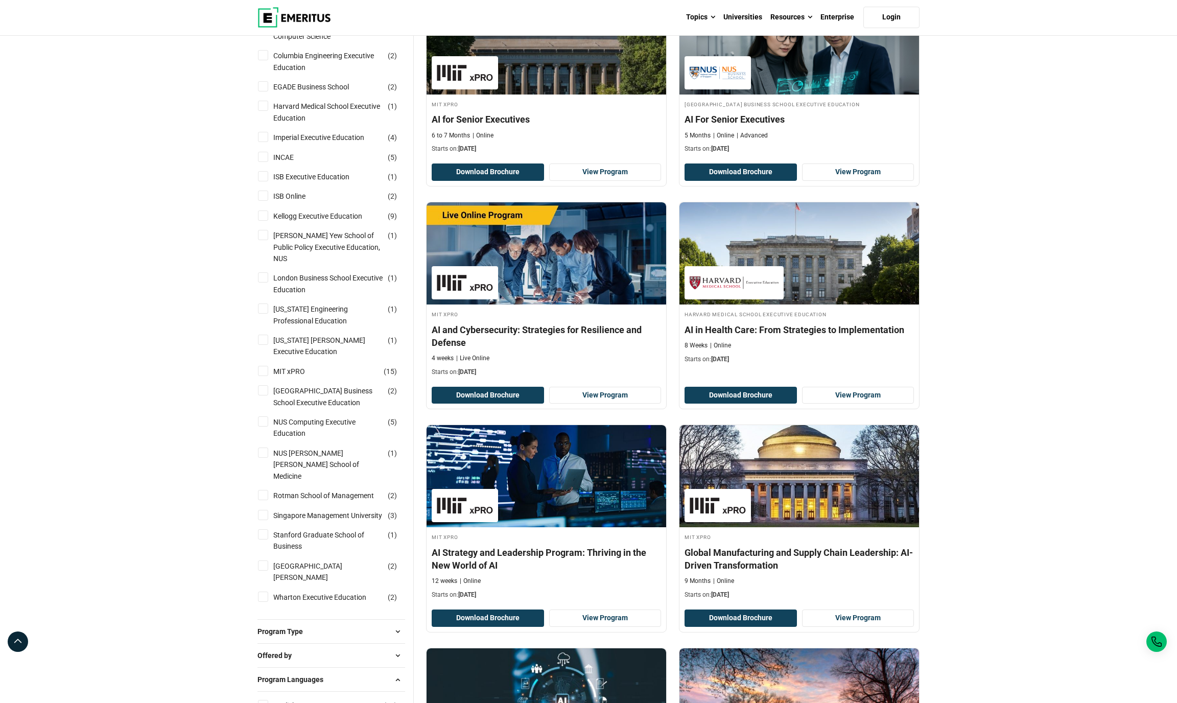
scroll to position [599, 0]
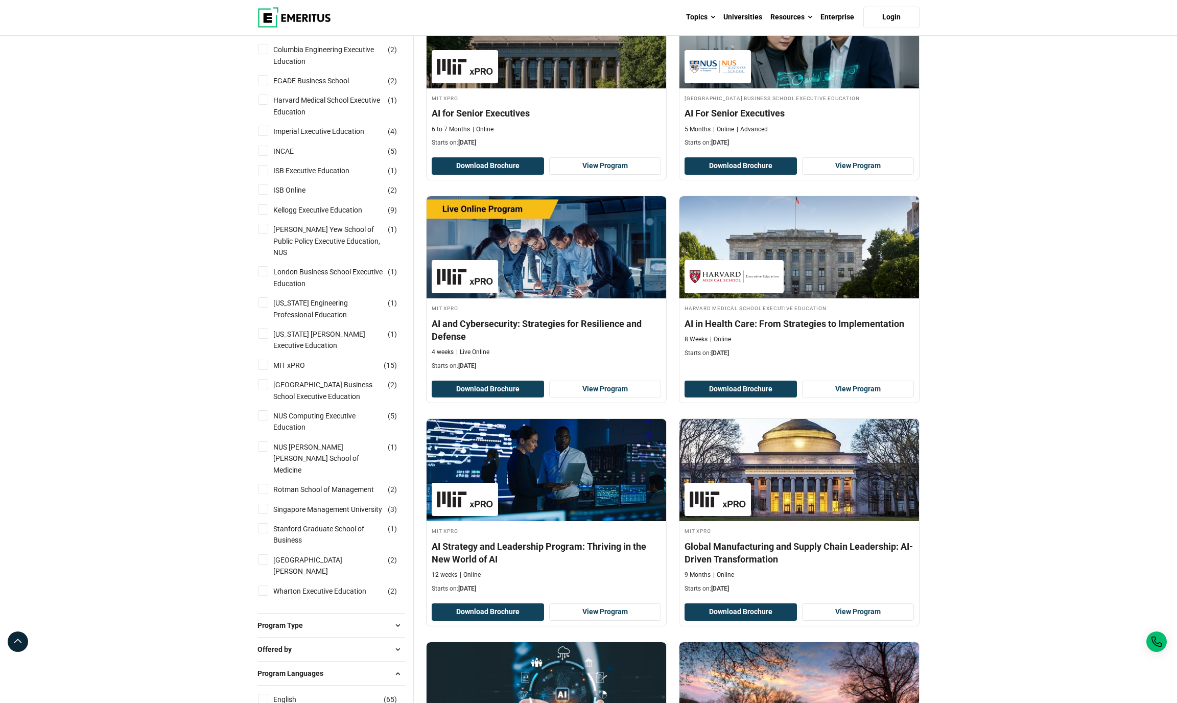
click at [264, 526] on input "Stanford Graduate School of Business ( 1 )" at bounding box center [263, 528] width 10 height 10
checkbox input "true"
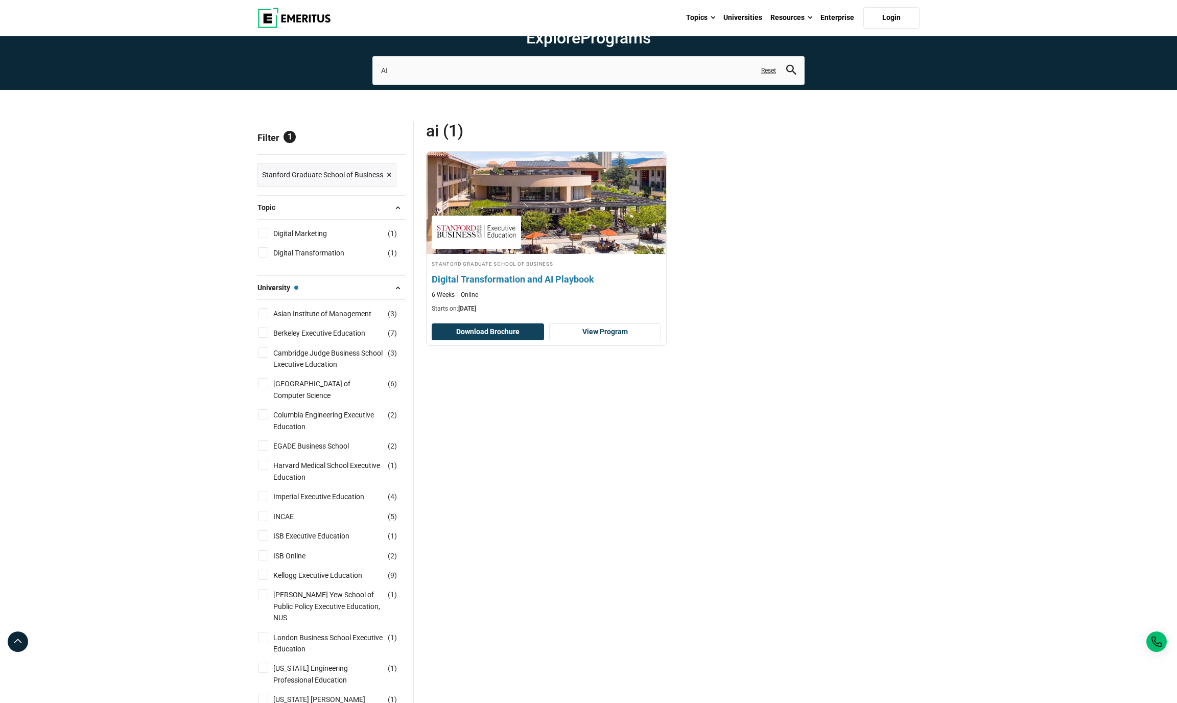
click at [557, 286] on h4 "Digital Transformation and AI Playbook" at bounding box center [546, 279] width 229 height 13
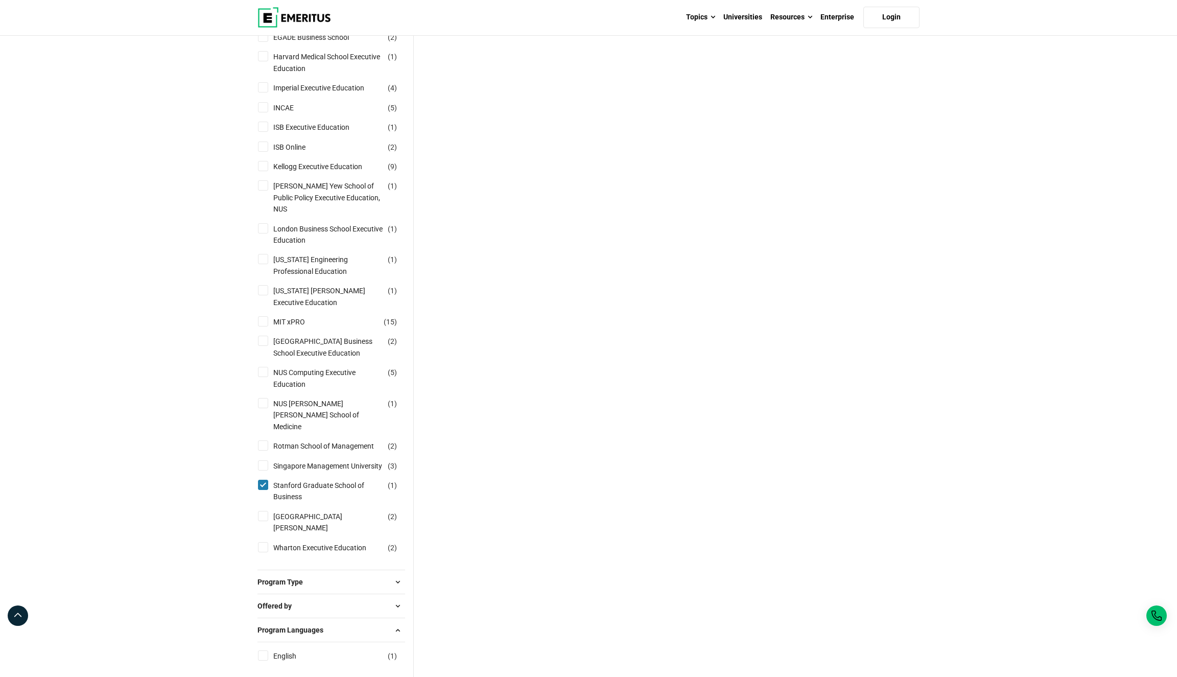
scroll to position [409, 0]
click at [261, 326] on input "MIT xPRO ( 15 )" at bounding box center [263, 321] width 10 height 10
checkbox input "true"
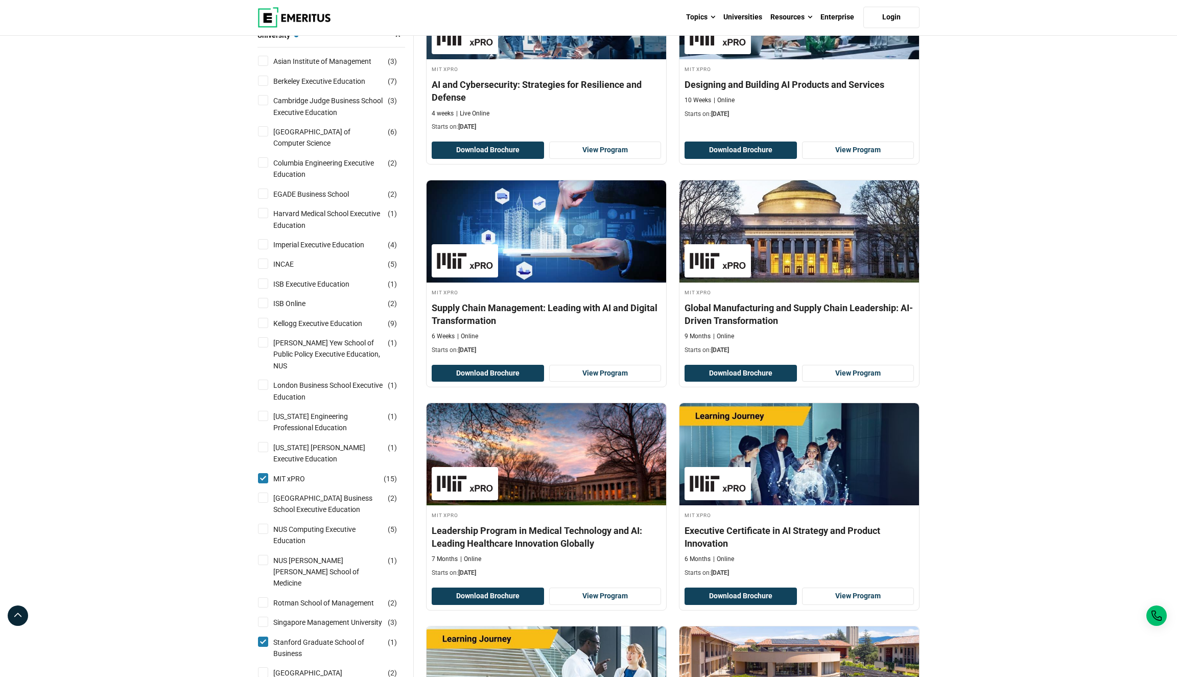
scroll to position [419, 0]
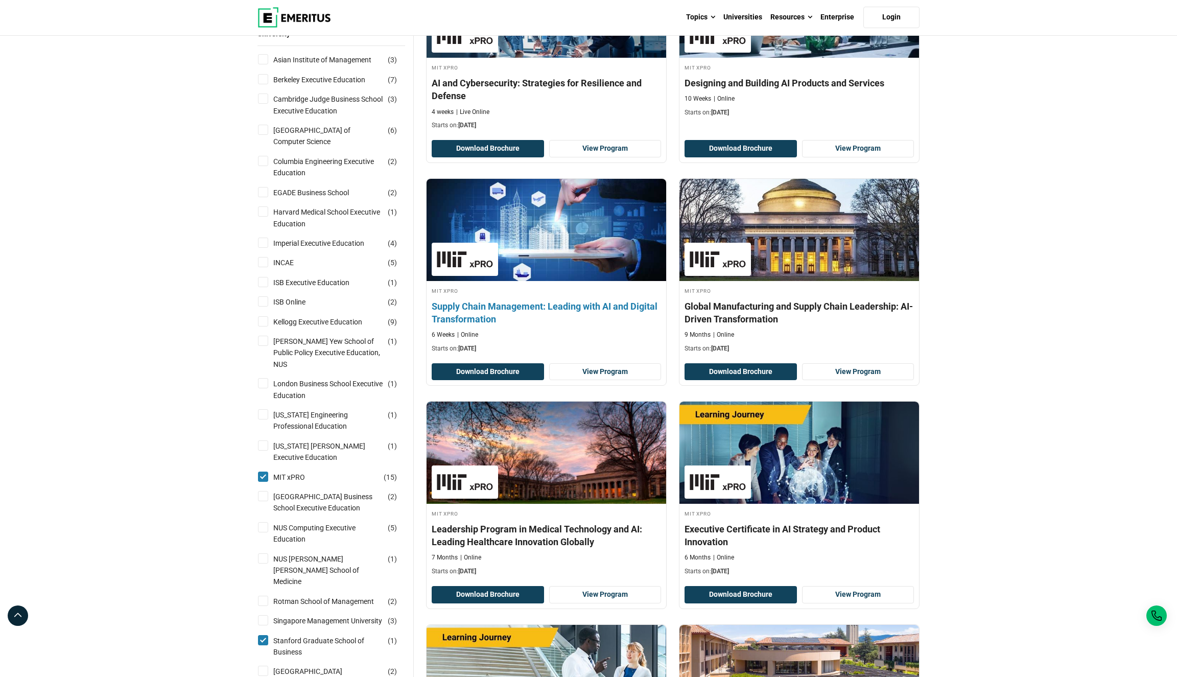
click at [507, 326] on h4 "Supply Chain Management: Leading with AI and Digital Transformation" at bounding box center [546, 313] width 229 height 26
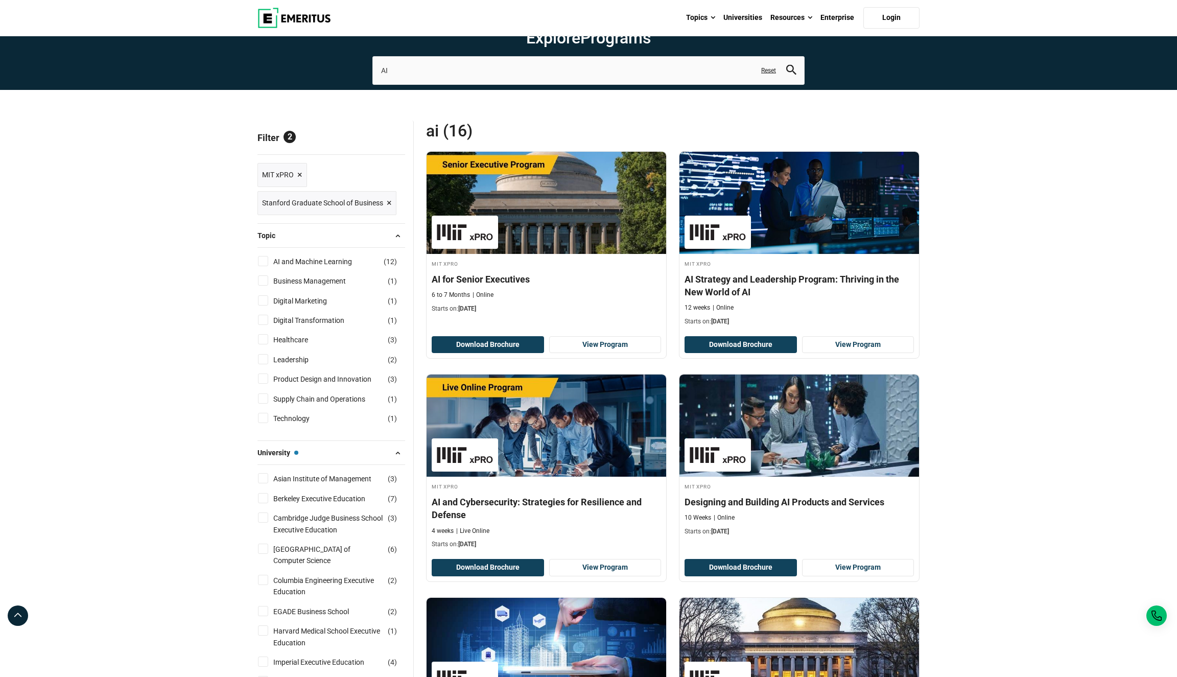
scroll to position [0, 0]
click at [387, 211] on span "×" at bounding box center [389, 203] width 5 height 15
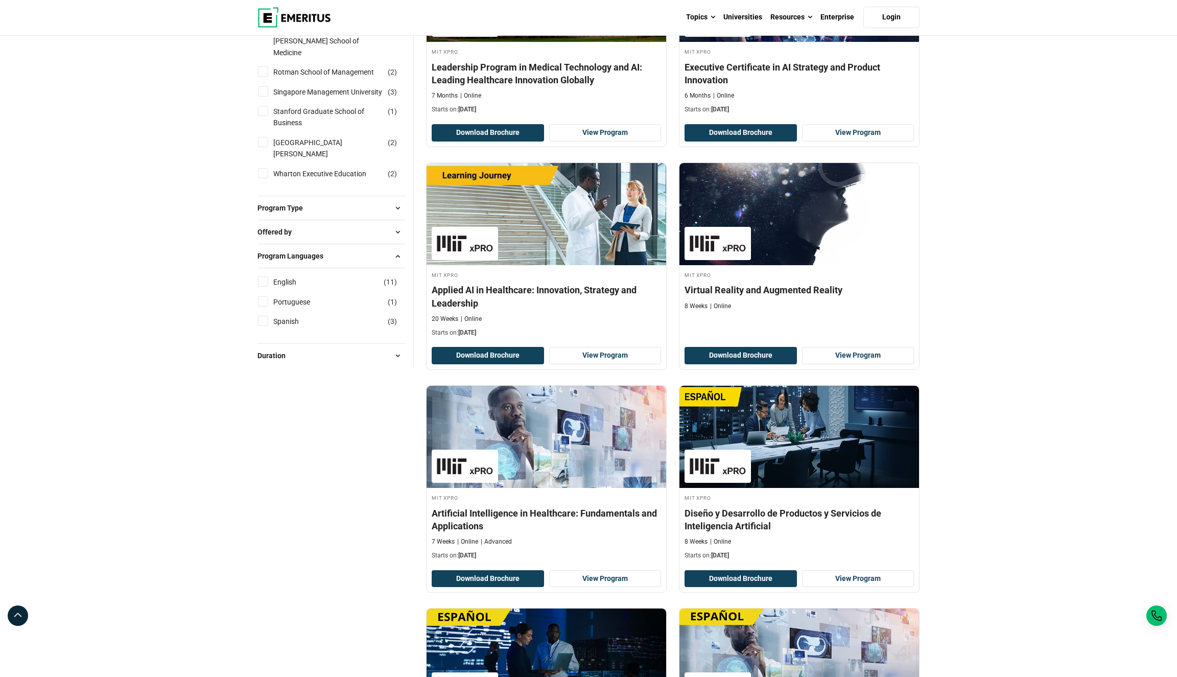
scroll to position [877, 0]
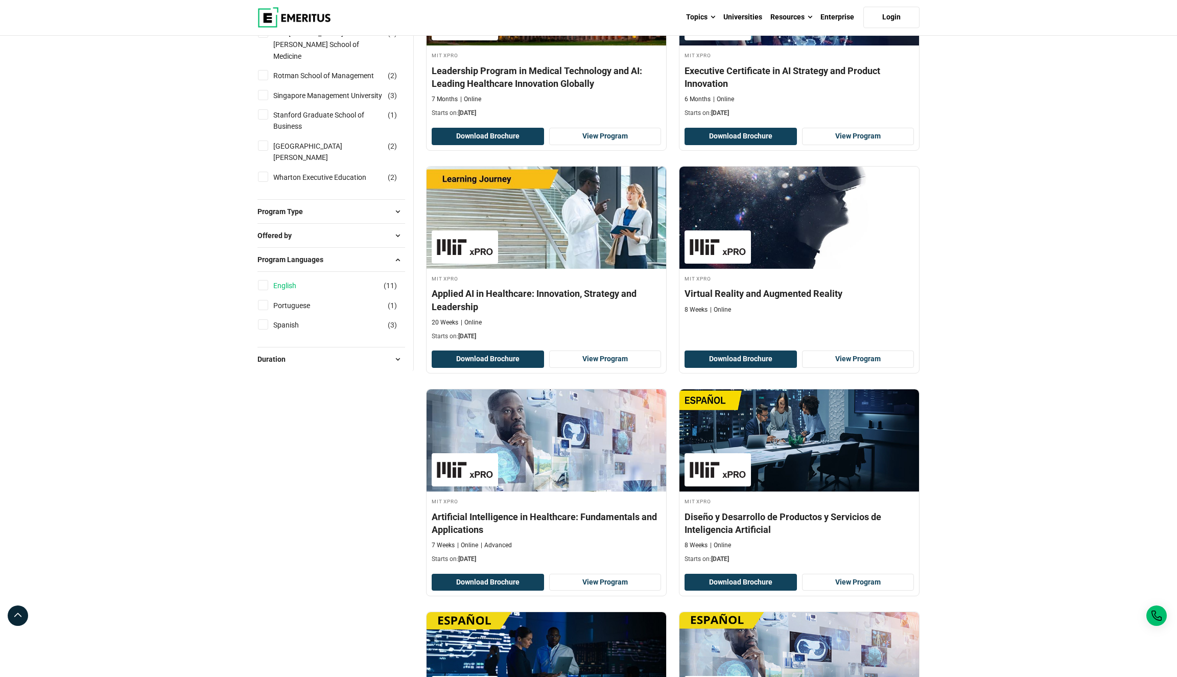
click at [275, 280] on link "English" at bounding box center [294, 285] width 43 height 11
checkbox input "true"
